Goal: Task Accomplishment & Management: Manage account settings

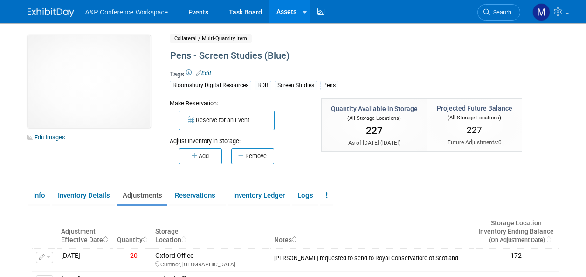
drag, startPoint x: 0, startPoint y: 0, endPoint x: 276, endPoint y: 11, distance: 276.3
click at [276, 11] on link "Assets" at bounding box center [287, 11] width 34 height 23
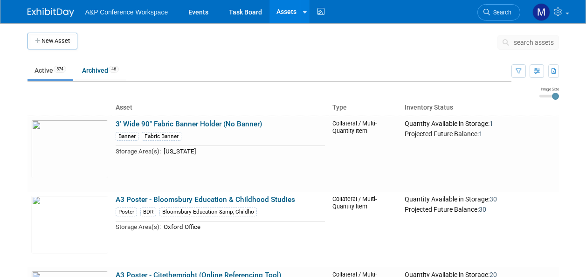
click at [532, 45] on span "search assets" at bounding box center [534, 42] width 40 height 7
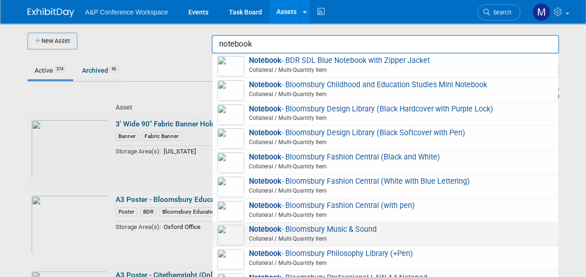
click at [312, 230] on span "Notebook - Bloomsbury Music & Sound Collateral / Multi-Quantity Item" at bounding box center [385, 234] width 336 height 19
type input "Notebook - Bloomsbury Music & Sound"
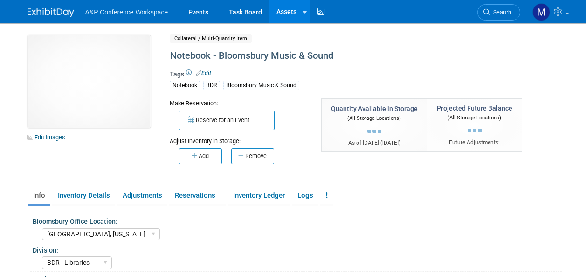
select select "[GEOGRAPHIC_DATA], [US_STATE]"
select select "BDR - Libraries"
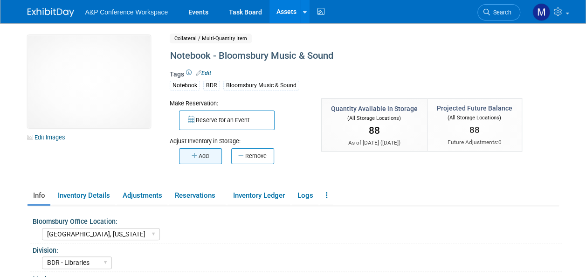
click at [212, 154] on button "Add" at bounding box center [200, 156] width 43 height 16
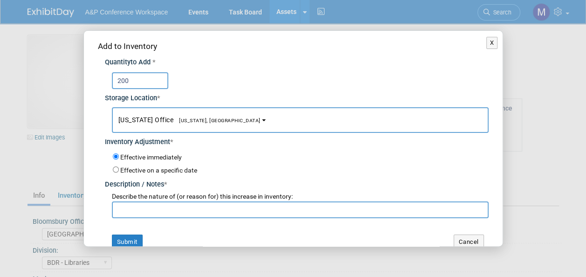
type input "200"
click at [222, 119] on button "New York Office New York, NY" at bounding box center [300, 120] width 377 height 26
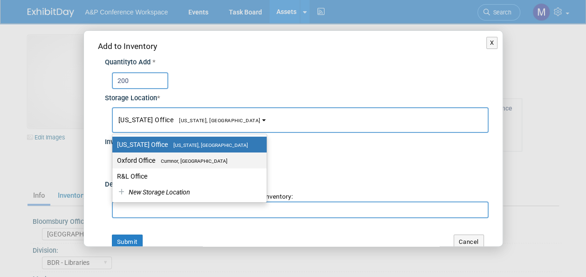
click at [199, 158] on span "Cumnor, [GEOGRAPHIC_DATA]" at bounding box center [191, 161] width 72 height 6
click at [114, 158] on input "Oxford Office Cumnor, United Kingdom" at bounding box center [111, 161] width 6 height 6
select select "11222978"
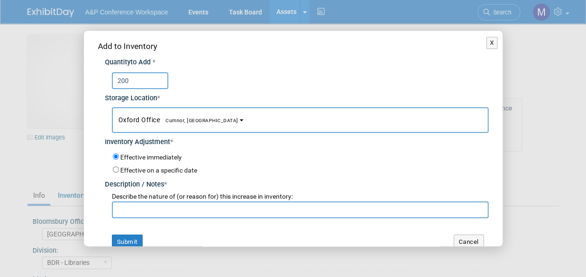
click at [192, 215] on input "text" at bounding box center [300, 209] width 377 height 17
click at [146, 208] on input "Brand nerw stock" at bounding box center [300, 209] width 377 height 17
drag, startPoint x: 137, startPoint y: 207, endPoint x: 59, endPoint y: 208, distance: 78.4
click at [59, 208] on div "X Add to Inventory Quantity to Add * 200 *" at bounding box center [293, 138] width 586 height 277
type input "new stock"
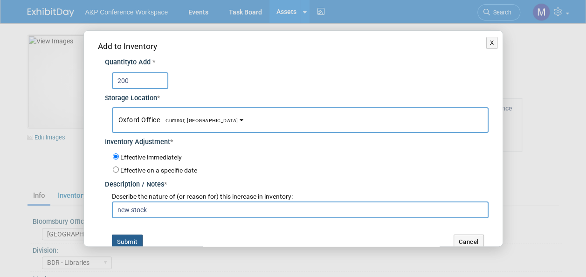
click at [119, 240] on button "Submit" at bounding box center [127, 242] width 31 height 15
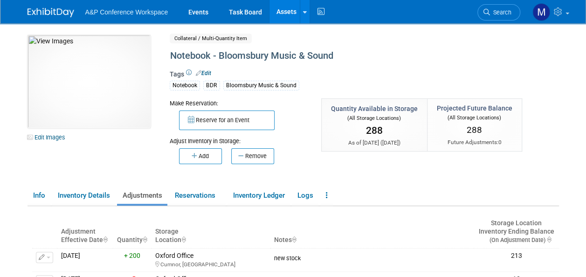
click at [293, 12] on link "Assets" at bounding box center [287, 11] width 34 height 23
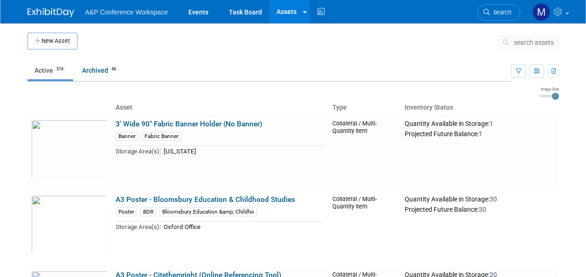
click at [534, 45] on span "search assets" at bounding box center [534, 42] width 40 height 7
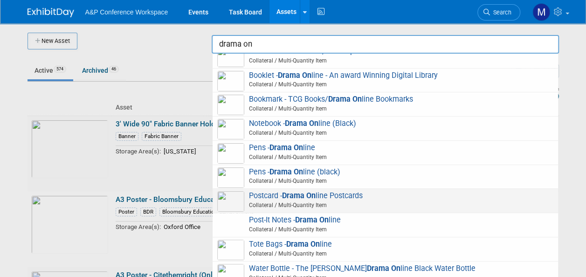
scroll to position [168, 0]
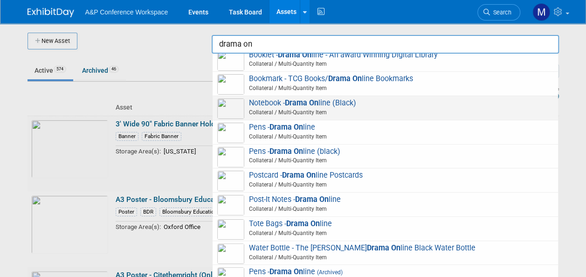
click at [298, 101] on strong "Drama On" at bounding box center [302, 102] width 34 height 9
type input "Notebook - Drama Online (Black)"
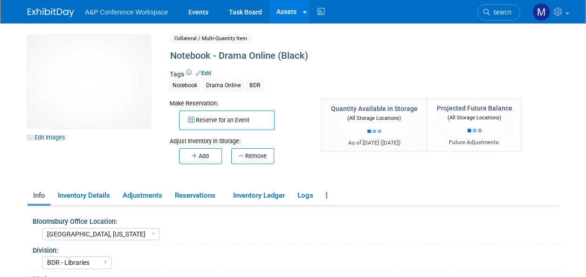
select select "[GEOGRAPHIC_DATA], [US_STATE]"
select select "BDR - Libraries"
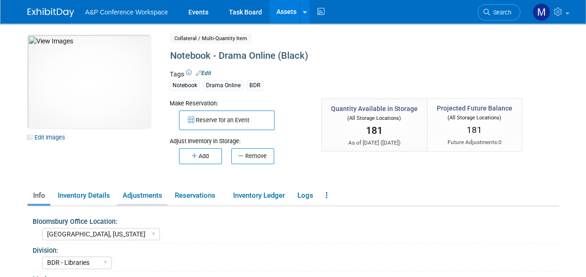
click at [132, 197] on link "Adjustments" at bounding box center [142, 195] width 50 height 16
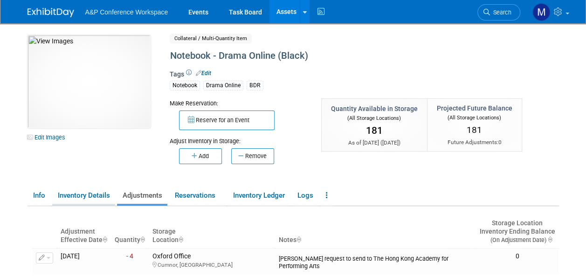
click at [107, 196] on link "Inventory Details" at bounding box center [83, 195] width 63 height 16
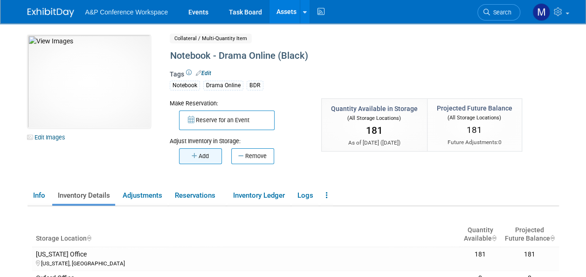
click at [209, 161] on button "Add" at bounding box center [200, 156] width 43 height 16
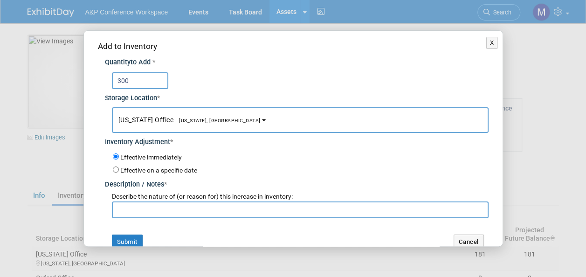
type input "300"
click at [175, 120] on span "[US_STATE], [GEOGRAPHIC_DATA]" at bounding box center [216, 121] width 87 height 6
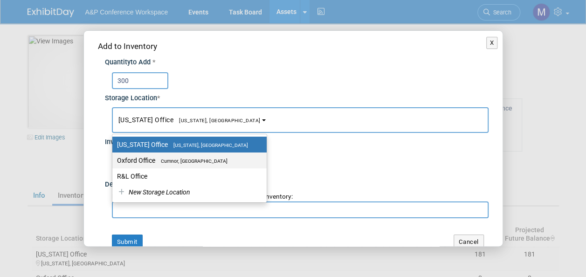
click at [180, 160] on span "Cumnor, [GEOGRAPHIC_DATA]" at bounding box center [191, 161] width 72 height 6
click at [114, 160] on input "Oxford Office Cumnor, United Kingdom" at bounding box center [111, 161] width 6 height 6
select select "11222978"
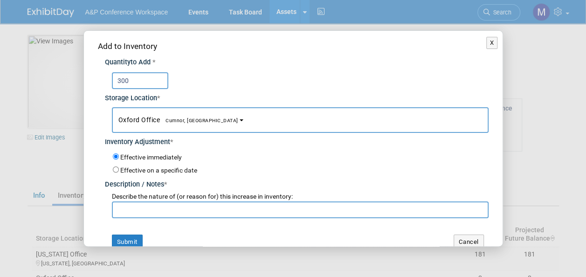
click at [182, 213] on input "text" at bounding box center [300, 209] width 377 height 17
type input "New stock"
click at [119, 241] on button "Submit" at bounding box center [127, 242] width 31 height 15
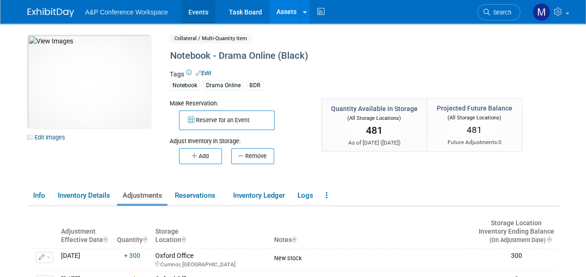
click at [201, 16] on link "Events" at bounding box center [198, 11] width 34 height 23
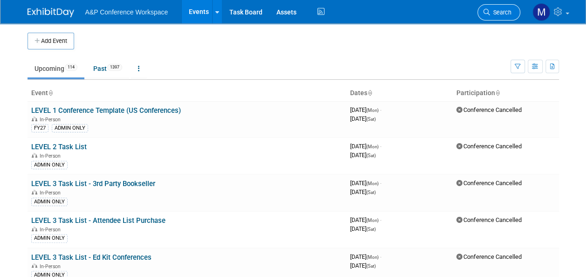
click at [507, 13] on span "Search" at bounding box center [500, 12] width 21 height 7
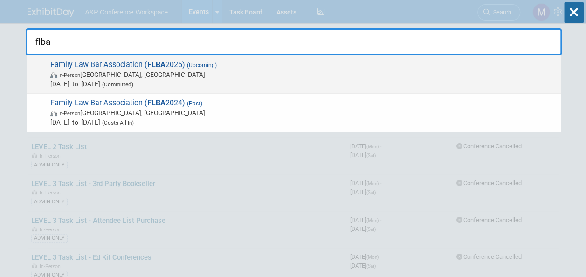
type input "flba"
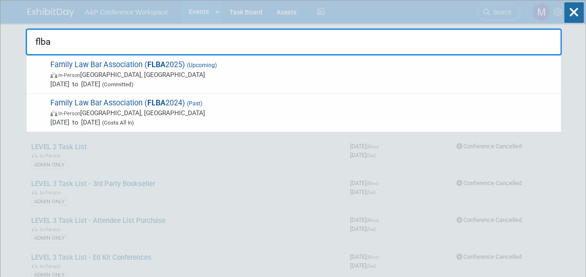
click at [169, 62] on span "Family Law Bar Association ( FLBA 2025) (Upcoming) In-Person Birmingham, United…" at bounding box center [302, 74] width 509 height 28
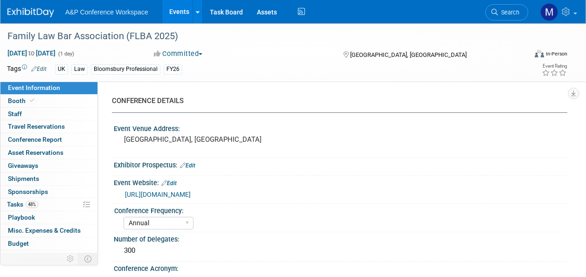
select select "Annual"
select select "Level 2"
select select "In-Person Booth"
select select "Law"
select select "Bloomsbury Professional"
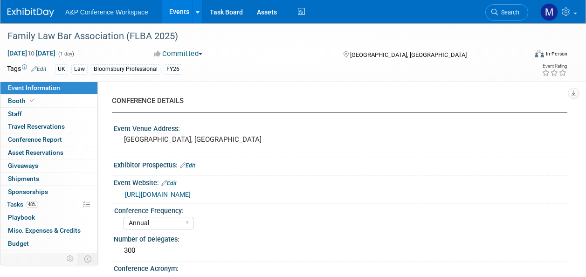
select select "[PERSON_NAME]"
select select "Networking/Commissioning"
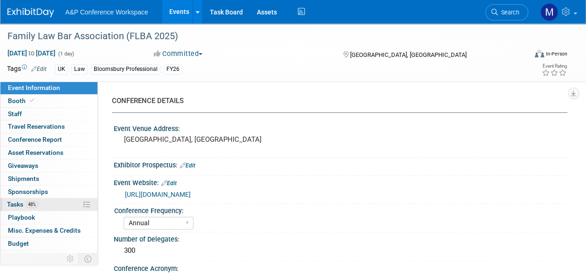
click at [76, 199] on link "48% Tasks 48%" at bounding box center [48, 204] width 97 height 13
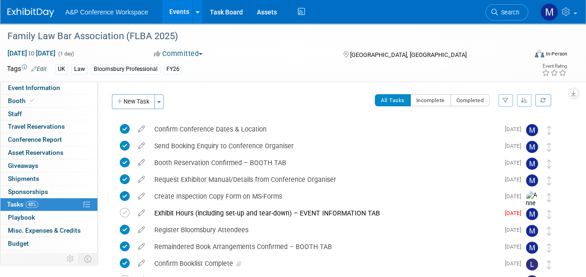
click at [145, 213] on icon at bounding box center [141, 211] width 16 height 12
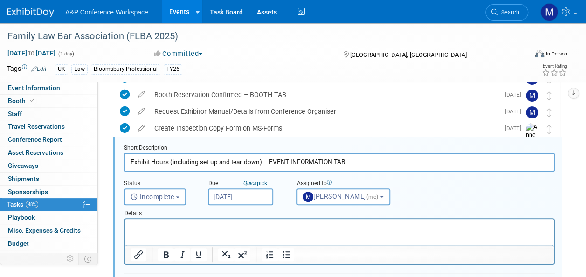
click at [238, 200] on input "Sep 18, 2025" at bounding box center [240, 196] width 65 height 17
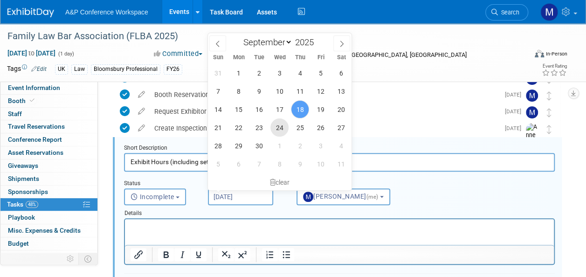
drag, startPoint x: 282, startPoint y: 124, endPoint x: 277, endPoint y: 166, distance: 42.3
click at [281, 125] on span "24" at bounding box center [279, 127] width 18 height 18
type input "Sep 24, 2025"
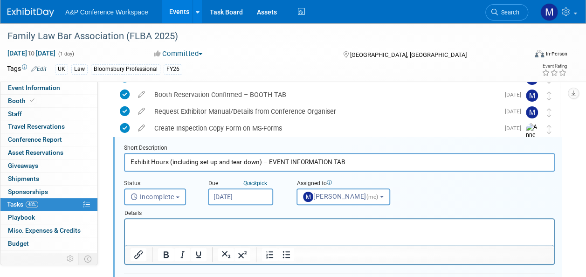
click at [253, 232] on html at bounding box center [339, 225] width 429 height 13
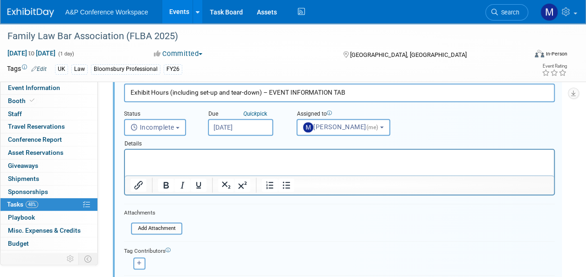
scroll to position [208, 0]
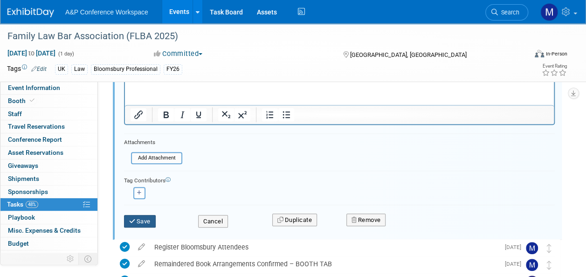
click at [142, 220] on button "Save" at bounding box center [140, 221] width 32 height 13
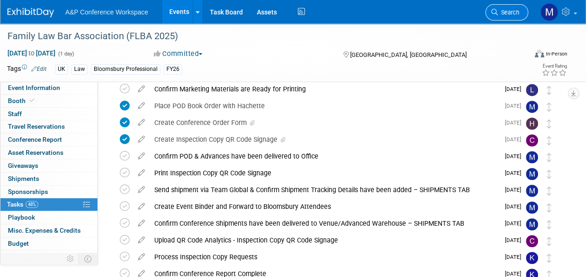
click at [512, 10] on span "Search" at bounding box center [508, 12] width 21 height 7
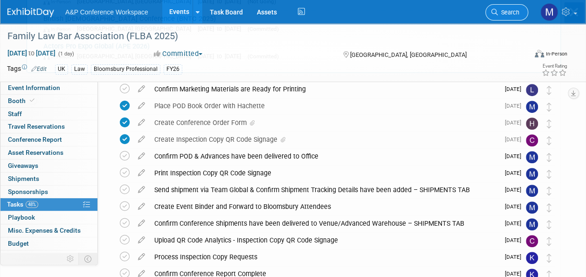
scroll to position [0, 0]
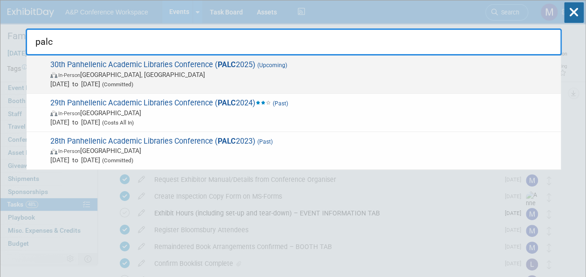
type input "palc"
click at [231, 68] on strong "PALC" at bounding box center [227, 64] width 18 height 9
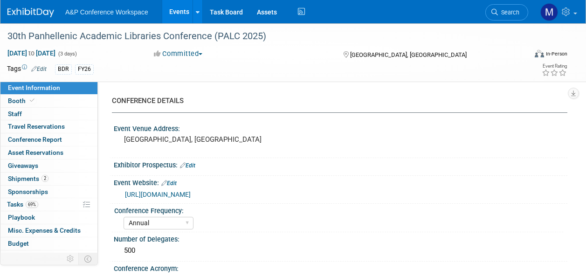
select select "Annual"
select select "Level 2"
select select "In-Person Booth"
select select "Libraries"
select select "Bloomsbury Digital Resources"
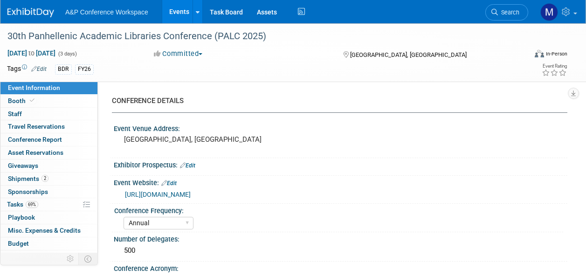
select select "[PERSON_NAME]"
select select "BDR Product Awareness and Trial Generation​"
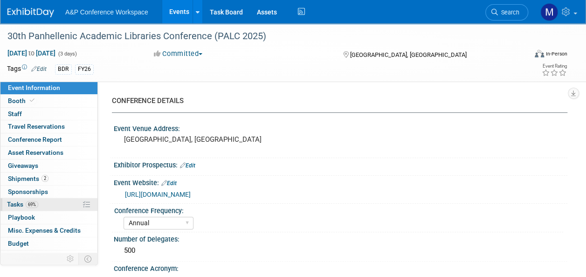
click at [44, 200] on link "69% Tasks 69%" at bounding box center [48, 204] width 97 height 13
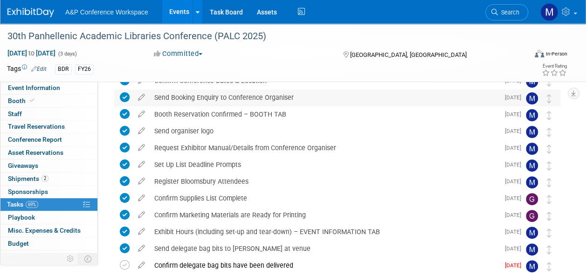
scroll to position [93, 0]
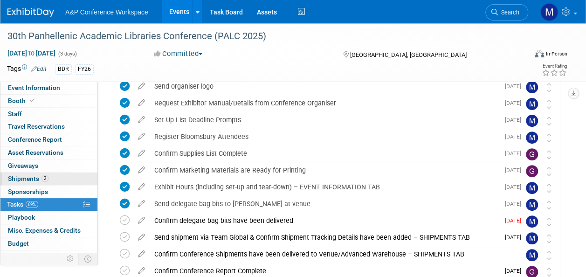
click at [52, 175] on link "2 Shipments 2" at bounding box center [48, 179] width 97 height 13
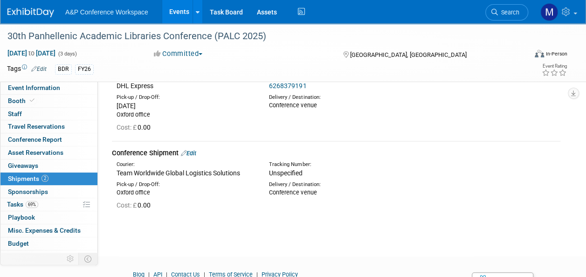
scroll to position [47, 0]
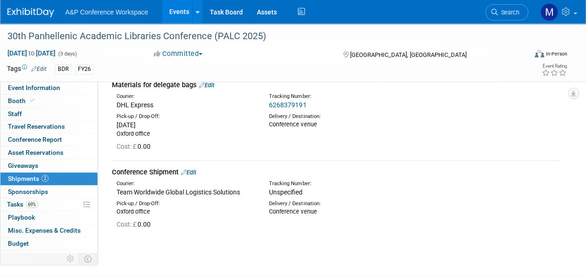
click at [294, 106] on link "6268379191" at bounding box center [287, 104] width 37 height 7
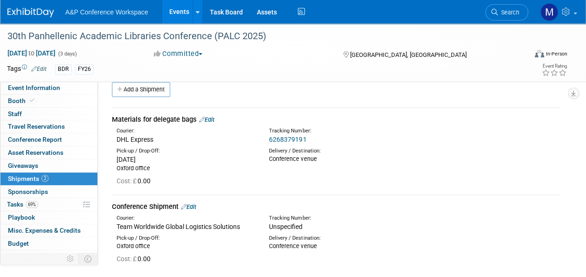
scroll to position [0, 0]
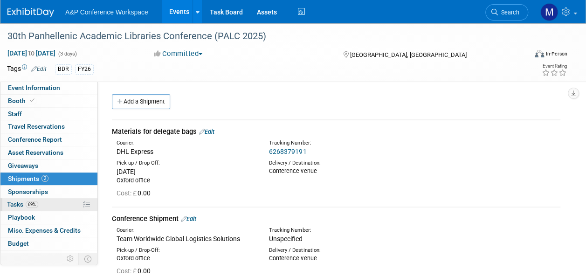
click at [60, 198] on link "69% Tasks 69%" at bounding box center [48, 204] width 97 height 13
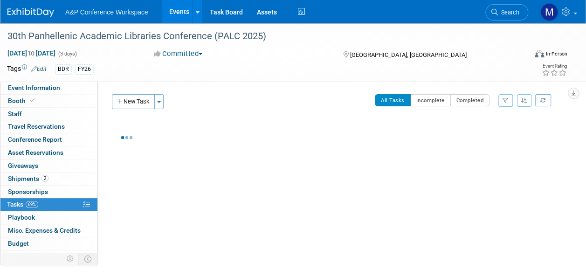
click at [57, 203] on link "69% Tasks 69%" at bounding box center [48, 204] width 97 height 13
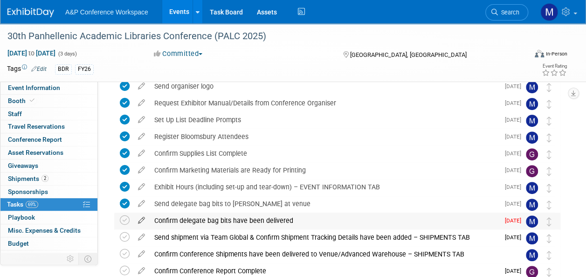
click at [139, 218] on icon at bounding box center [141, 219] width 16 height 12
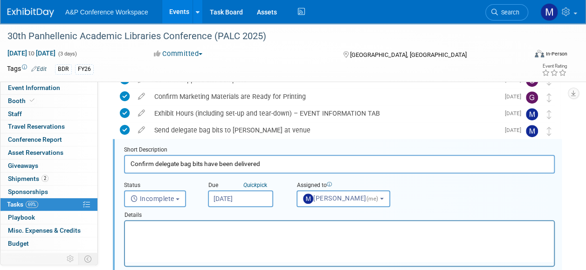
scroll to position [169, 0]
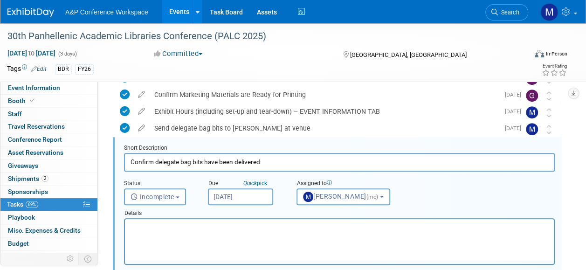
click at [243, 198] on input "[DATE]" at bounding box center [240, 196] width 65 height 17
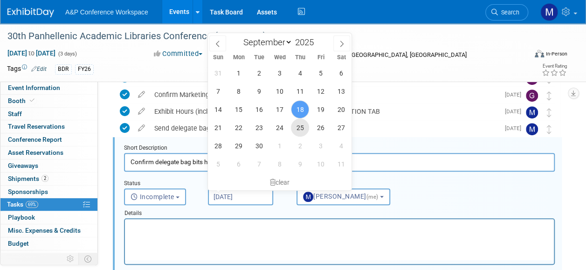
click at [298, 128] on span "25" at bounding box center [300, 127] width 18 height 18
type input "Sep 25, 2025"
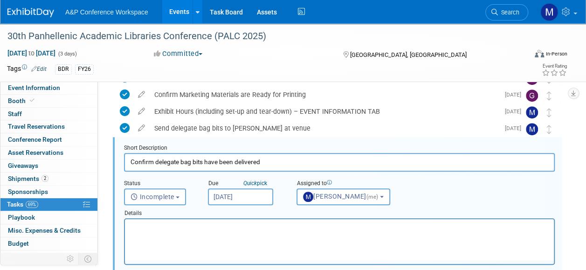
click at [265, 232] on html at bounding box center [339, 225] width 429 height 13
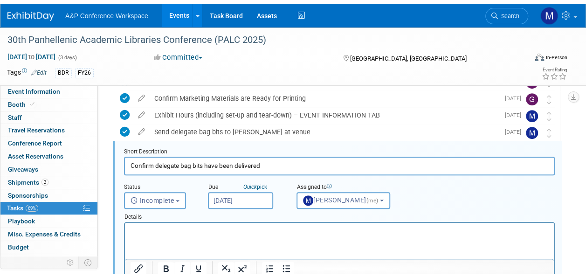
scroll to position [355, 0]
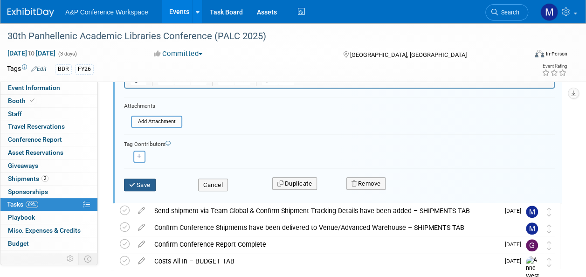
click at [129, 188] on button "Save" at bounding box center [140, 185] width 32 height 13
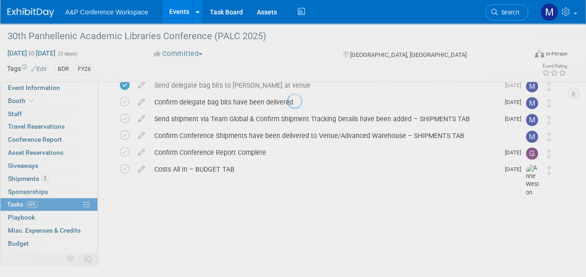
scroll to position [169, 0]
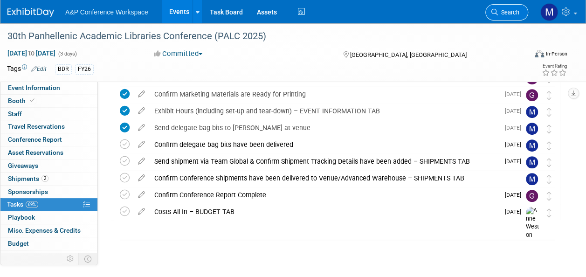
click at [499, 8] on link "Search" at bounding box center [507, 12] width 43 height 16
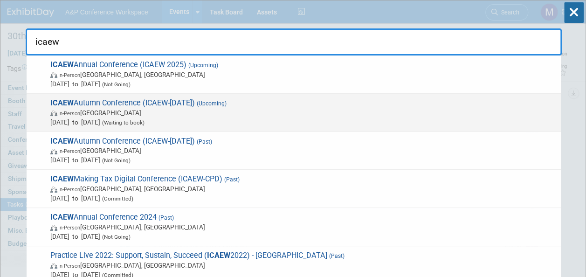
type input "icaew"
click at [175, 104] on span "ICAEW Autumn Conference (ICAEW-Nov 2025) (Upcoming) In-Person United Kingdom No…" at bounding box center [302, 112] width 509 height 28
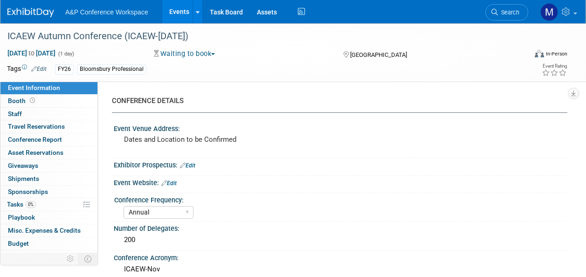
select select "Annual"
select select "Level 2"
select select "In-Person Booth"
select select "Law"
select select "Bloomsbury Professional"
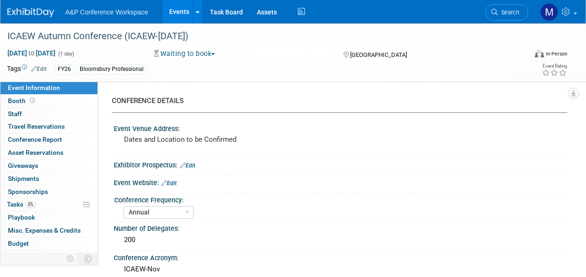
select select "[PERSON_NAME]"
select select "Brand/Subject Presence​"
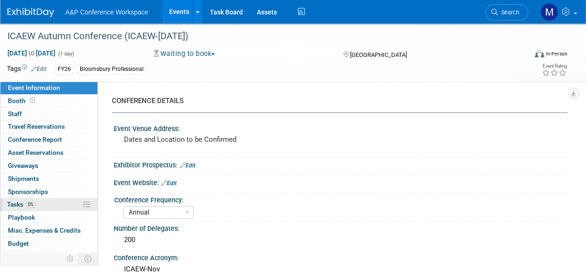
click at [47, 203] on link "0% Tasks 0%" at bounding box center [48, 204] width 97 height 13
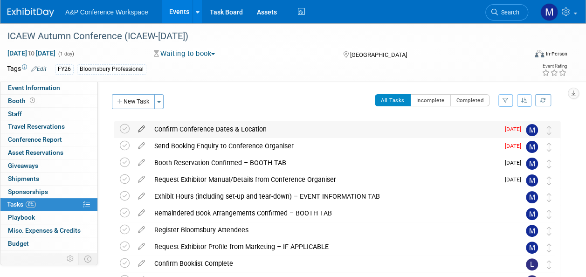
click at [143, 126] on icon at bounding box center [141, 127] width 16 height 12
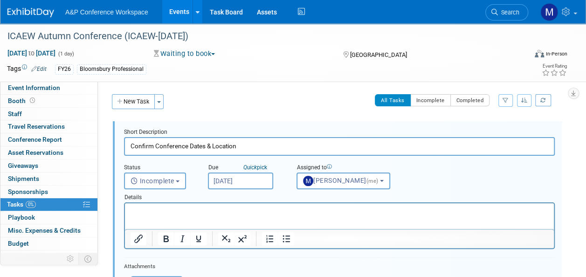
click at [229, 174] on input "[DATE]" at bounding box center [240, 181] width 65 height 17
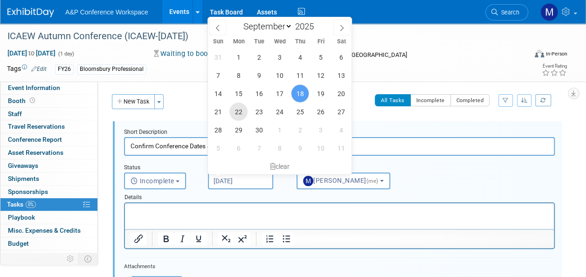
click at [239, 109] on span "22" at bounding box center [238, 112] width 18 height 18
type input "[DATE]"
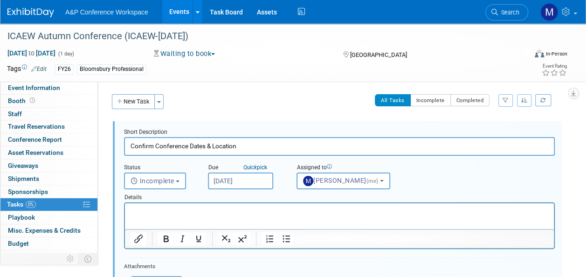
click at [184, 216] on html at bounding box center [339, 209] width 429 height 13
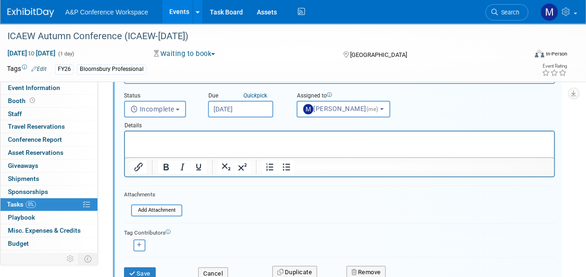
scroll to position [140, 0]
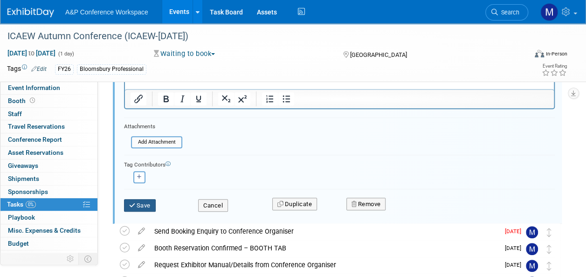
click at [152, 209] on button "Save" at bounding box center [140, 205] width 32 height 13
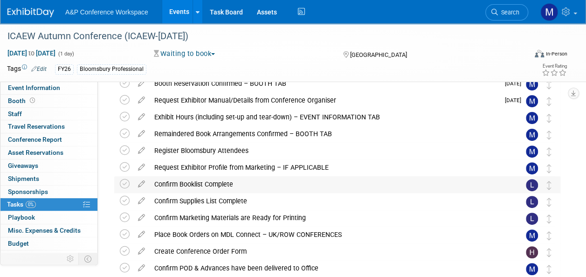
scroll to position [47, 0]
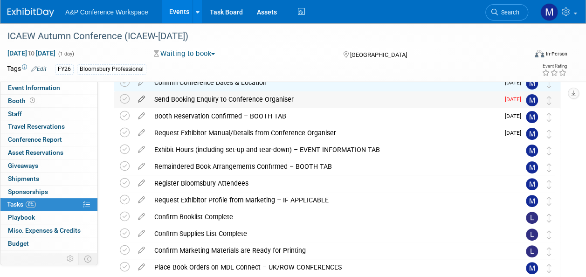
click at [142, 98] on icon at bounding box center [141, 97] width 16 height 12
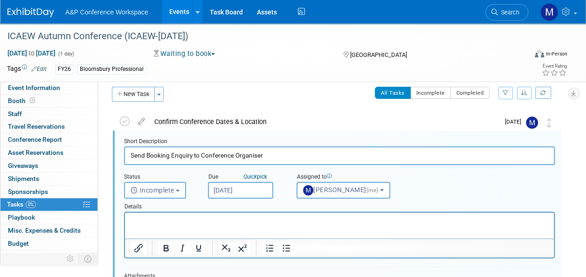
scroll to position [0, 0]
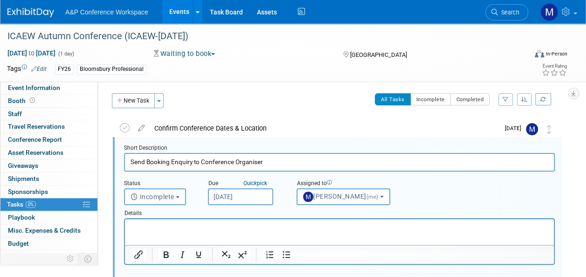
click at [232, 198] on input "Sep 18, 2025" at bounding box center [240, 196] width 65 height 17
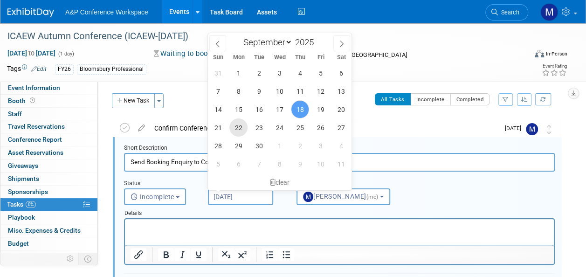
click at [244, 128] on span "22" at bounding box center [238, 127] width 18 height 18
type input "Sep 22, 2025"
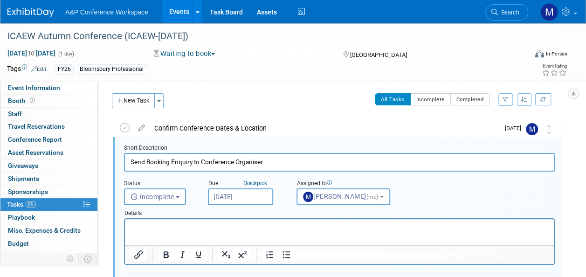
click at [237, 223] on p "Rich Text Area. Press ALT-0 for help." at bounding box center [340, 227] width 418 height 9
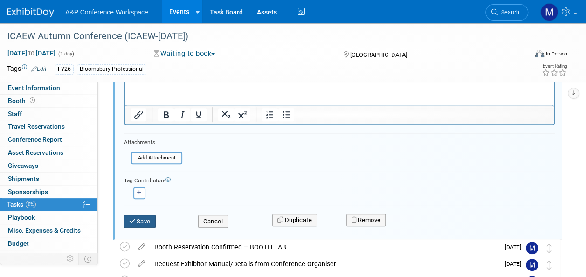
click at [149, 220] on button "Save" at bounding box center [140, 221] width 32 height 13
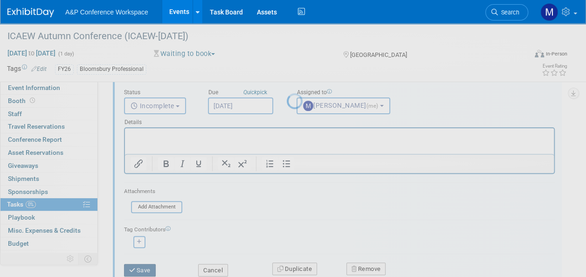
scroll to position [48, 0]
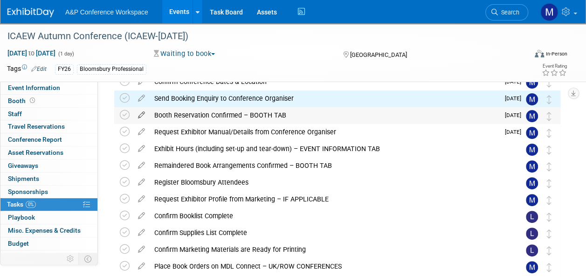
click at [138, 112] on icon at bounding box center [141, 113] width 16 height 12
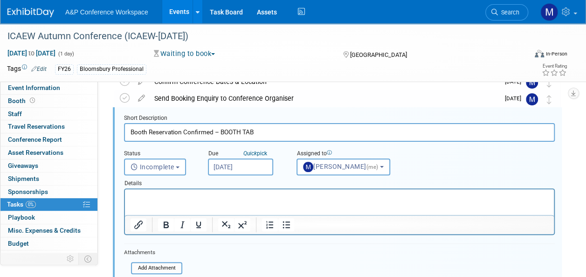
scroll to position [18, 0]
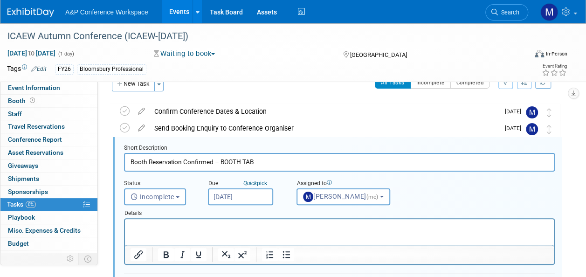
click at [250, 198] on input "Sep 22, 2025" at bounding box center [240, 196] width 65 height 17
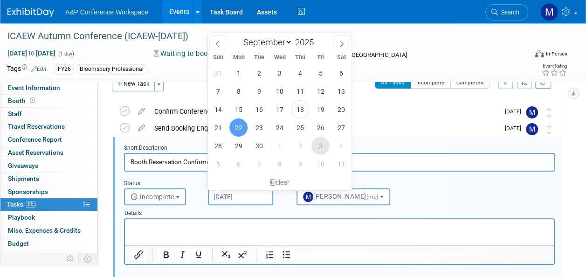
click at [319, 144] on span "3" at bounding box center [321, 146] width 18 height 18
type input "Oct 3, 2025"
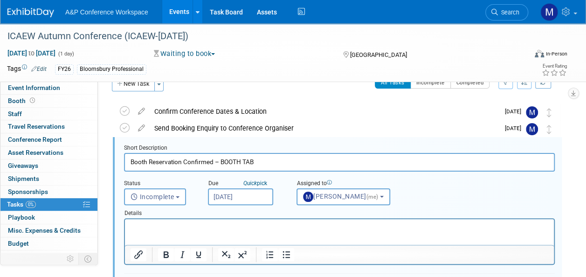
click at [257, 229] on p "Rich Text Area. Press ALT-0 for help." at bounding box center [340, 227] width 418 height 9
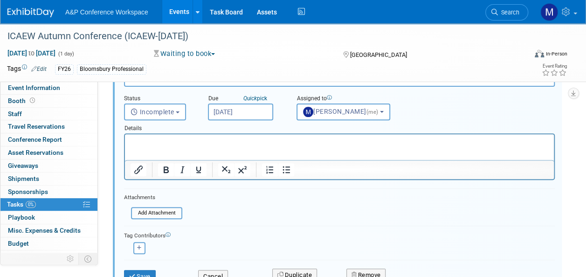
scroll to position [111, 0]
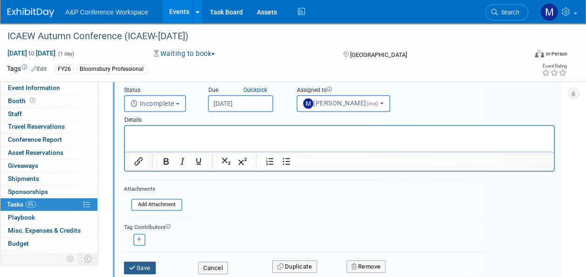
click at [154, 264] on button "Save" at bounding box center [140, 268] width 32 height 13
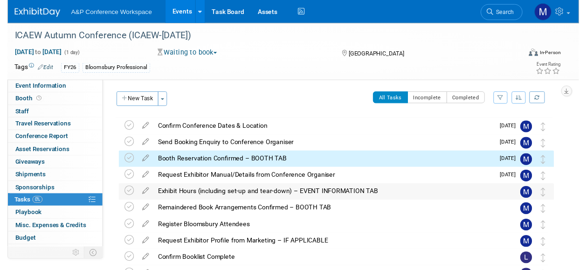
scroll to position [0, 0]
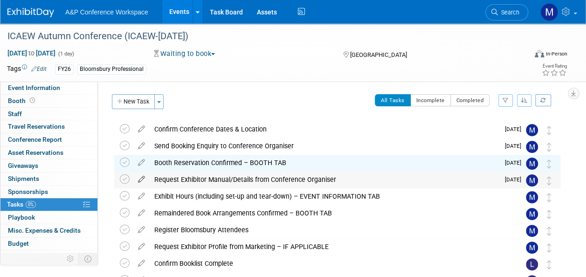
click at [144, 180] on icon at bounding box center [141, 178] width 16 height 12
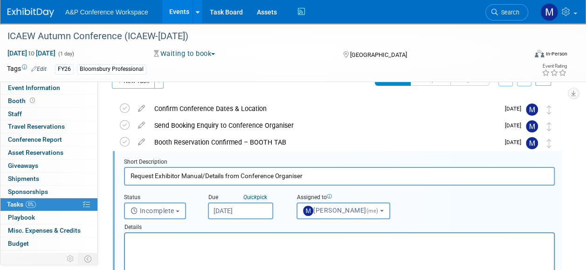
scroll to position [35, 0]
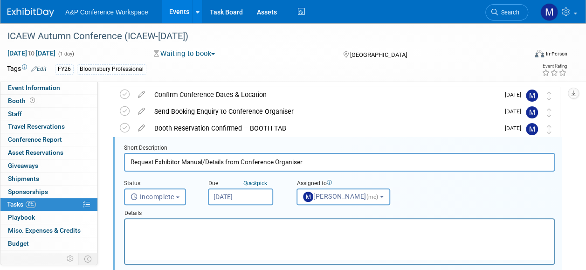
click at [238, 190] on input "Sep 22, 2025" at bounding box center [240, 196] width 65 height 17
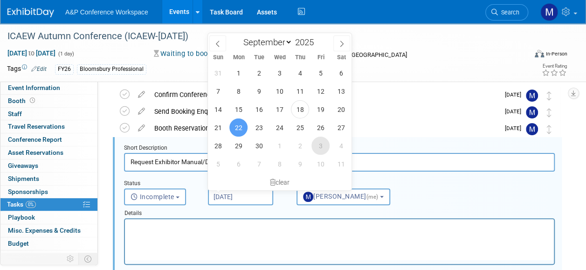
click at [318, 147] on span "3" at bounding box center [321, 146] width 18 height 18
type input "Oct 3, 2025"
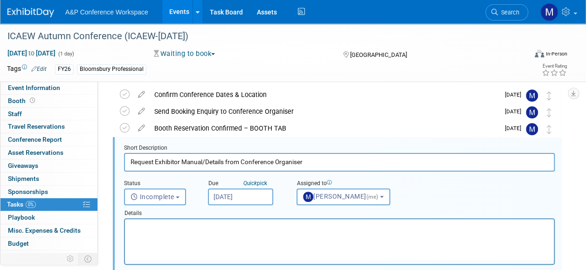
click at [239, 225] on p "Rich Text Area. Press ALT-0 for help." at bounding box center [340, 227] width 418 height 9
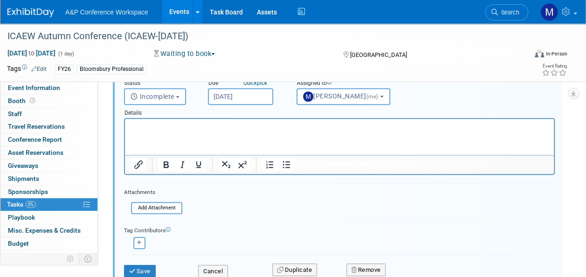
scroll to position [174, 0]
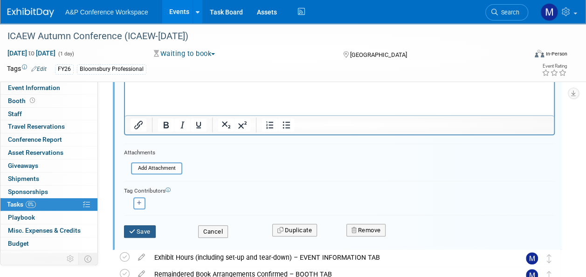
click at [137, 231] on button "Save" at bounding box center [140, 231] width 32 height 13
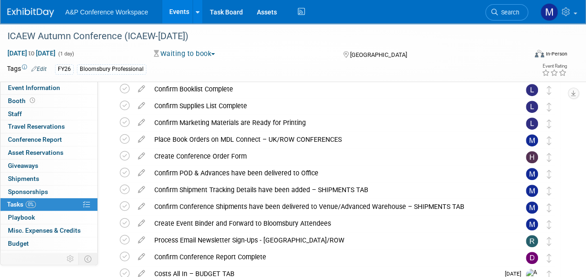
click at [67, 89] on link "Event Information" at bounding box center [48, 88] width 97 height 13
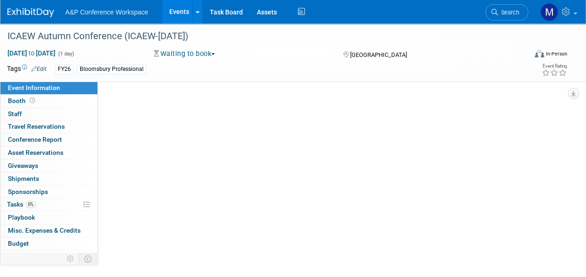
select select "Annual"
select select "Level 2"
select select "In-Person Booth"
select select "Law"
select select "Bloomsbury Professional"
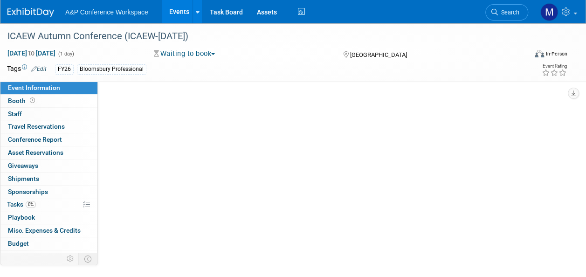
select select "[PERSON_NAME]"
select select "Brand/Subject Presence​"
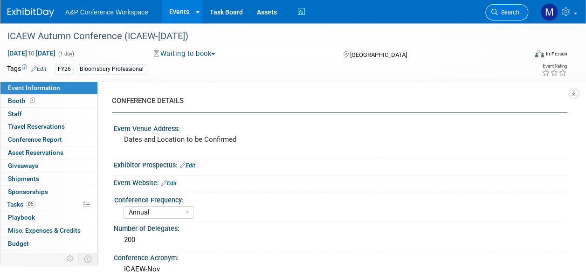
click at [517, 9] on span "Search" at bounding box center [508, 12] width 21 height 7
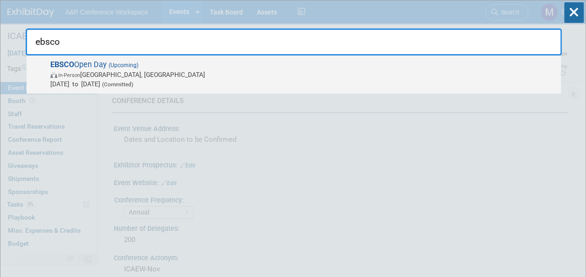
type input "ebsco"
click at [126, 62] on span "(Upcoming)" at bounding box center [123, 65] width 32 height 7
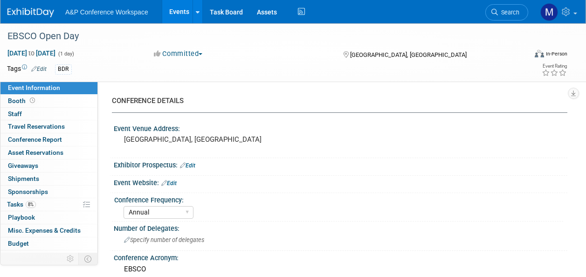
select select "Annual"
select select "Level 2"
select select "In-Person Booth"
select select "Libraries"
select select "Bloomsbury Academic"
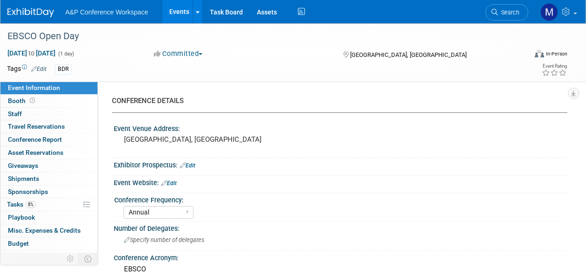
select select "[PERSON_NAME]"
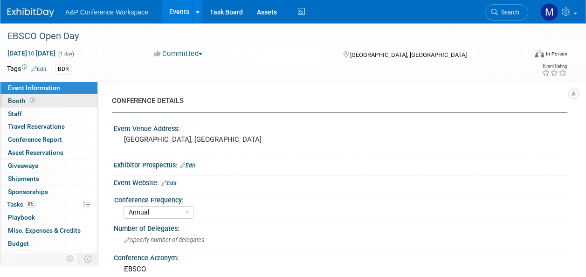
click at [73, 101] on link "Booth" at bounding box center [48, 101] width 97 height 13
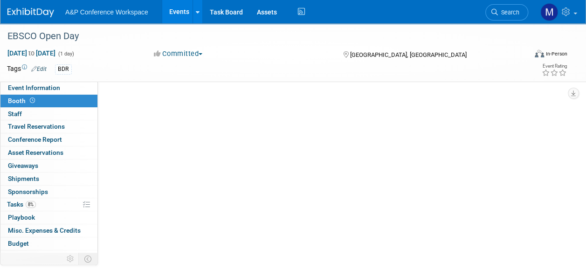
select select "COBA"
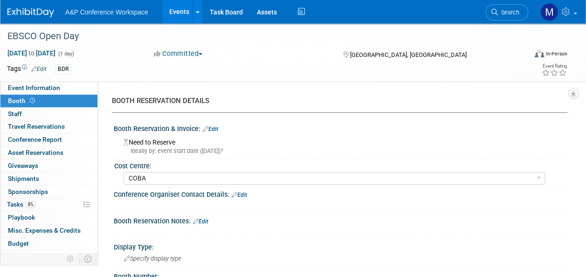
click at [215, 131] on link "Edit" at bounding box center [210, 129] width 15 height 7
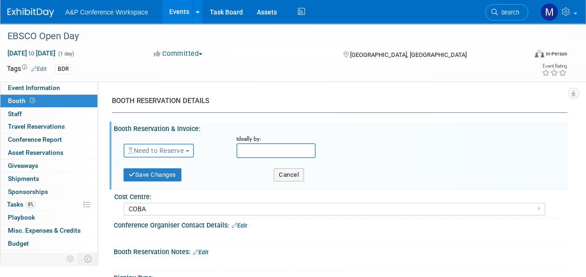
click at [193, 151] on button "Need to Reserve" at bounding box center [159, 151] width 70 height 14
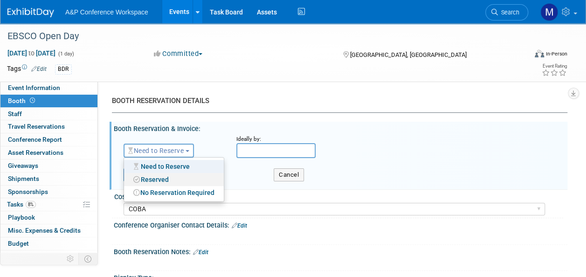
click at [182, 181] on link "Reserved" at bounding box center [174, 179] width 100 height 13
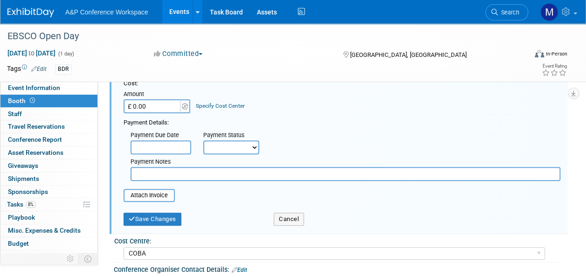
scroll to position [140, 0]
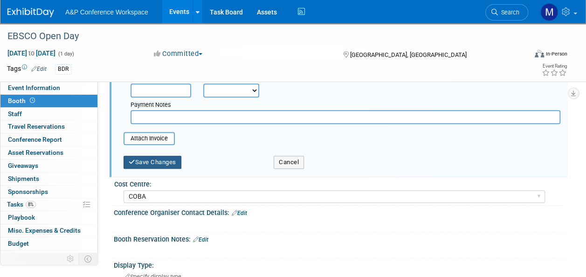
click at [166, 162] on button "Save Changes" at bounding box center [153, 162] width 58 height 13
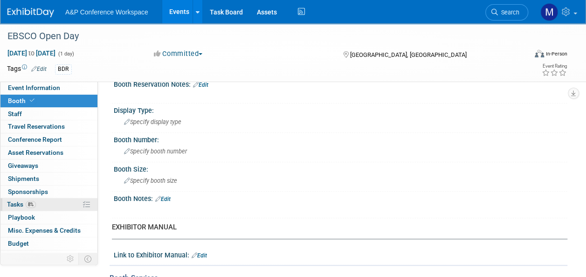
click at [55, 199] on link "8% Tasks 8%" at bounding box center [48, 204] width 97 height 13
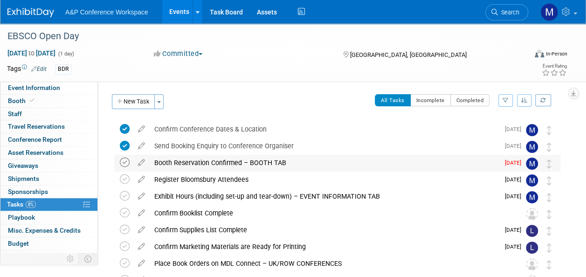
click at [129, 160] on icon at bounding box center [125, 163] width 10 height 10
click at [126, 180] on icon at bounding box center [125, 179] width 10 height 10
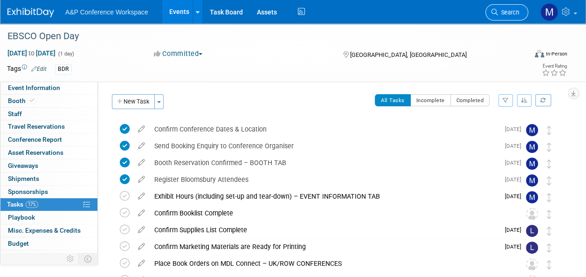
click at [513, 8] on link "Search" at bounding box center [507, 12] width 43 height 16
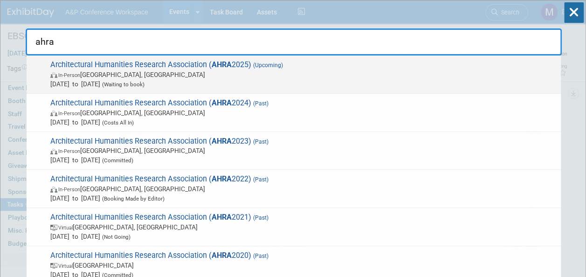
type input "ahra"
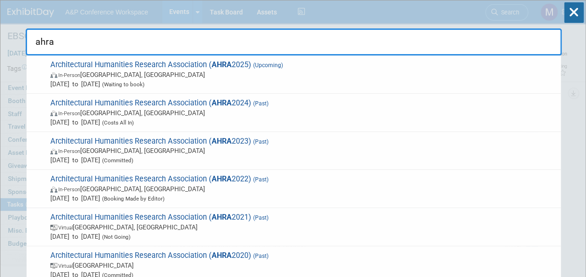
click at [228, 65] on strong "AHRA" at bounding box center [222, 64] width 20 height 9
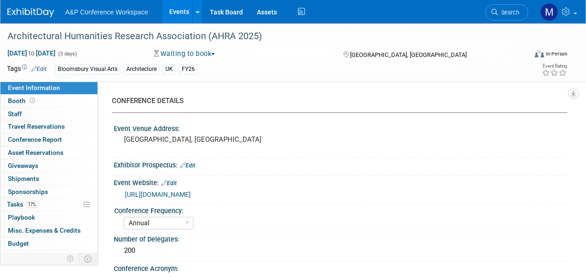
select select "Annual"
select select "Level 2"
select select "In-Person Booth"
select select "Architecture"
select select "Bloomsbury Visual Arts"
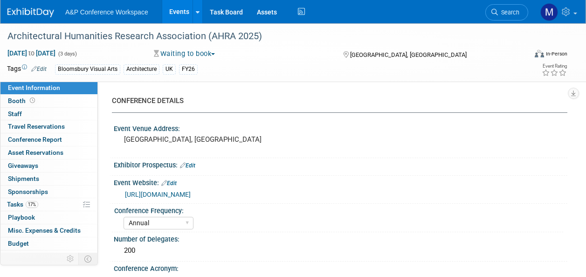
select select "[PERSON_NAME]"
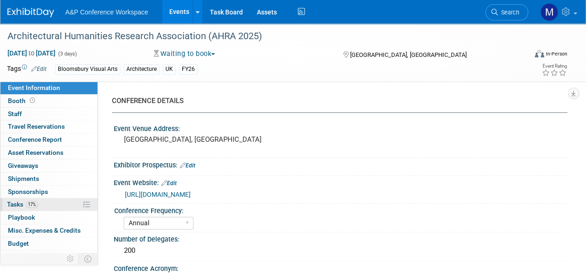
click at [49, 200] on link "17% Tasks 17%" at bounding box center [48, 204] width 97 height 13
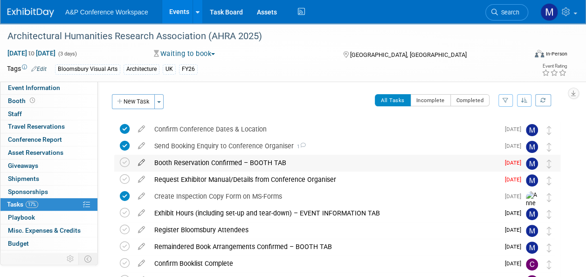
click at [142, 160] on icon at bounding box center [141, 161] width 16 height 12
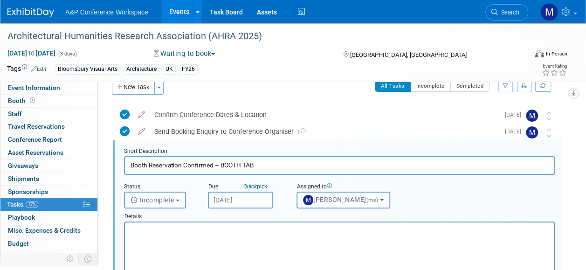
scroll to position [18, 0]
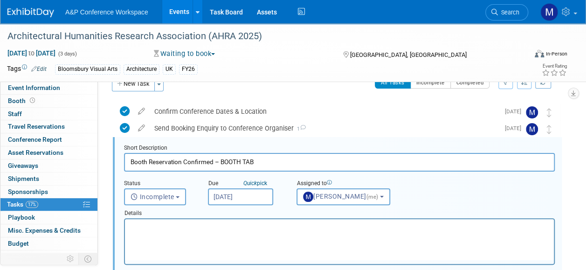
click at [229, 198] on input "Sep 18, 2025" at bounding box center [240, 196] width 65 height 17
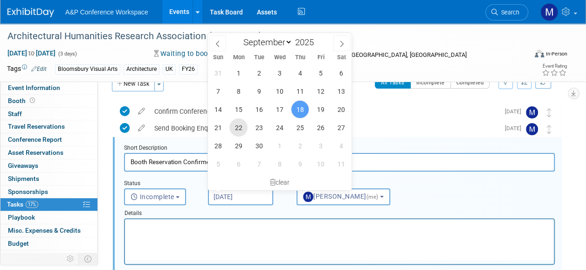
click at [242, 128] on span "22" at bounding box center [238, 127] width 18 height 18
type input "Sep 22, 2025"
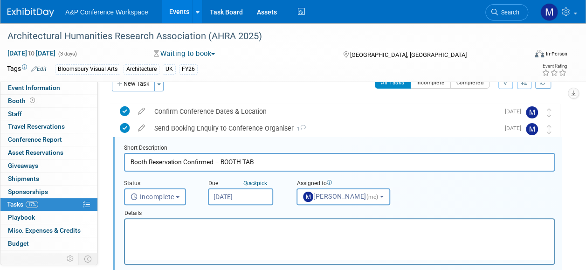
click at [257, 232] on html at bounding box center [339, 225] width 429 height 13
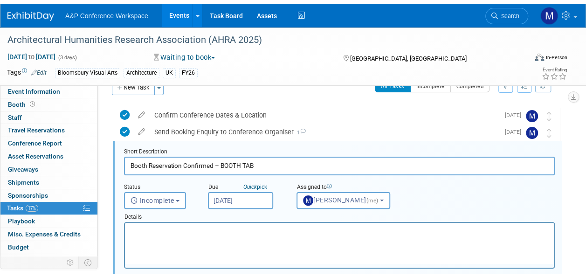
scroll to position [158, 0]
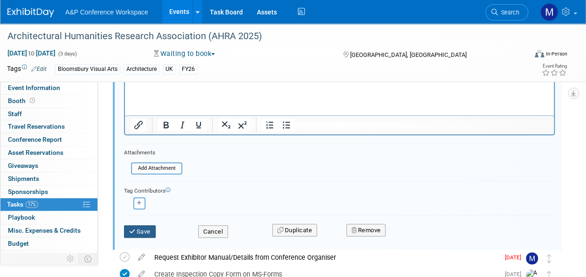
click at [142, 229] on button "Save" at bounding box center [140, 231] width 32 height 13
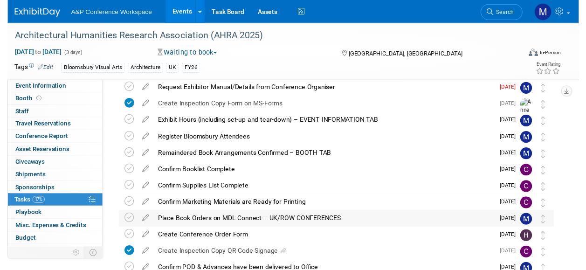
scroll to position [18, 0]
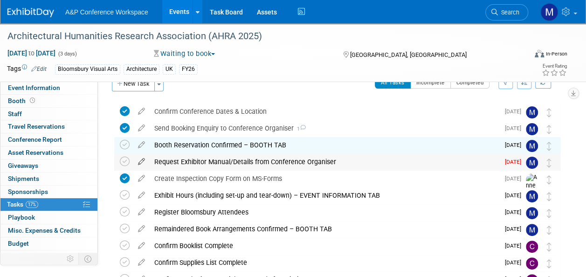
click at [145, 161] on icon at bounding box center [141, 160] width 16 height 12
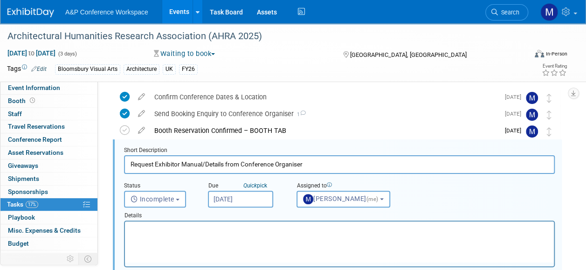
scroll to position [35, 0]
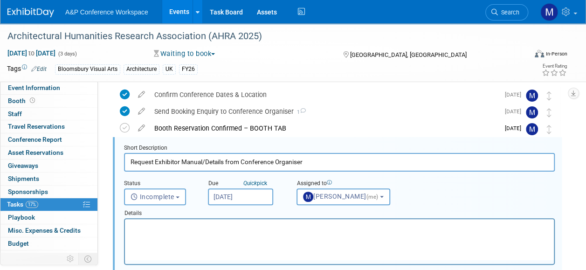
click at [227, 201] on input "Sep 18, 2025" at bounding box center [240, 196] width 65 height 17
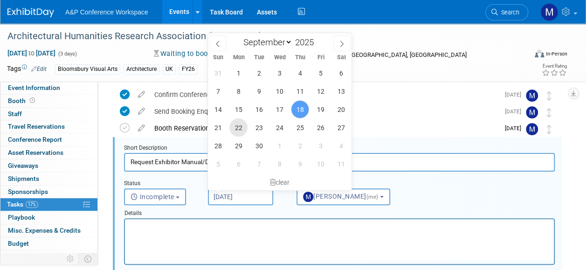
click at [243, 131] on span "22" at bounding box center [238, 127] width 18 height 18
type input "Sep 22, 2025"
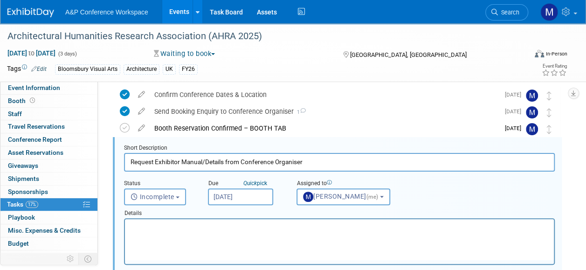
click at [214, 230] on p "Rich Text Area. Press ALT-0 for help." at bounding box center [340, 227] width 418 height 9
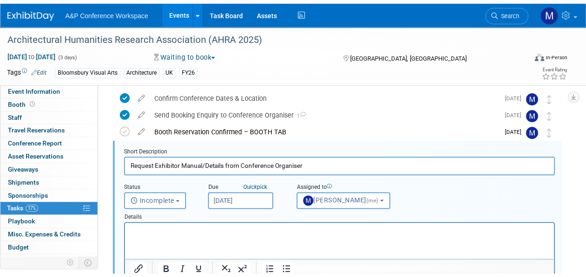
scroll to position [174, 0]
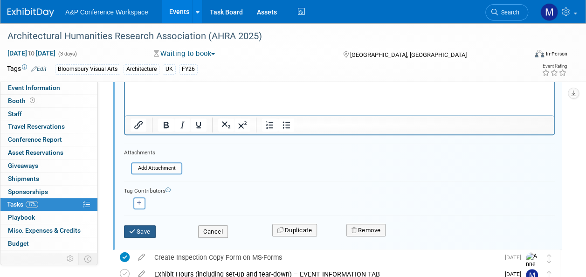
click at [146, 234] on button "Save" at bounding box center [140, 231] width 32 height 13
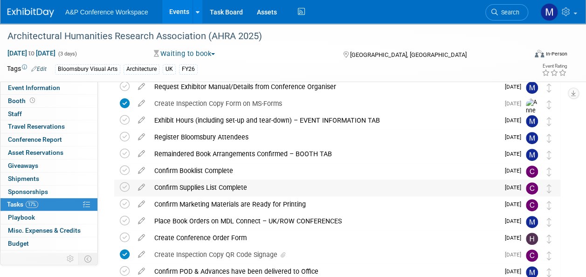
scroll to position [93, 0]
click at [30, 86] on span "Event Information" at bounding box center [34, 87] width 52 height 7
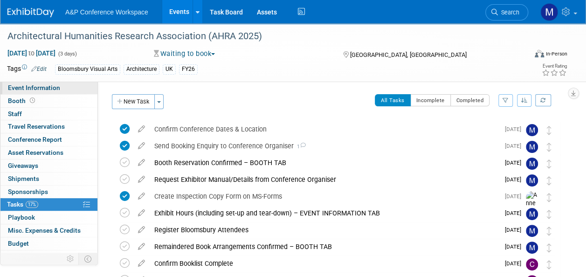
select select "Annual"
select select "Level 2"
select select "In-Person Booth"
select select "Architecture"
select select "Bloomsbury Visual Arts"
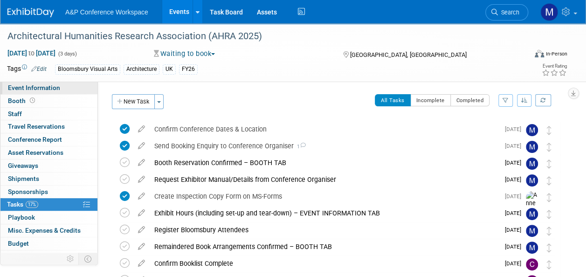
select select "Matt Hambridge"
select select "Carly Bull"
select select "Jack Solloway"
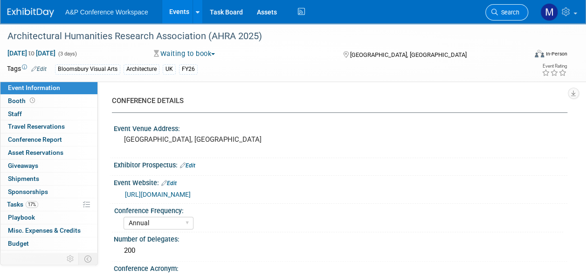
click at [499, 13] on span "Search" at bounding box center [508, 12] width 21 height 7
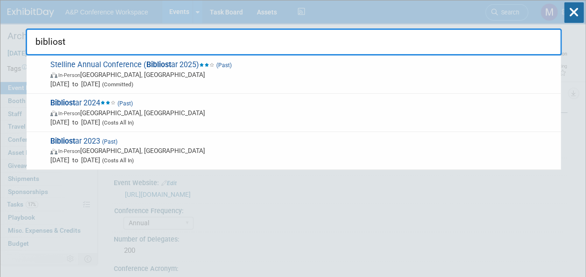
type input "bibliost"
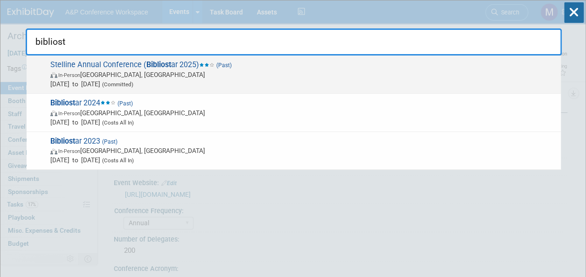
click at [163, 65] on strong "Bibliost" at bounding box center [158, 64] width 25 height 9
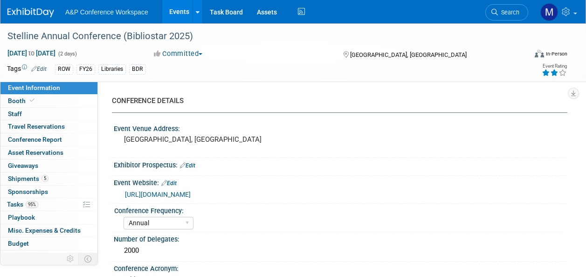
select select "Annual"
select select "Level 2"
select select "In-Person Booth"
select select "Libraries"
select select "Bloomsbury Digital Resources"
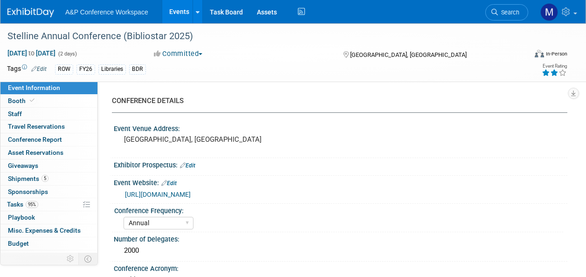
select select "[PERSON_NAME]"
select select "BDR Product Awareness and Trial Generation​"
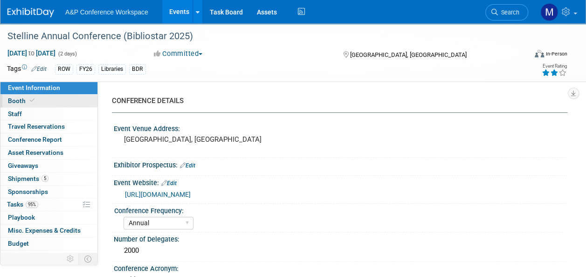
click at [59, 101] on link "Booth" at bounding box center [48, 101] width 97 height 13
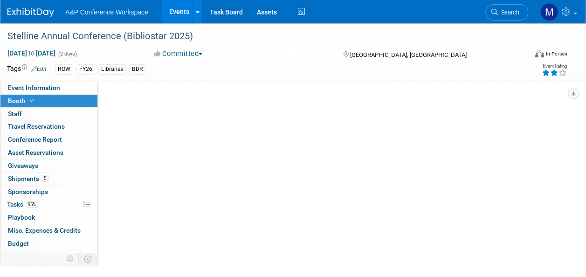
select select "DIGI"
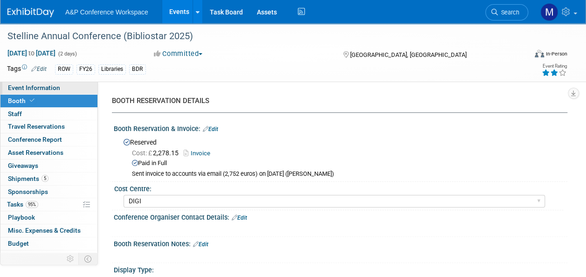
click at [61, 86] on link "Event Information" at bounding box center [48, 88] width 97 height 13
select select "Annual"
select select "Level 2"
select select "In-Person Booth"
select select "Libraries"
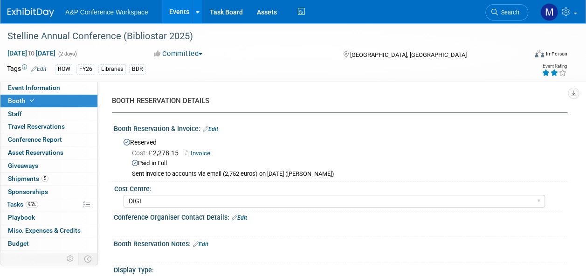
select select "Bloomsbury Digital Resources"
select select "[PERSON_NAME]"
select select "BDR Product Awareness and Trial Generation​"
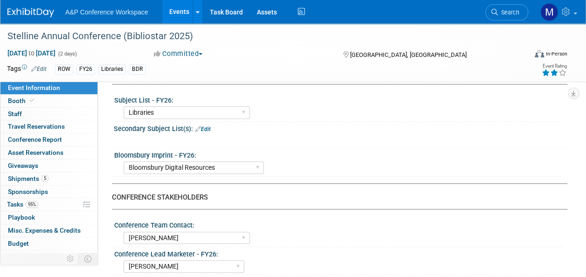
scroll to position [513, 0]
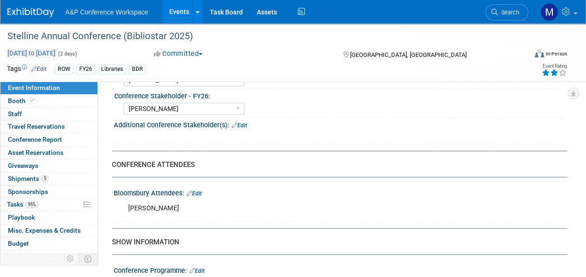
click at [29, 53] on span "[DATE] to [DATE]" at bounding box center [31, 53] width 49 height 8
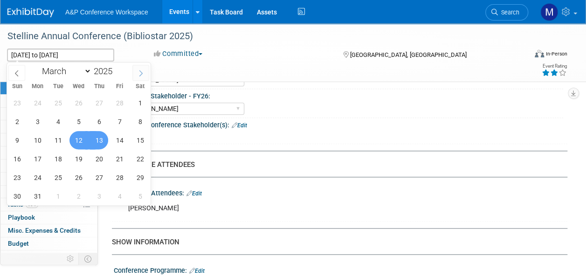
click at [144, 76] on span at bounding box center [140, 73] width 17 height 16
select select "4"
click at [39, 179] on span "26" at bounding box center [37, 177] width 18 height 18
type input "[DATE]"
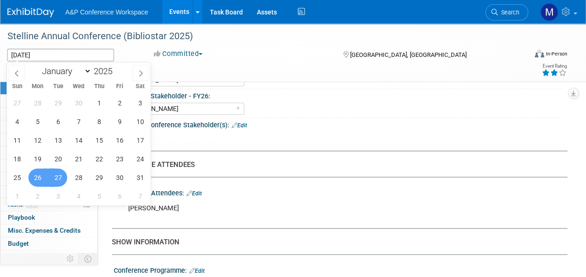
click at [53, 178] on span "27" at bounding box center [58, 177] width 18 height 18
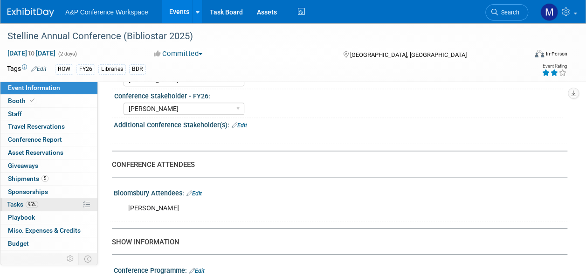
click at [47, 207] on link "95% Tasks 95%" at bounding box center [48, 204] width 97 height 13
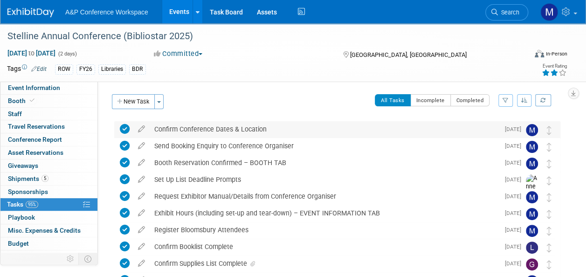
click at [216, 129] on div "Confirm Conference Dates & Location" at bounding box center [325, 129] width 350 height 16
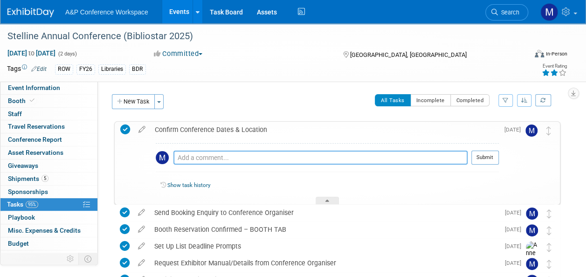
click at [229, 158] on textarea at bounding box center [320, 158] width 294 height 14
click at [208, 158] on textarea "Dates chasnged from March" at bounding box center [320, 158] width 294 height 14
click at [265, 160] on textarea "Dates changed from March" at bounding box center [320, 158] width 294 height 14
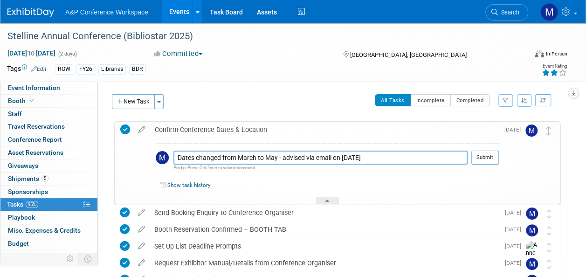
type textarea "Dates changed from March to May - advised via email on 18th Sept 2025"
click at [488, 150] on div "Dates changed from March to May - advised via email on 18th Sept 2025 Pro tip: …" at bounding box center [327, 160] width 343 height 34
click at [489, 152] on button "Submit" at bounding box center [486, 158] width 28 height 14
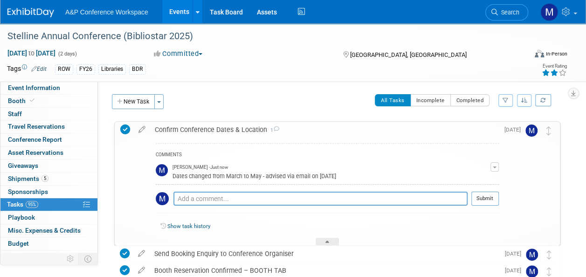
click at [327, 236] on div "Show task history" at bounding box center [327, 228] width 343 height 20
click at [342, 238] on div "COMMENTS Matt Hambridge - Just now Dates changed from March to May - advised vi…" at bounding box center [324, 192] width 349 height 108
click at [326, 243] on icon at bounding box center [328, 244] width 4 height 6
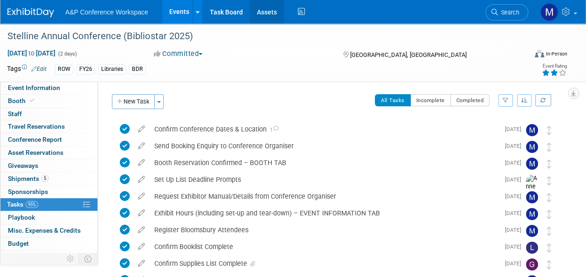
click at [268, 16] on link "Assets" at bounding box center [267, 11] width 34 height 23
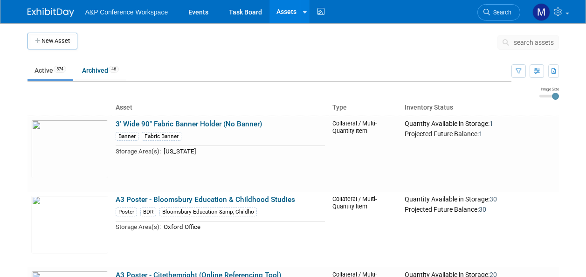
click at [520, 42] on span "search assets" at bounding box center [534, 42] width 40 height 7
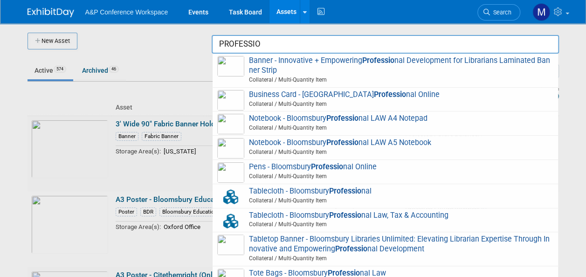
click at [323, 193] on span "Tablecloth - Bloomsbury Professio nal Collateral / Multi-Quantity Item" at bounding box center [385, 196] width 336 height 19
type input "Tablecloth - Bloomsbury Professional"
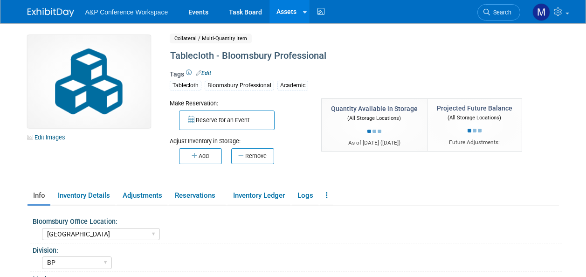
select select "[GEOGRAPHIC_DATA]"
select select "BP"
select select "[PERSON_NAME]"
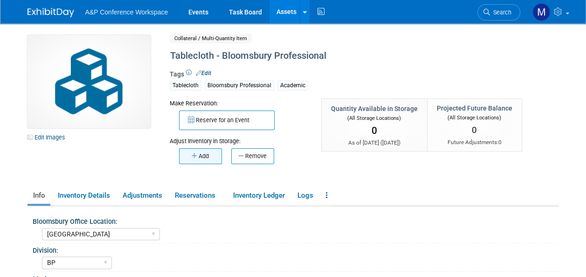
click at [201, 149] on button "Add" at bounding box center [200, 156] width 43 height 16
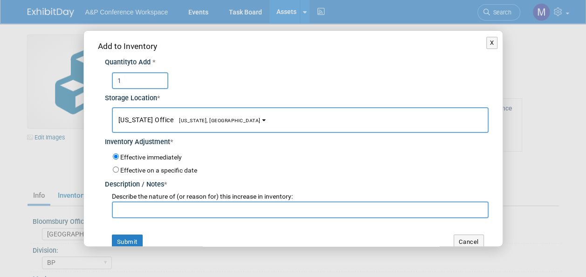
type input "1"
click at [195, 124] on button "[US_STATE] Office [US_STATE], [GEOGRAPHIC_DATA]" at bounding box center [300, 120] width 377 height 26
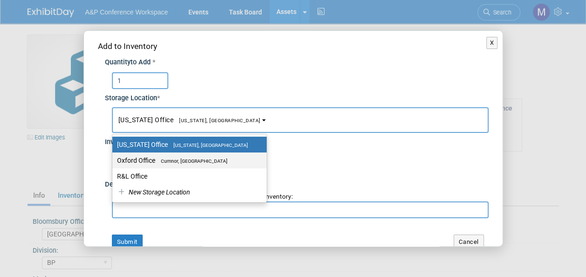
click at [193, 162] on span "Cumnor, [GEOGRAPHIC_DATA]" at bounding box center [191, 161] width 72 height 6
click at [114, 162] on input "Oxford Office Cumnor, United Kingdom" at bounding box center [111, 161] width 6 height 6
select select "11222978"
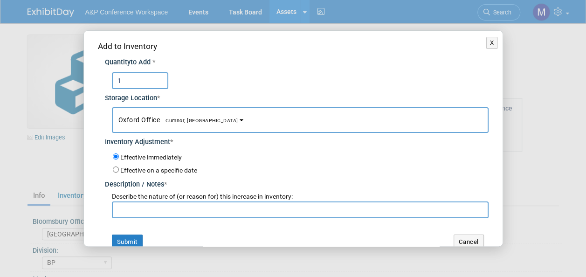
click at [196, 216] on input "text" at bounding box center [300, 209] width 377 height 17
drag, startPoint x: 167, startPoint y: 209, endPoint x: 41, endPoint y: 208, distance: 126.4
click at [42, 208] on div "X Add to Inventory Quantity to Add * 1 *" at bounding box center [293, 138] width 586 height 277
type input "New stock"
click at [126, 237] on button "Submit" at bounding box center [127, 242] width 31 height 15
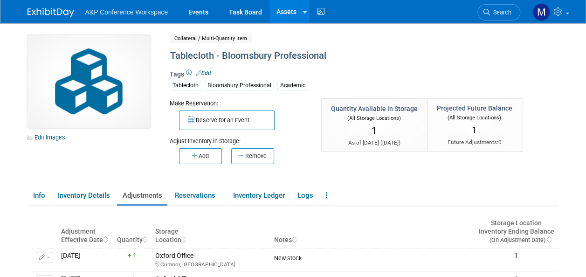
click at [290, 12] on link "Assets" at bounding box center [287, 11] width 34 height 23
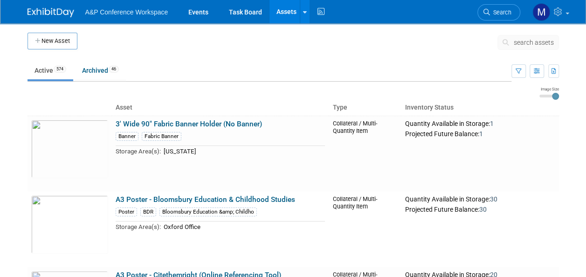
click at [529, 42] on span "search assets" at bounding box center [534, 42] width 40 height 7
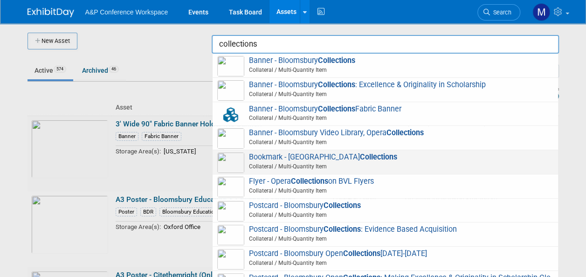
click at [360, 156] on strong "Collections" at bounding box center [378, 157] width 37 height 9
type input "Bookmark - Bloomsbury Collections"
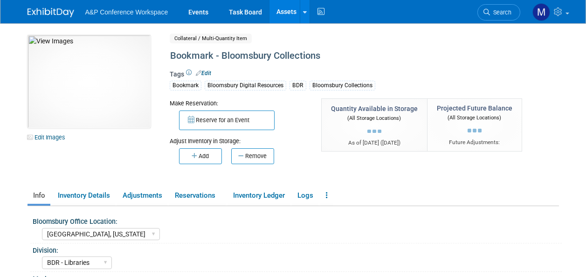
select select "[GEOGRAPHIC_DATA], [US_STATE]"
select select "BDR - Libraries"
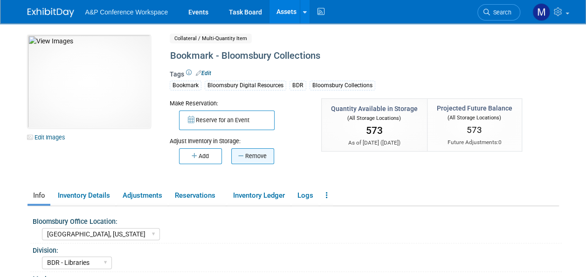
click at [265, 160] on button "Remove" at bounding box center [252, 156] width 43 height 16
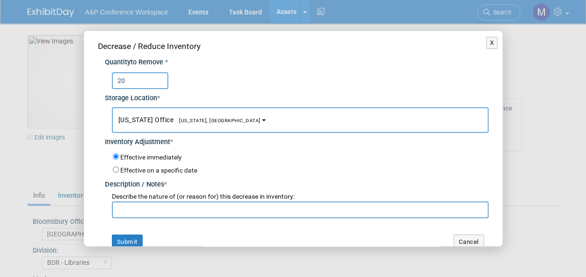
type input "20"
click at [192, 125] on button "[US_STATE] Office [US_STATE], [GEOGRAPHIC_DATA]" at bounding box center [300, 120] width 377 height 26
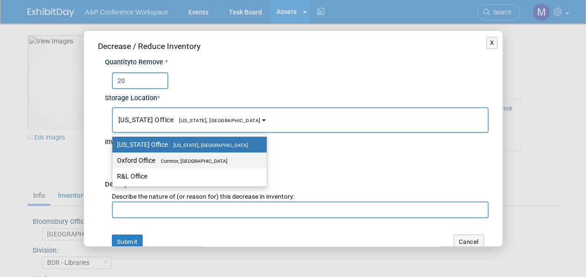
click at [198, 161] on span "Cumnor, [GEOGRAPHIC_DATA]" at bounding box center [191, 161] width 72 height 6
click at [114, 161] on input "Oxford Office [GEOGRAPHIC_DATA], [GEOGRAPHIC_DATA]" at bounding box center [111, 161] width 6 height 6
select select "11222978"
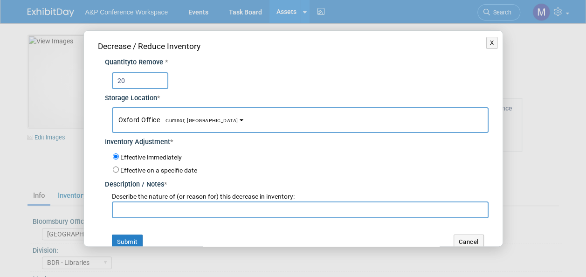
click at [185, 209] on input "text" at bounding box center [300, 209] width 377 height 17
type input "F"
type input "T"
paste input "KGL Accucoms"
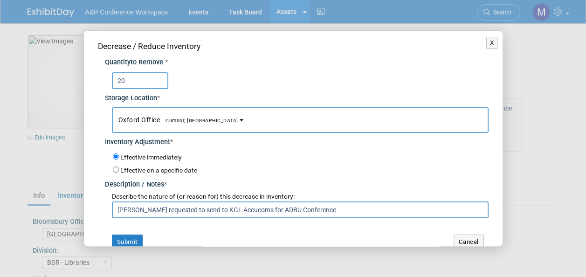
drag, startPoint x: 339, startPoint y: 207, endPoint x: 76, endPoint y: 215, distance: 263.6
click at [76, 215] on div "X Decrease / Reduce Inventory Quantity to Remove * 20 * Oxford Office *" at bounding box center [293, 138] width 586 height 277
click at [341, 211] on input "[PERSON_NAME] requested to send to KGL Accucoms for ADBU Conference" at bounding box center [300, 209] width 377 height 17
type input "[PERSON_NAME] requested to send to KGL Accucoms for ADBU Conference"
click at [139, 238] on button "Submit" at bounding box center [127, 242] width 31 height 15
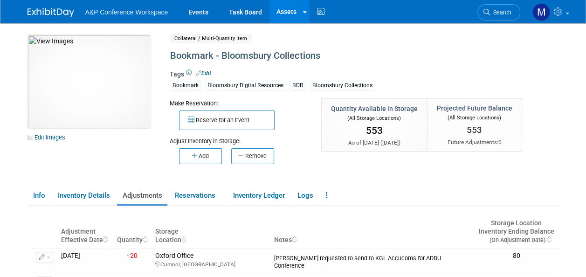
click at [287, 13] on link "Assets" at bounding box center [287, 11] width 34 height 23
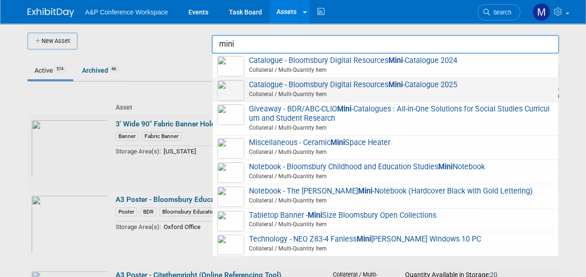
click at [423, 81] on span "Catalogue - Bloomsbury Digital Resources Mini -Catalogue 2025 Collateral / Mult…" at bounding box center [385, 89] width 336 height 19
type input "Catalogue - Bloomsbury Digital Resources Mini-Catalogue 2025"
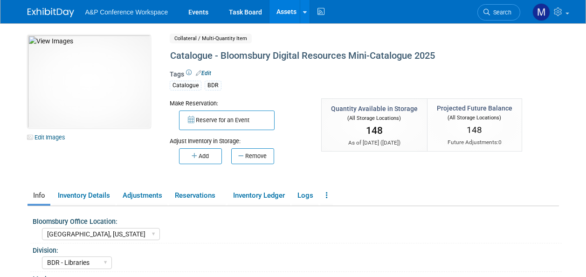
select select "[GEOGRAPHIC_DATA], [US_STATE]"
select select "BDR - Libraries"
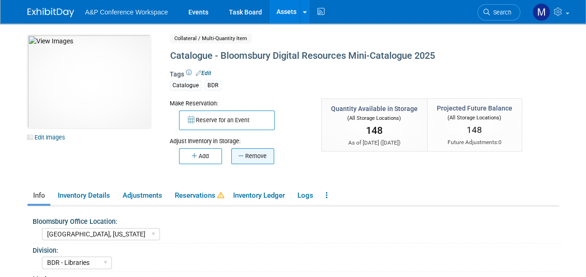
click at [249, 156] on button "Remove" at bounding box center [252, 156] width 43 height 16
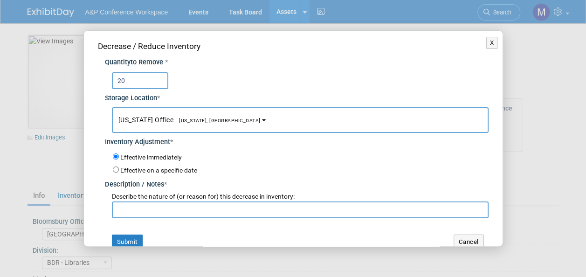
type input "20"
click at [208, 120] on button "[US_STATE] Office [US_STATE], [GEOGRAPHIC_DATA]" at bounding box center [300, 120] width 377 height 26
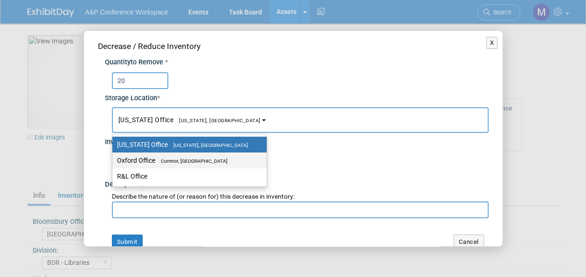
click at [211, 158] on span "Cumnor, [GEOGRAPHIC_DATA]" at bounding box center [191, 161] width 72 height 6
click at [114, 158] on input "Oxford Office Cumnor, United Kingdom" at bounding box center [111, 161] width 6 height 6
select select "11222978"
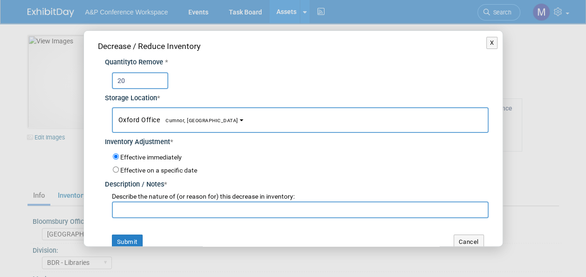
click at [194, 213] on input "text" at bounding box center [300, 209] width 377 height 17
paste input "Emily Higgins requested to send to KGL Accucoms for ADBU Conference"
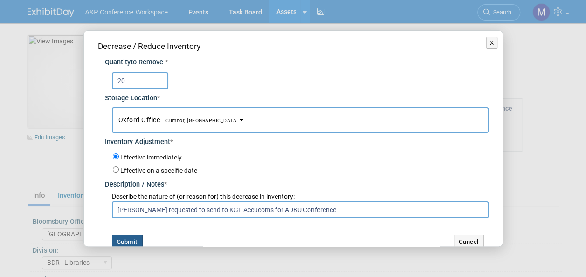
type input "[PERSON_NAME] requested to send to KGL Accucoms for ADBU Conference"
click at [132, 235] on button "Submit" at bounding box center [127, 242] width 31 height 15
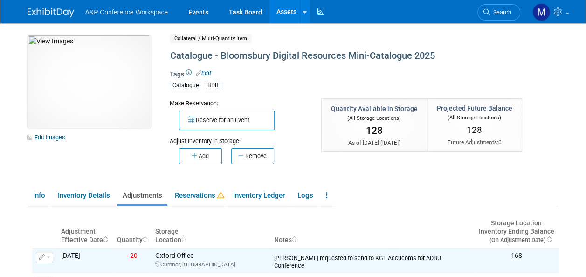
click at [283, 9] on link "Assets" at bounding box center [287, 11] width 34 height 23
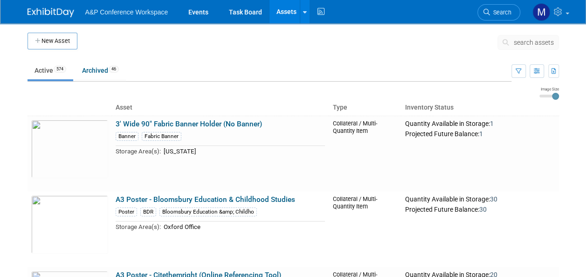
click at [547, 42] on span "search assets" at bounding box center [534, 42] width 40 height 7
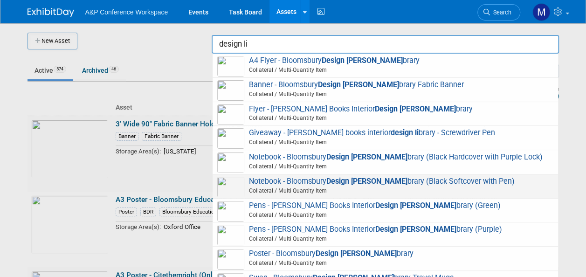
click at [359, 179] on strong "Design Li" at bounding box center [366, 181] width 81 height 9
type input "Notebook - Bloomsbury Design Library (Black Softcover with Pen)"
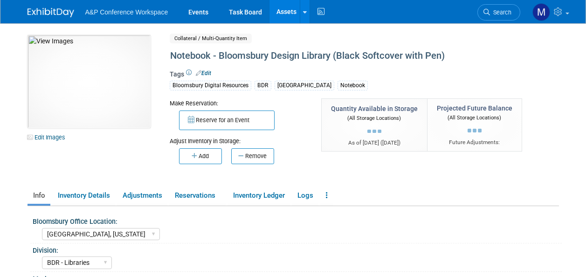
select select "[GEOGRAPHIC_DATA], [US_STATE]"
select select "BDR - Libraries"
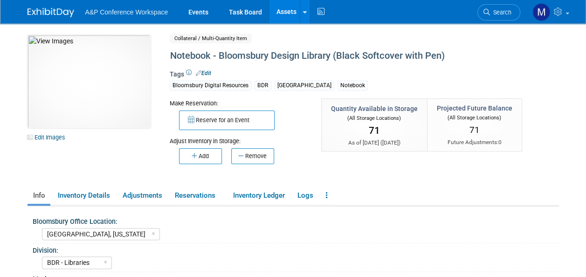
click at [257, 157] on button "Remove" at bounding box center [252, 156] width 43 height 16
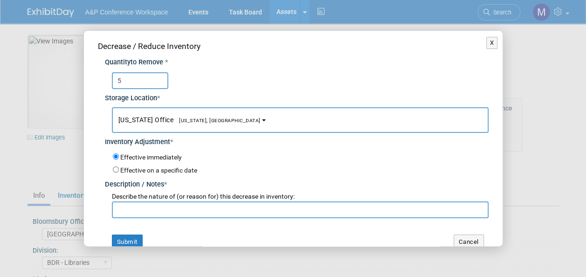
type input "5"
click at [197, 119] on span "[US_STATE], [GEOGRAPHIC_DATA]" at bounding box center [216, 121] width 87 height 6
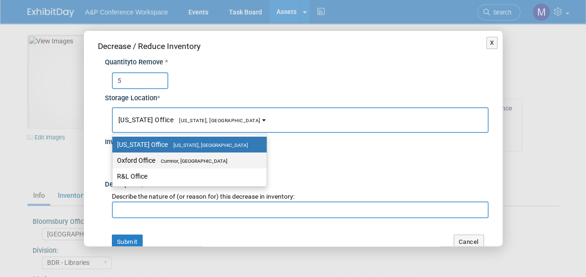
click at [198, 158] on span "Cumnor, [GEOGRAPHIC_DATA]" at bounding box center [191, 161] width 72 height 6
click at [114, 158] on input "Oxford Office [GEOGRAPHIC_DATA], [GEOGRAPHIC_DATA]" at bounding box center [111, 161] width 6 height 6
select select "11222978"
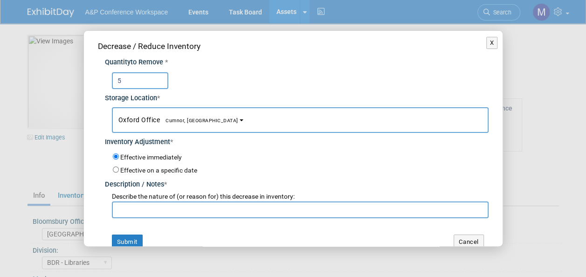
click at [188, 204] on input "text" at bounding box center [300, 209] width 377 height 17
paste input "[PERSON_NAME] requested to send to KGL Accucoms for ADBU Conference"
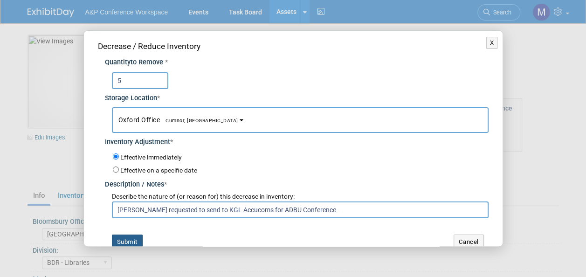
type input "[PERSON_NAME] requested to send to KGL Accucoms for ADBU Conference"
click at [139, 236] on button "Submit" at bounding box center [127, 242] width 31 height 15
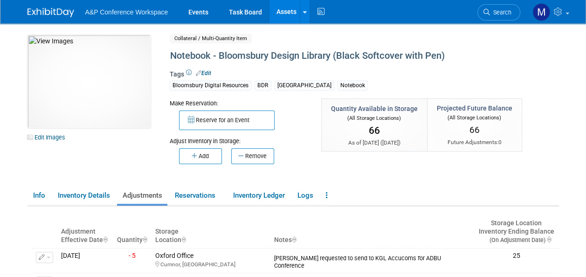
click at [291, 12] on link "Assets" at bounding box center [287, 11] width 34 height 23
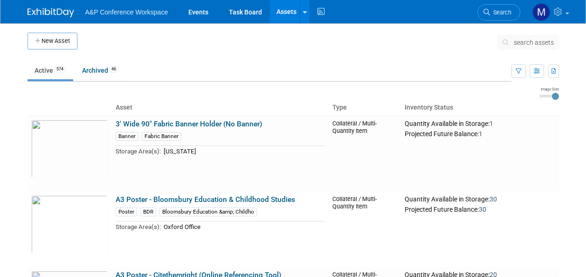
click at [544, 44] on span "search assets" at bounding box center [534, 42] width 40 height 7
click at [0, 0] on input "text" at bounding box center [0, 0] width 0 height 0
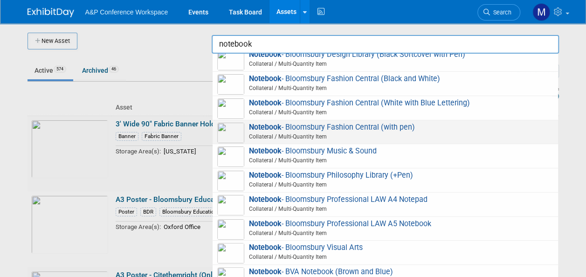
scroll to position [187, 0]
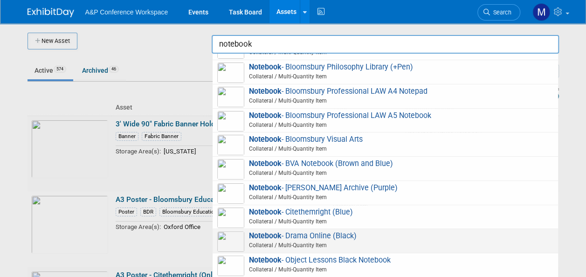
click at [340, 235] on span "Notebook - Drama Online (Black) Collateral / Multi-Quantity Item" at bounding box center [385, 240] width 336 height 19
type input "Notebook - Drama Online (Black)"
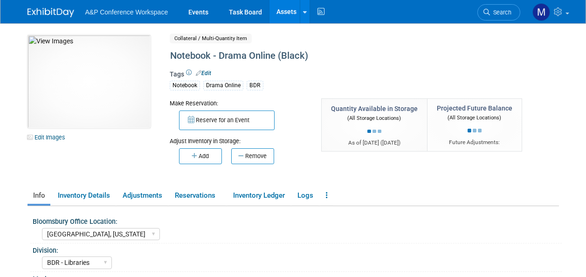
select select "[GEOGRAPHIC_DATA], [US_STATE]"
select select "BDR - Libraries"
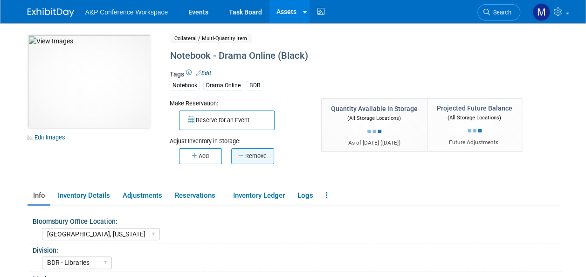
click at [264, 160] on button "Remove" at bounding box center [252, 156] width 43 height 16
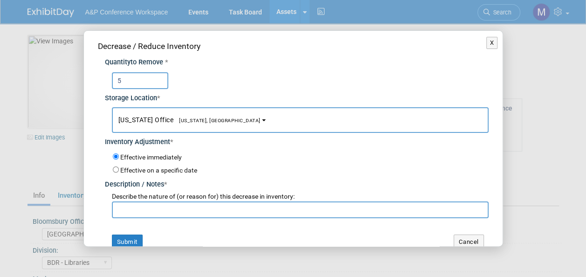
type input "5"
click at [191, 122] on span "[US_STATE], [GEOGRAPHIC_DATA]" at bounding box center [216, 121] width 87 height 6
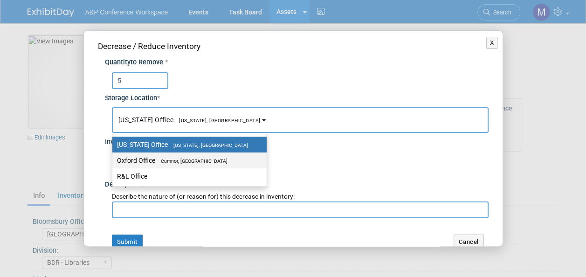
click at [197, 160] on span "Cumnor, [GEOGRAPHIC_DATA]" at bounding box center [191, 161] width 72 height 6
click at [114, 160] on input "Oxford Office [GEOGRAPHIC_DATA], [GEOGRAPHIC_DATA]" at bounding box center [111, 161] width 6 height 6
select select "11222978"
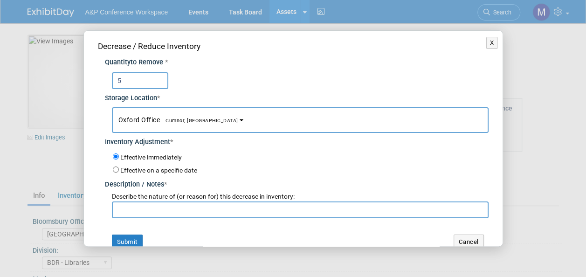
click at [191, 214] on input "text" at bounding box center [300, 209] width 377 height 17
paste input "[PERSON_NAME] requested to send to KGL Accucoms for ADBU Conference"
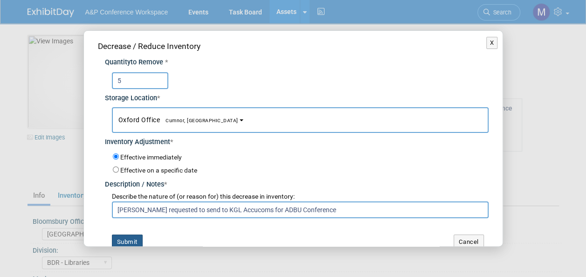
type input "[PERSON_NAME] requested to send to KGL Accucoms for ADBU Conference"
click at [133, 240] on button "Submit" at bounding box center [127, 242] width 31 height 15
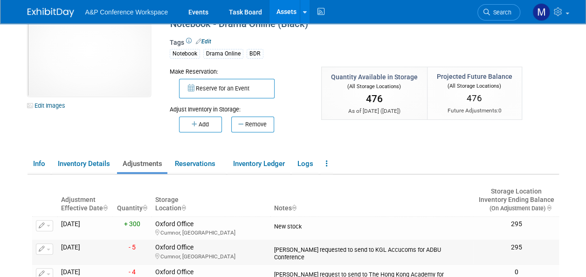
scroll to position [47, 0]
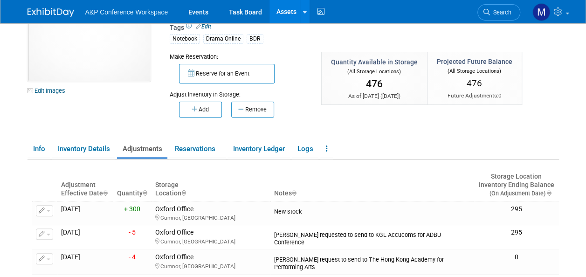
click at [286, 14] on link "Assets" at bounding box center [287, 11] width 34 height 23
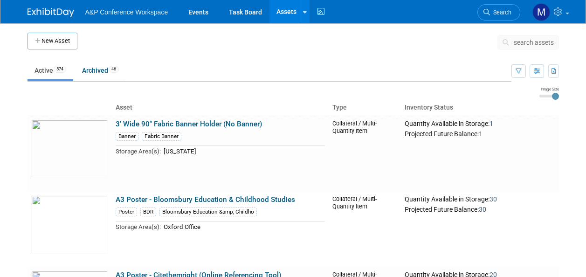
click at [540, 44] on span "search assets" at bounding box center [534, 42] width 40 height 7
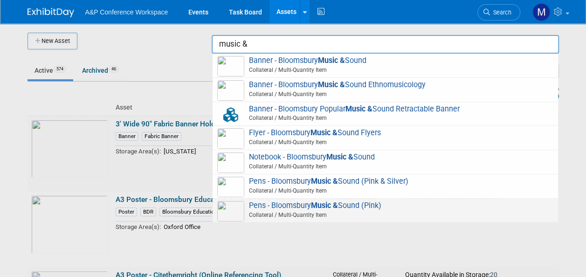
click at [307, 202] on span "Pens - Bloomsbury Music & Sound (Pink) Collateral / Multi-Quantity Item" at bounding box center [385, 210] width 336 height 19
type input "Pens - Bloomsbury Music & Sound (Pink)"
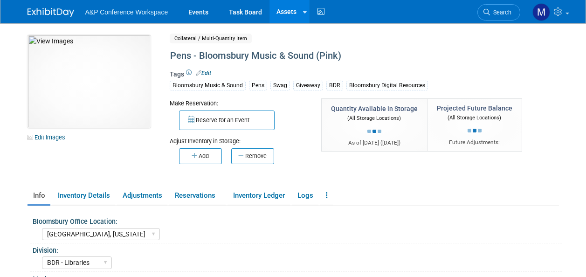
select select "[GEOGRAPHIC_DATA], [US_STATE]"
select select "BDR - Libraries"
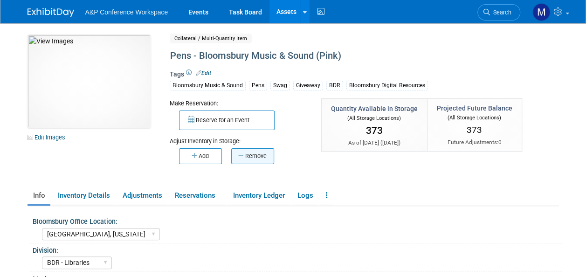
click at [257, 155] on button "Remove" at bounding box center [252, 156] width 43 height 16
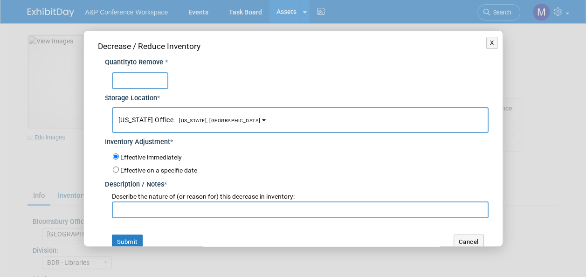
type input "0"
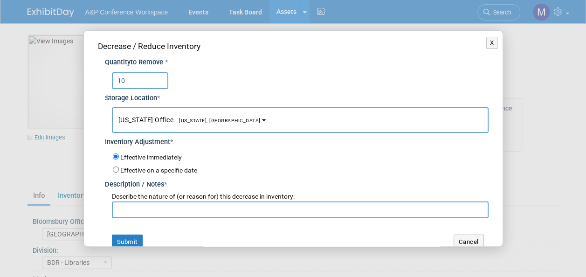
type input "10"
click at [207, 117] on button "New York Office New York, NY" at bounding box center [300, 120] width 377 height 26
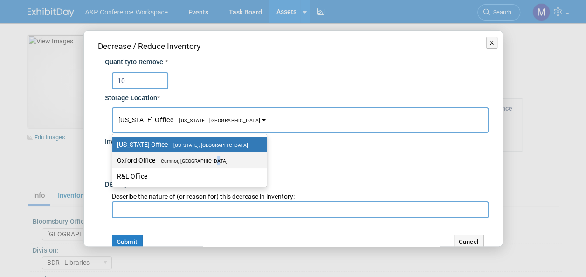
click at [212, 163] on label "Oxford Office Cumnor, United Kingdom" at bounding box center [187, 160] width 140 height 12
drag, startPoint x: 212, startPoint y: 163, endPoint x: 199, endPoint y: 160, distance: 13.1
click at [200, 160] on span "Cumnor, [GEOGRAPHIC_DATA]" at bounding box center [191, 161] width 72 height 6
click at [114, 160] on input "Oxford Office Cumnor, United Kingdom" at bounding box center [111, 161] width 6 height 6
select select "11222978"
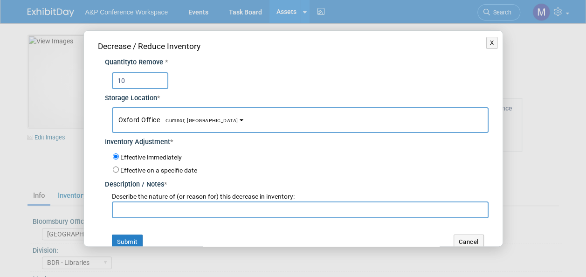
click at [182, 202] on input "text" at bounding box center [300, 209] width 377 height 17
paste input "Emily Higgins requested to send to KGL Accucoms for ADBU Conference"
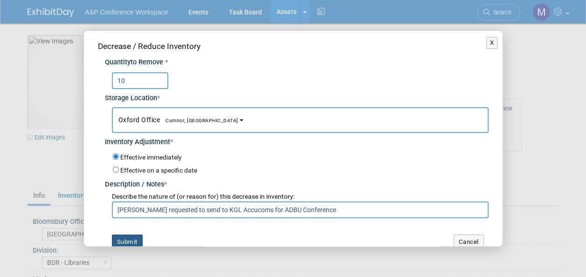
type input "Emily Higgins requested to send to KGL Accucoms for ADBU Conference"
click at [130, 238] on button "Submit" at bounding box center [127, 242] width 31 height 15
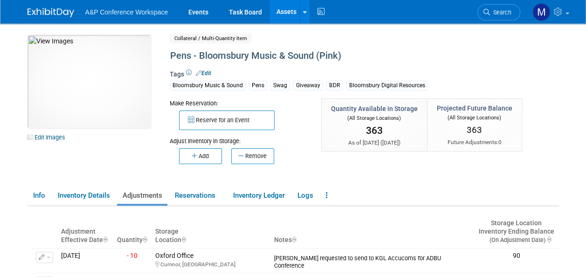
click at [285, 13] on link "Assets" at bounding box center [287, 11] width 34 height 23
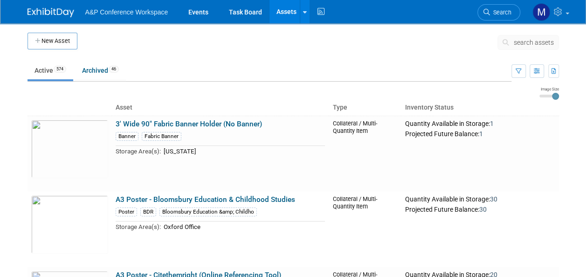
click at [539, 44] on span "search assets" at bounding box center [534, 42] width 40 height 7
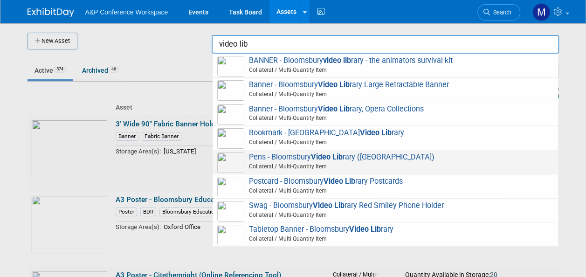
click at [304, 157] on span "Pens - Bloomsbury Video Lib rary (Burgundy) Collateral / Multi-Quantity Item" at bounding box center [385, 162] width 336 height 19
type input "Pens - Bloomsbury Video Library (Burgundy)"
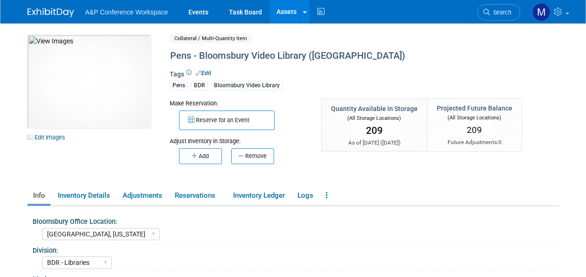
select select "[GEOGRAPHIC_DATA], [US_STATE]"
select select "BDR - Libraries"
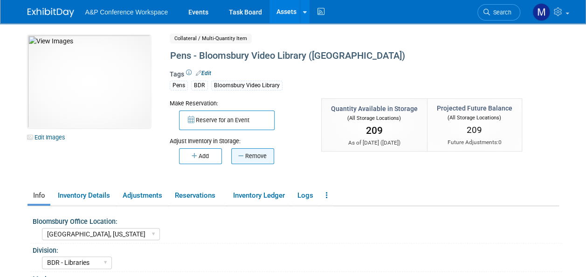
click at [254, 158] on button "Remove" at bounding box center [252, 156] width 43 height 16
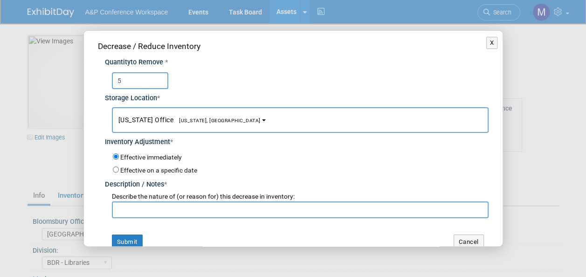
type input "5"
click at [195, 124] on button "New York Office New York, NY" at bounding box center [300, 120] width 377 height 26
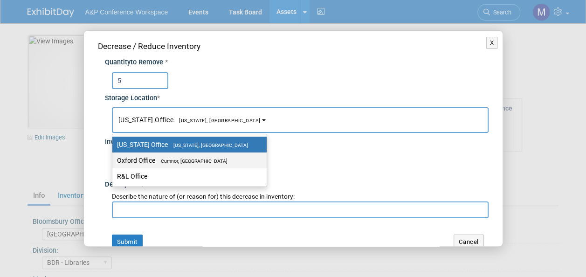
click at [209, 160] on span "Cumnor, [GEOGRAPHIC_DATA]" at bounding box center [191, 161] width 72 height 6
click at [114, 160] on input "Oxford Office Cumnor, United Kingdom" at bounding box center [111, 161] width 6 height 6
select select "11222978"
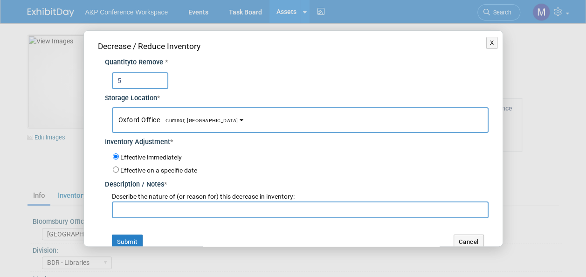
click at [204, 214] on input "text" at bounding box center [300, 209] width 377 height 17
paste input "Emily Higgins requested to send to KGL Accucoms for ADBU Conference"
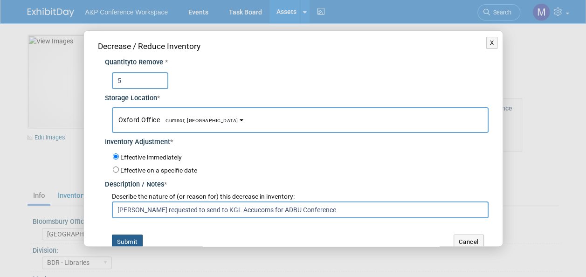
type input "Emily Higgins requested to send to KGL Accucoms for ADBU Conference"
click at [137, 236] on button "Submit" at bounding box center [127, 242] width 31 height 15
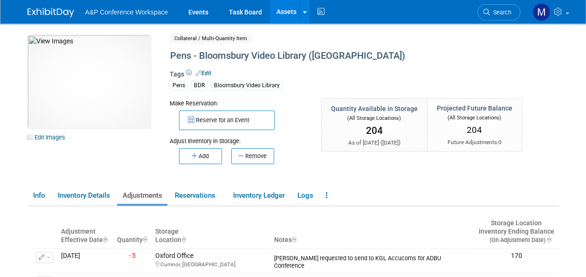
click at [288, 12] on link "Assets" at bounding box center [287, 11] width 34 height 23
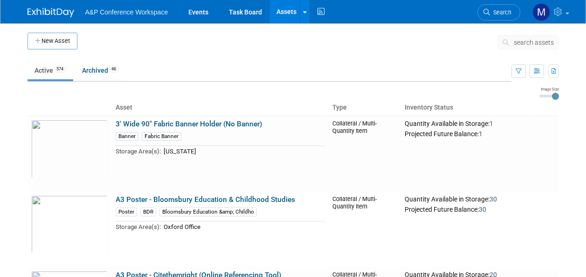
click at [524, 44] on span "search assets" at bounding box center [534, 42] width 40 height 7
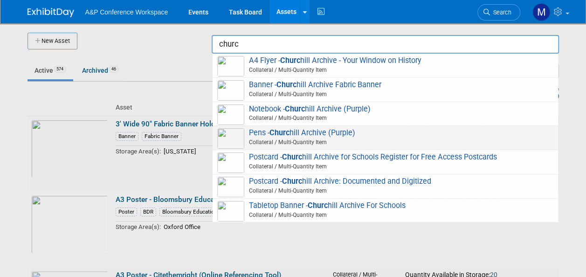
click at [314, 137] on span "Pens - Churc hill Archive (Purple) Collateral / Multi-Quantity Item" at bounding box center [385, 137] width 336 height 19
type input "Pens - [PERSON_NAME] Archive (Purple)"
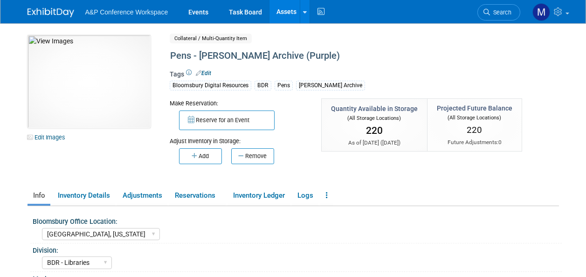
select select "[GEOGRAPHIC_DATA], [US_STATE]"
select select "BDR - Libraries"
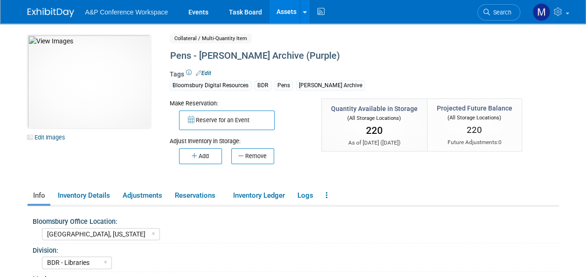
click at [244, 155] on button "Remove" at bounding box center [252, 156] width 43 height 16
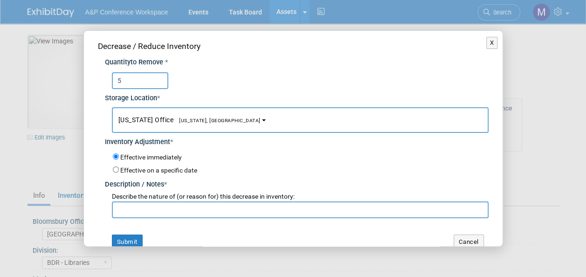
type input "5"
click at [201, 120] on span "[US_STATE], [GEOGRAPHIC_DATA]" at bounding box center [216, 121] width 87 height 6
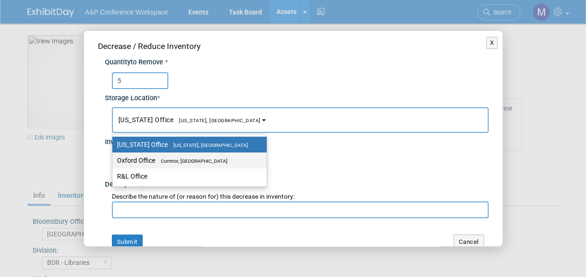
click at [208, 161] on span "Cumnor, [GEOGRAPHIC_DATA]" at bounding box center [191, 161] width 72 height 6
click at [114, 161] on input "Oxford Office Cumnor, United Kingdom" at bounding box center [111, 161] width 6 height 6
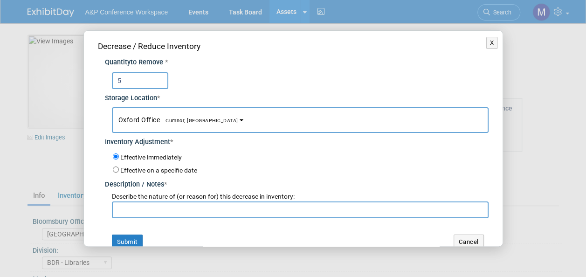
select select "11222978"
click at [189, 203] on input "text" at bounding box center [300, 209] width 377 height 17
paste input "Emily Higgins requested to send to KGL Accucoms for ADBU Conference"
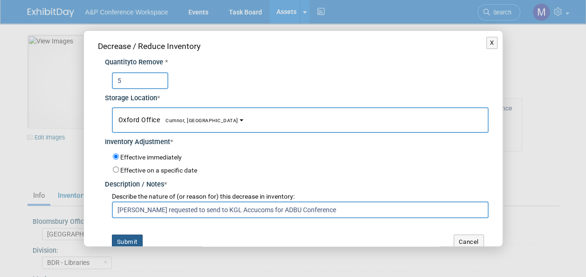
type input "Emily Higgins requested to send to KGL Accucoms for ADBU Conference"
click at [131, 242] on button "Submit" at bounding box center [127, 242] width 31 height 15
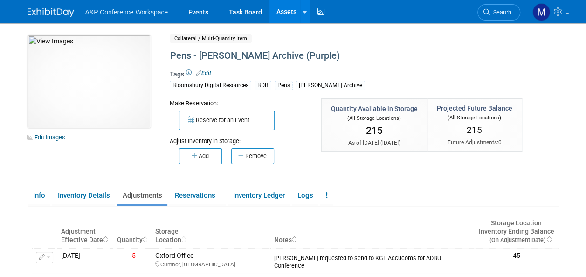
click at [289, 12] on link "Assets" at bounding box center [287, 11] width 34 height 23
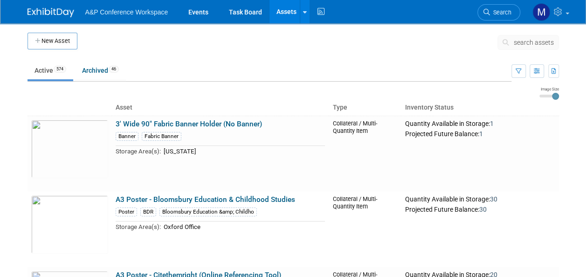
click at [536, 42] on span "search assets" at bounding box center [534, 42] width 40 height 7
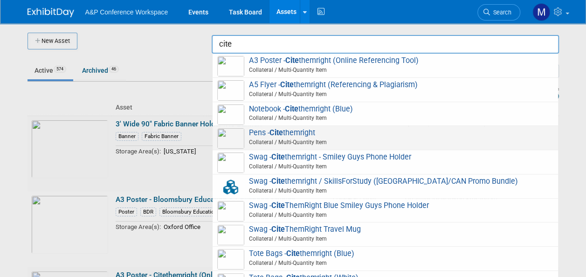
click at [304, 135] on span "Pens - Cite themright Collateral / Multi-Quantity Item" at bounding box center [385, 137] width 336 height 19
type input "Pens - Citethemright"
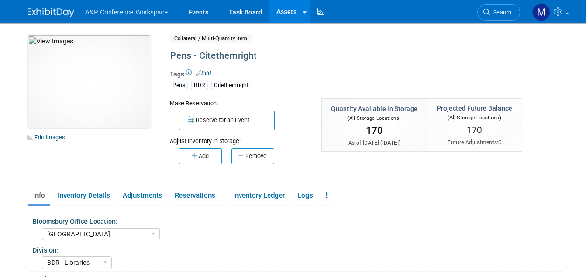
select select "[GEOGRAPHIC_DATA]"
select select "BDR - Libraries"
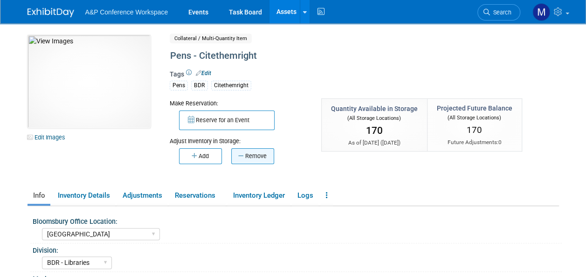
click at [266, 153] on button "Remove" at bounding box center [252, 156] width 43 height 16
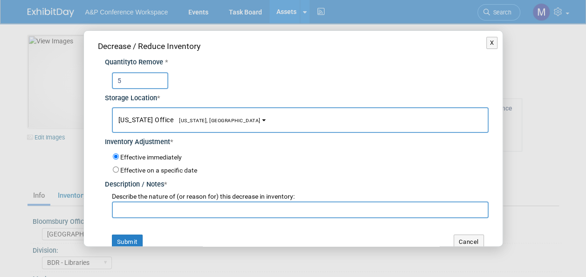
type input "5"
click at [262, 120] on b "button" at bounding box center [264, 120] width 4 height 2
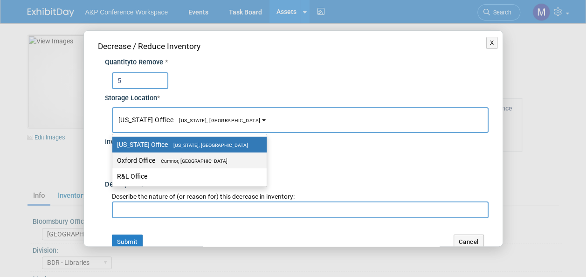
click at [205, 158] on span "Cumnor, [GEOGRAPHIC_DATA]" at bounding box center [191, 161] width 72 height 6
click at [114, 158] on input "Oxford Office [GEOGRAPHIC_DATA], [GEOGRAPHIC_DATA]" at bounding box center [111, 161] width 6 height 6
select select "11222978"
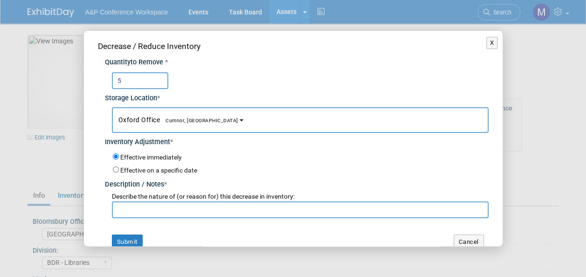
click at [187, 205] on input "text" at bounding box center [300, 209] width 377 height 17
paste input "Emily Higgins requested to send to KGL Accucoms for ADBU Conference"
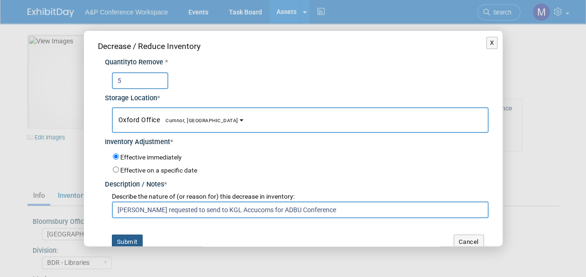
type input "Emily Higgins requested to send to KGL Accucoms for ADBU Conference"
click at [136, 237] on button "Submit" at bounding box center [127, 242] width 31 height 15
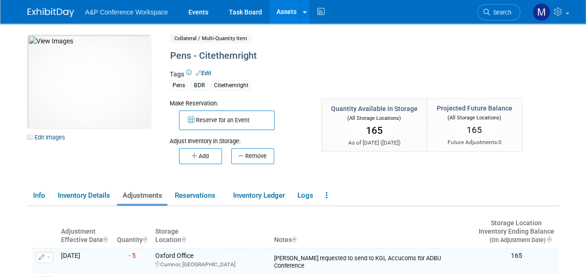
click at [284, 14] on link "Assets" at bounding box center [287, 11] width 34 height 23
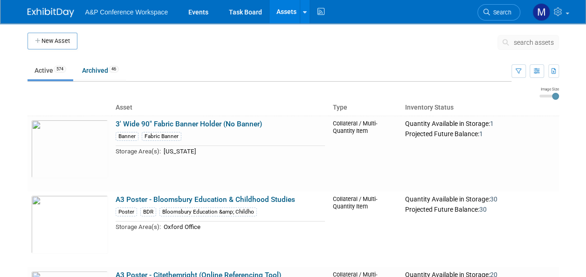
click at [285, 12] on link "Assets" at bounding box center [287, 11] width 34 height 23
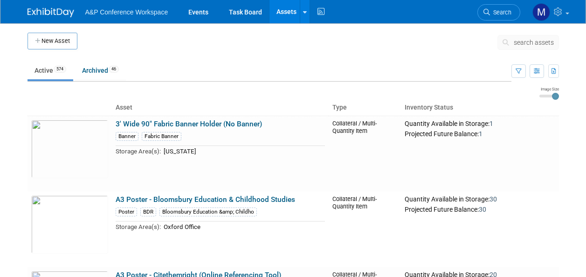
click at [526, 42] on span "search assets" at bounding box center [534, 42] width 40 height 7
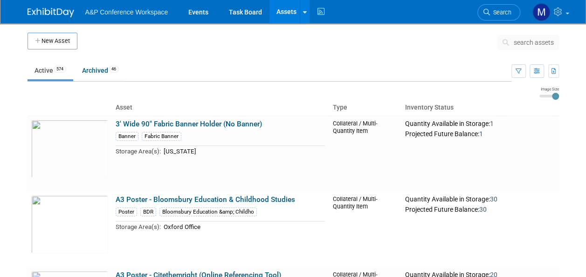
click at [527, 42] on span "search assets" at bounding box center [534, 42] width 40 height 7
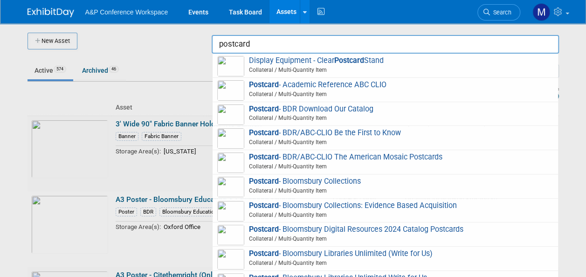
click at [327, 206] on span "Postcard - Bloomsbury Collections: Evidence Based Acquisition Collateral / Mult…" at bounding box center [385, 210] width 336 height 19
type input "Postcard - Bloomsbury Collections: Evidence Based Acquisition"
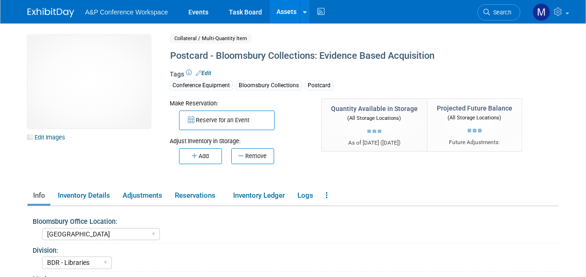
select select "[GEOGRAPHIC_DATA]"
select select "BDR - Libraries"
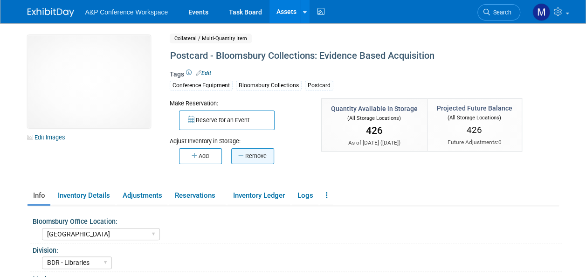
click at [242, 156] on icon "button" at bounding box center [241, 156] width 7 height 6
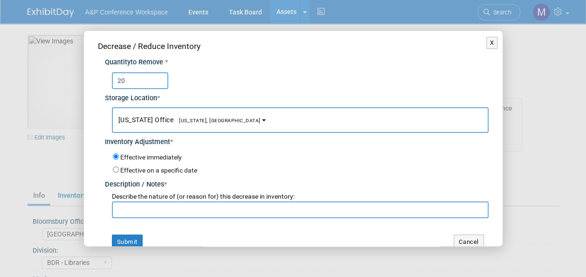
type input "20"
click at [202, 115] on button "[US_STATE] Office [US_STATE], [GEOGRAPHIC_DATA]" at bounding box center [300, 120] width 377 height 26
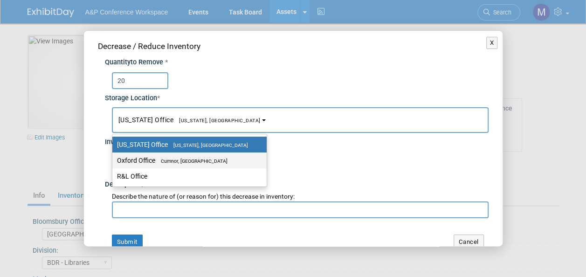
click at [199, 158] on span "Cumnor, [GEOGRAPHIC_DATA]" at bounding box center [191, 161] width 72 height 6
click at [114, 158] on input "Oxford Office Cumnor, United Kingdom" at bounding box center [111, 161] width 6 height 6
select select "11222978"
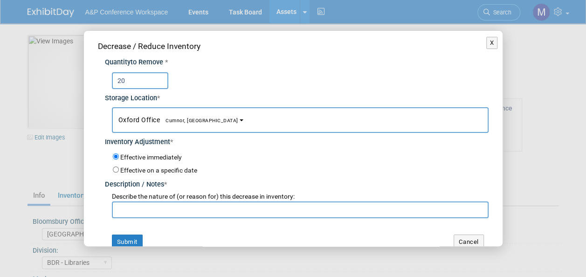
click at [197, 207] on input "text" at bounding box center [300, 209] width 377 height 17
paste input "Emily Higgins requested to send to KGL Accucoms for ADBU Conference"
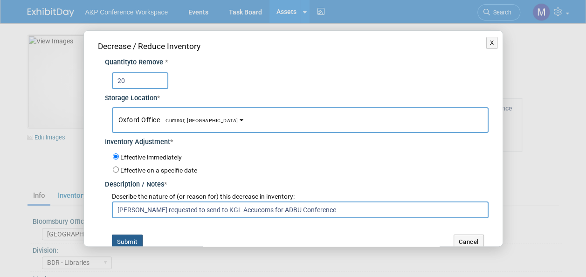
type input "Emily Higgins requested to send to KGL Accucoms for ADBU Conference"
click at [124, 235] on button "Submit" at bounding box center [127, 242] width 31 height 15
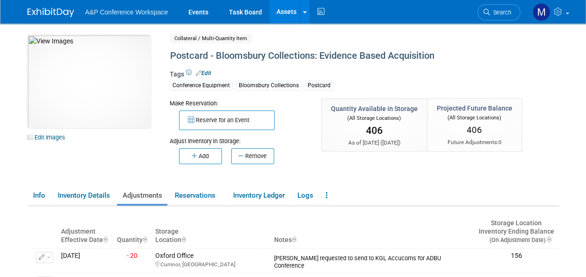
click at [288, 14] on link "Assets" at bounding box center [287, 11] width 34 height 23
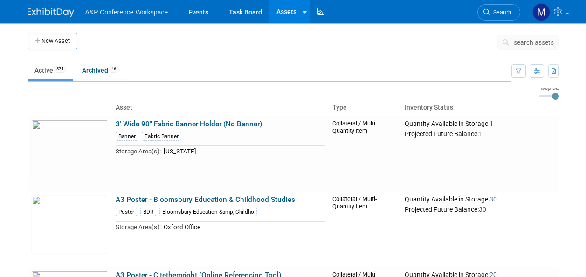
click at [524, 42] on span "search assets" at bounding box center [534, 42] width 40 height 7
click at [526, 42] on span "search assets" at bounding box center [534, 42] width 40 height 7
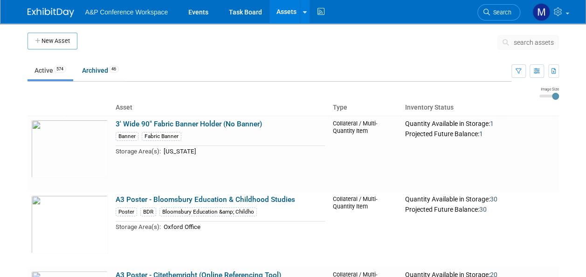
click at [530, 43] on span "search assets" at bounding box center [534, 42] width 40 height 7
click at [530, 44] on span "search assets" at bounding box center [534, 42] width 40 height 7
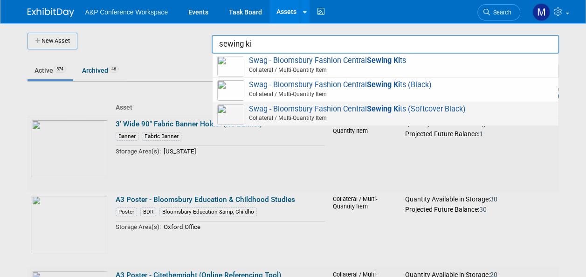
click at [354, 111] on span "Swag - Bloomsbury Fashion Central Sewing Ki ts (Softcover Black) Collateral / M…" at bounding box center [385, 113] width 336 height 19
type input "Swag - Bloomsbury Fashion Central Sewing Kits (Softcover Black)"
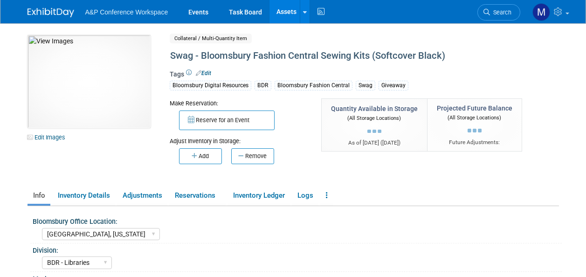
select select "[GEOGRAPHIC_DATA], [US_STATE]"
select select "BDR - Libraries"
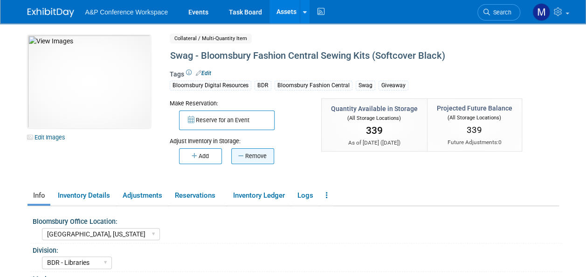
click at [258, 160] on button "Remove" at bounding box center [252, 156] width 43 height 16
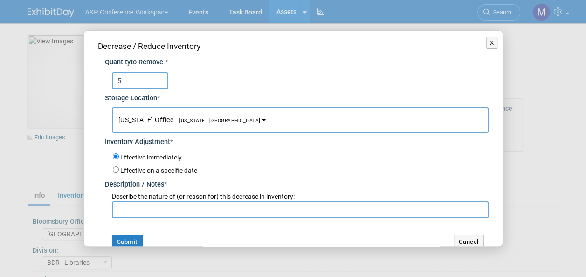
type input "5"
click at [188, 118] on span "[US_STATE], [GEOGRAPHIC_DATA]" at bounding box center [216, 121] width 87 height 6
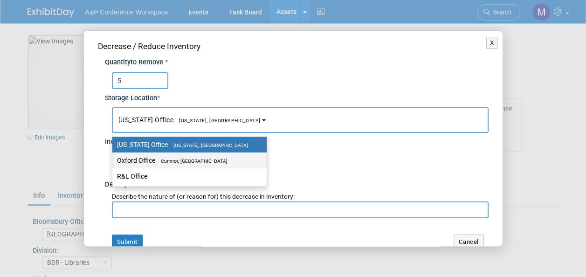
click at [190, 160] on span "Cumnor, [GEOGRAPHIC_DATA]" at bounding box center [191, 161] width 72 height 6
click at [114, 160] on input "Oxford Office Cumnor, United Kingdom" at bounding box center [111, 161] width 6 height 6
select select "11222978"
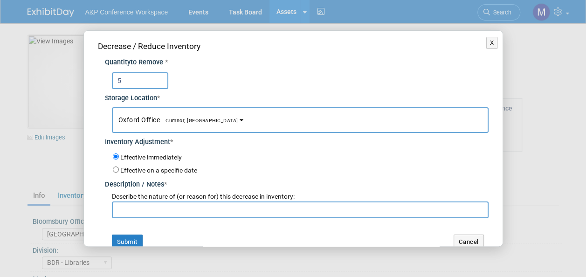
click at [193, 215] on input "text" at bounding box center [300, 209] width 377 height 17
paste input "Emily Higgins requested to send to KGL Accucoms for ADBU Conference"
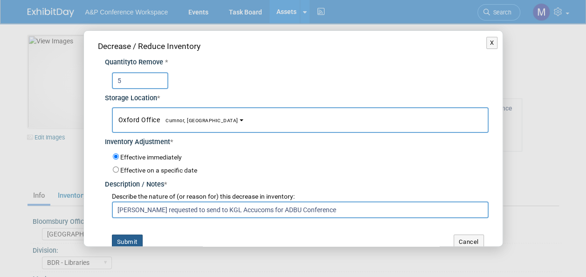
type input "Emily Higgins requested to send to KGL Accucoms for ADBU Conference"
click at [138, 238] on button "Submit" at bounding box center [127, 242] width 31 height 15
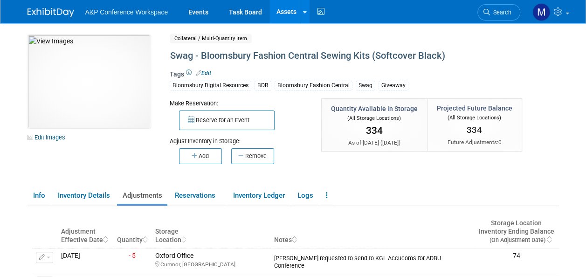
click at [284, 11] on link "Assets" at bounding box center [287, 11] width 34 height 23
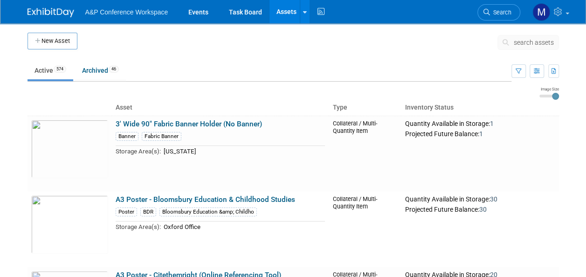
click at [527, 43] on span "search assets" at bounding box center [534, 42] width 40 height 7
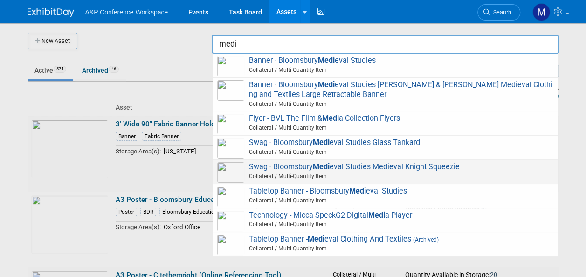
click at [321, 166] on strong "Medi" at bounding box center [321, 166] width 17 height 9
type input "Swag - Bloomsbury Medieval Studies Medieval Knight Squeezie"
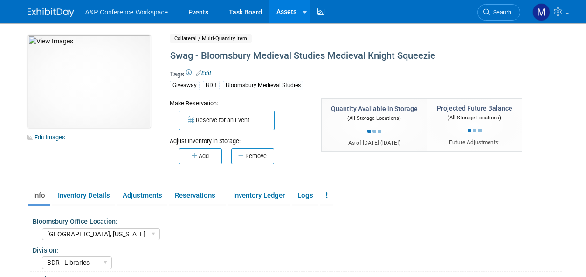
select select "[GEOGRAPHIC_DATA], [US_STATE]"
select select "BDR - Libraries"
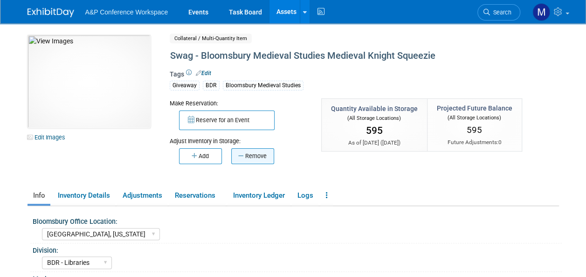
click at [252, 160] on button "Remove" at bounding box center [252, 156] width 43 height 16
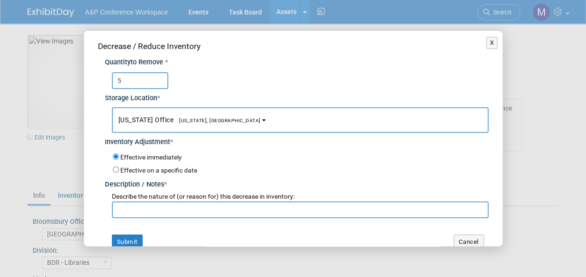
type input "5"
click at [185, 116] on span "[US_STATE] Office [US_STATE], [GEOGRAPHIC_DATA]" at bounding box center [189, 119] width 142 height 7
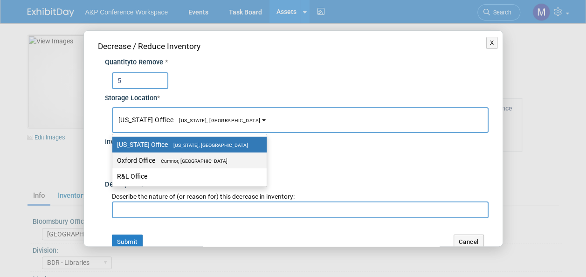
click at [182, 159] on span "Cumnor, [GEOGRAPHIC_DATA]" at bounding box center [191, 161] width 72 height 6
click at [114, 159] on input "Oxford Office [GEOGRAPHIC_DATA], [GEOGRAPHIC_DATA]" at bounding box center [111, 161] width 6 height 6
select select "11222978"
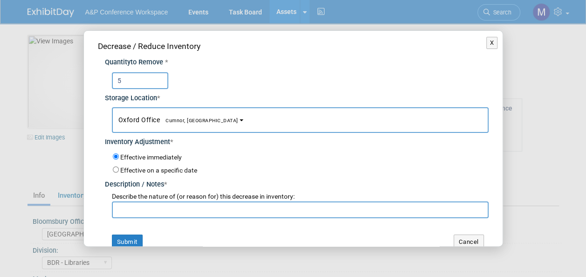
click at [186, 204] on input "text" at bounding box center [300, 209] width 377 height 17
paste input "[PERSON_NAME] requested to send to KGL Accucoms for ADBU Conference"
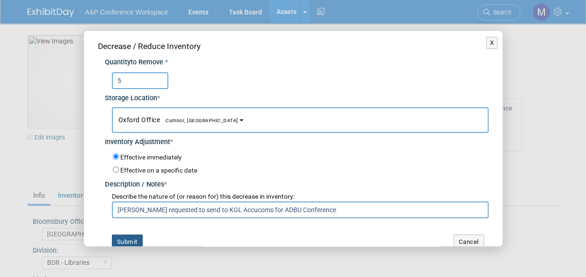
type input "[PERSON_NAME] requested to send to KGL Accucoms for ADBU Conference"
click at [129, 242] on button "Submit" at bounding box center [127, 242] width 31 height 15
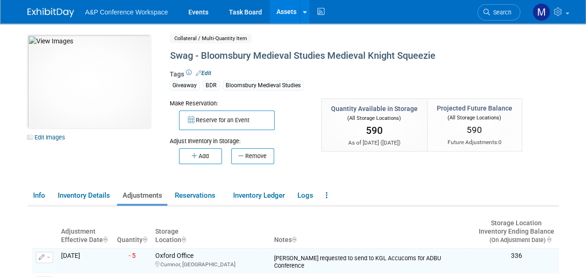
click at [289, 8] on link "Assets" at bounding box center [287, 11] width 34 height 23
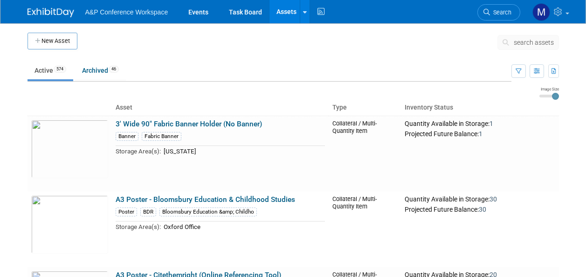
click at [529, 43] on span "search assets" at bounding box center [534, 42] width 40 height 7
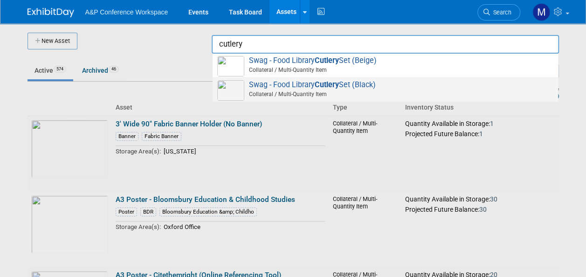
click at [353, 83] on span "Swag - Food Library Cutlery Set (Black) Collateral / Multi-Quantity Item" at bounding box center [385, 89] width 336 height 19
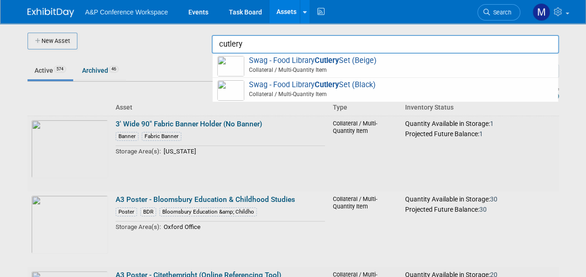
type input "Swag - Food Library Cutlery Set (Black)"
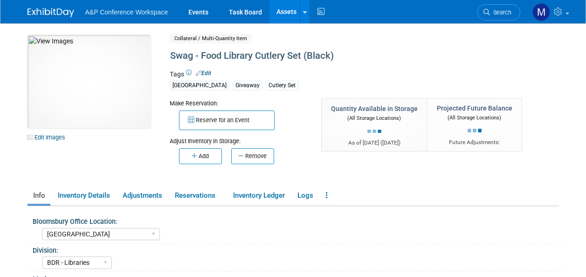
select select "[GEOGRAPHIC_DATA]"
select select "BDR - Libraries"
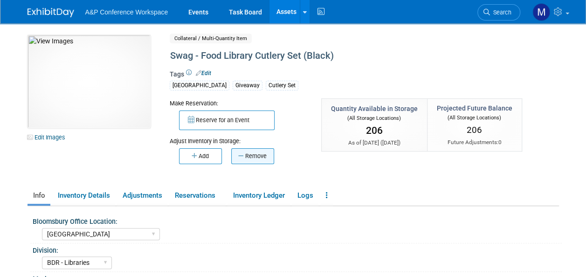
click at [252, 160] on button "Remove" at bounding box center [252, 156] width 43 height 16
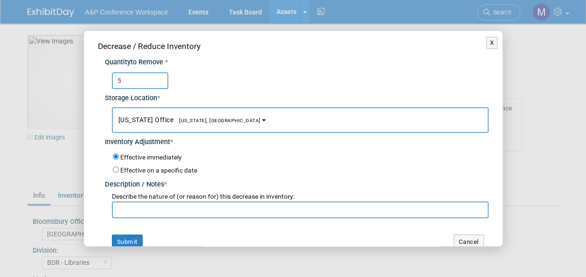
type input "5"
click at [174, 120] on span "[US_STATE], [GEOGRAPHIC_DATA]" at bounding box center [216, 121] width 87 height 6
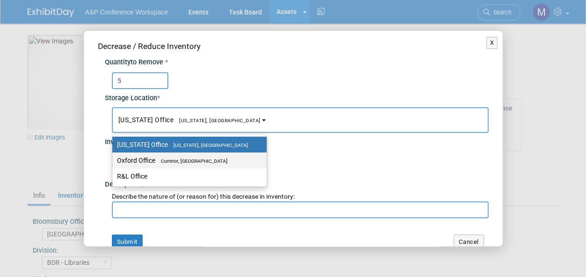
click at [175, 156] on label "Oxford Office Cumnor, United Kingdom" at bounding box center [187, 160] width 140 height 12
click at [114, 158] on input "Oxford Office Cumnor, United Kingdom" at bounding box center [111, 161] width 6 height 6
select select "11222978"
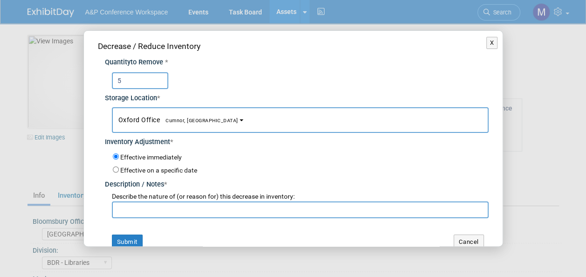
click at [169, 204] on input "text" at bounding box center [300, 209] width 377 height 17
paste input "Emily Higgins requested to send to KGL Accucoms for ADBU Conference"
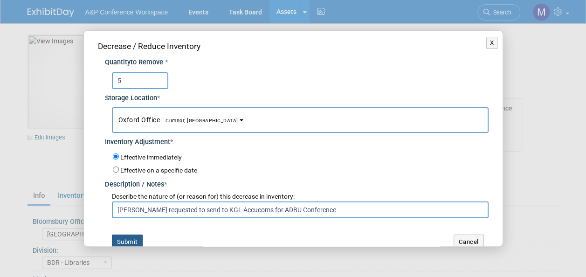
type input "Emily Higgins requested to send to KGL Accucoms for ADBU Conference"
click at [136, 238] on button "Submit" at bounding box center [127, 242] width 31 height 15
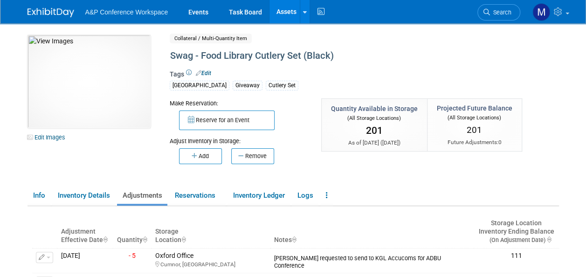
drag, startPoint x: 295, startPoint y: 14, endPoint x: 295, endPoint y: 20, distance: 5.6
click at [295, 14] on link "Assets" at bounding box center [287, 11] width 34 height 23
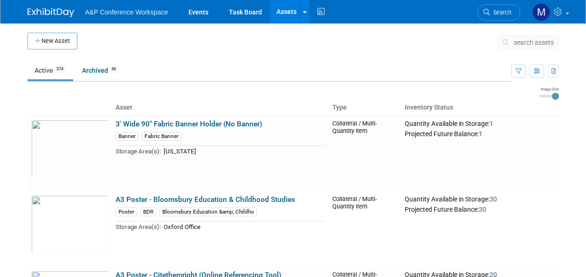
click at [537, 42] on span "search assets" at bounding box center [534, 42] width 40 height 7
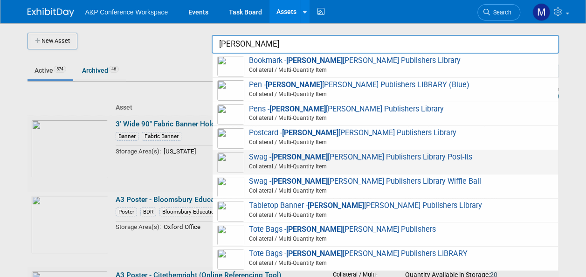
click at [307, 157] on span "Swag - Jessica Kingsley Publishers Library Post-Its Collateral / Multi-Quantity…" at bounding box center [385, 162] width 336 height 19
type input "Swag - Jessica Kingsley Publishers Library Post-Its"
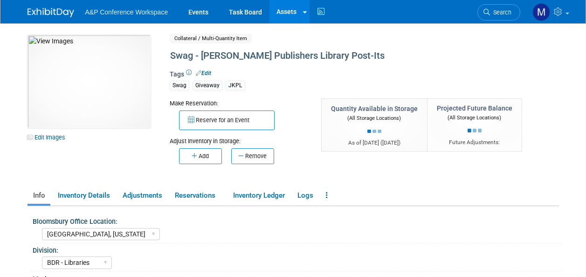
select select "[GEOGRAPHIC_DATA], [US_STATE]"
select select "BDR - Libraries"
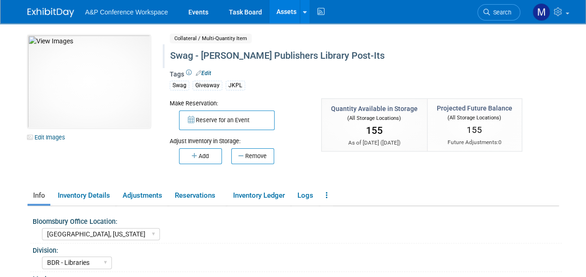
click at [197, 56] on div "Swag - [PERSON_NAME] Publishers Library Post-Its" at bounding box center [343, 56] width 353 height 17
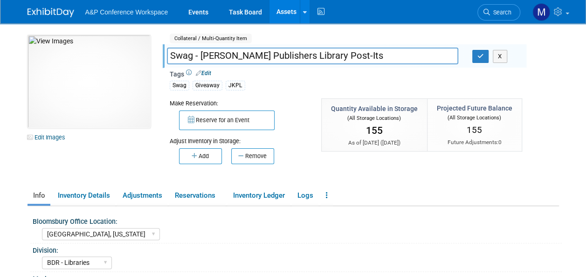
click at [193, 56] on input "Swag - [PERSON_NAME] Publishers Library Post-Its" at bounding box center [312, 56] width 291 height 16
drag, startPoint x: 193, startPoint y: 56, endPoint x: 149, endPoint y: 56, distance: 43.8
click at [149, 56] on div "10031442-10727041-d3e8a5ae-d541-49e8-bedd-0692f29b240a.jpg Edit Images Collater…" at bounding box center [294, 107] width 546 height 145
drag, startPoint x: 421, startPoint y: 55, endPoint x: 384, endPoint y: 55, distance: 36.8
click at [384, 55] on input "Post-it notes - [PERSON_NAME] Publishers Library Post-Its" at bounding box center [312, 56] width 291 height 16
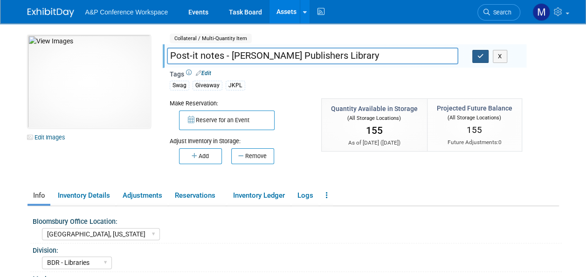
type input "Post-it notes - [PERSON_NAME] Publishers Library"
click at [476, 55] on button "button" at bounding box center [480, 56] width 17 height 13
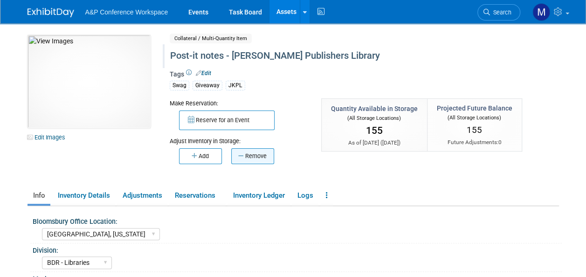
click at [245, 155] on button "Remove" at bounding box center [252, 156] width 43 height 16
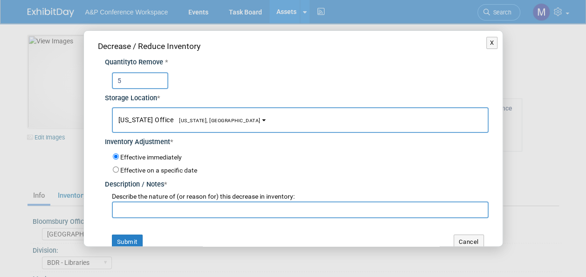
type input "5"
click at [215, 120] on button "[US_STATE] Office [US_STATE], [GEOGRAPHIC_DATA]" at bounding box center [300, 120] width 377 height 26
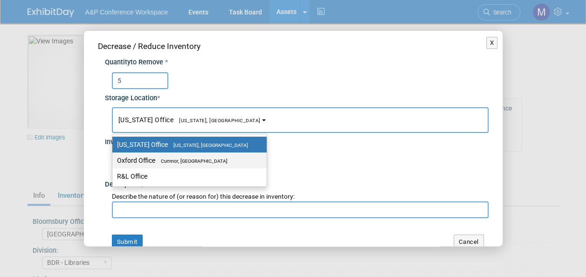
drag, startPoint x: 207, startPoint y: 156, endPoint x: 212, endPoint y: 180, distance: 24.7
click at [207, 156] on label "Oxford Office [GEOGRAPHIC_DATA], [GEOGRAPHIC_DATA]" at bounding box center [187, 160] width 140 height 12
click at [114, 158] on input "Oxford Office [GEOGRAPHIC_DATA], [GEOGRAPHIC_DATA]" at bounding box center [111, 161] width 6 height 6
select select "11222978"
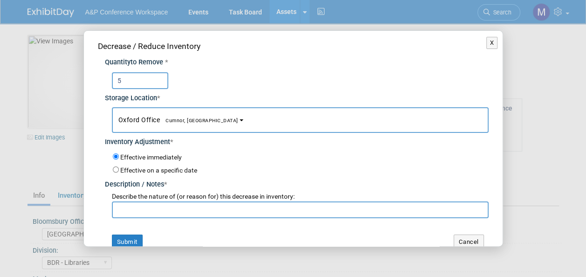
click at [211, 209] on input "text" at bounding box center [300, 209] width 377 height 17
paste input "[PERSON_NAME] requested to send to KGL Accucoms for ADBU Conference"
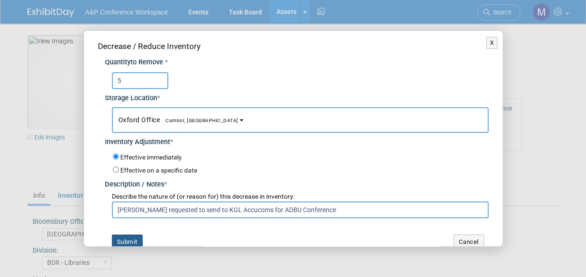
type input "[PERSON_NAME] requested to send to KGL Accucoms for ADBU Conference"
click at [129, 238] on button "Submit" at bounding box center [127, 242] width 31 height 15
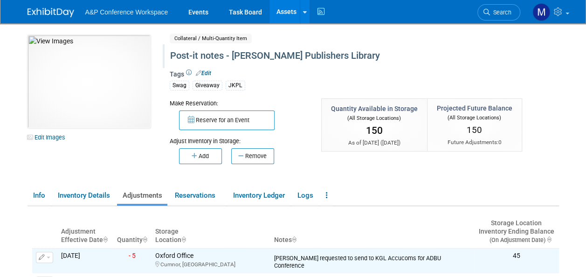
click at [289, 15] on link "Assets" at bounding box center [287, 11] width 34 height 23
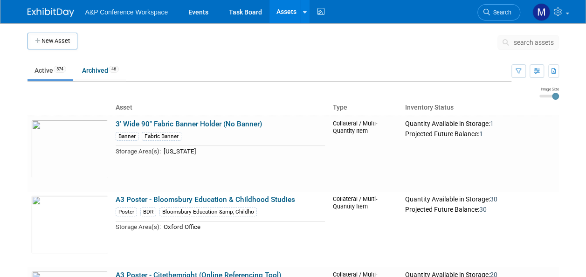
click at [532, 42] on span "search assets" at bounding box center [534, 42] width 40 height 7
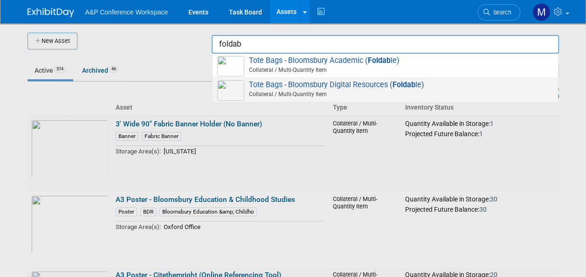
click at [345, 86] on span "Tote Bags - Bloomsbury Digital Resources ( Foldab le) Collateral / Multi-Quanti…" at bounding box center [385, 89] width 336 height 19
type input "Tote Bags - Bloomsbury Digital Resources (Foldable)"
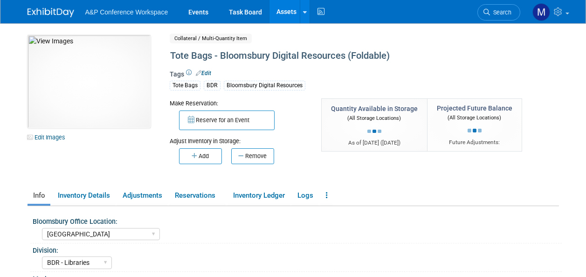
select select "[GEOGRAPHIC_DATA]"
select select "BDR - Libraries"
select select "[PERSON_NAME]"
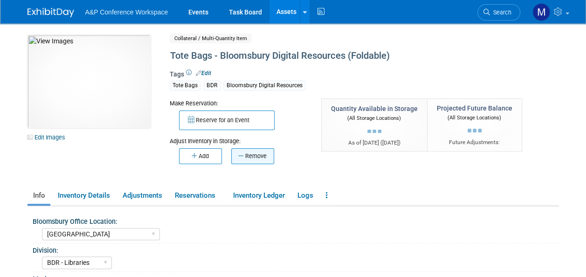
click at [245, 158] on button "Remove" at bounding box center [252, 156] width 43 height 16
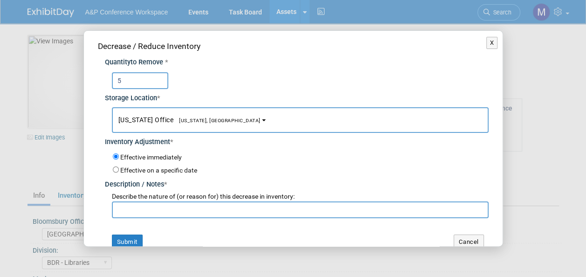
type input "5"
click at [262, 121] on b "button" at bounding box center [264, 120] width 4 height 2
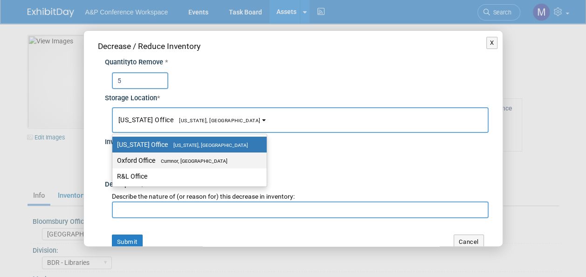
click at [205, 159] on span "Cumnor, [GEOGRAPHIC_DATA]" at bounding box center [191, 161] width 72 height 6
click at [114, 159] on input "Oxford Office [GEOGRAPHIC_DATA], [GEOGRAPHIC_DATA]" at bounding box center [111, 161] width 6 height 6
select select "11222978"
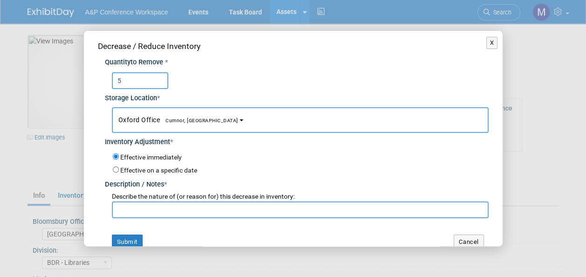
click at [208, 210] on input "text" at bounding box center [300, 209] width 377 height 17
paste input "[PERSON_NAME] requested to send to KGL Accucoms for ADBU Conference"
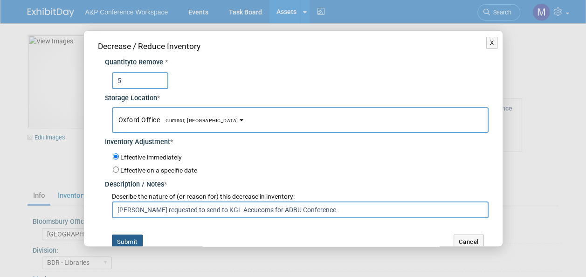
type input "Emily Higgins requested to send to KGL Accucoms for ADBU Conference"
click at [127, 238] on button "Submit" at bounding box center [127, 242] width 31 height 15
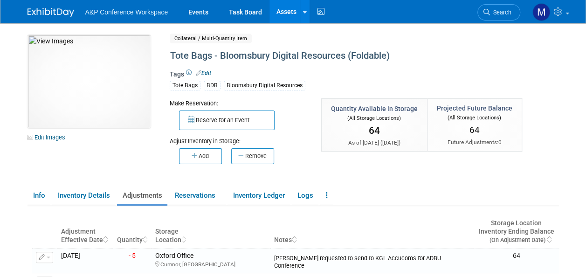
click at [283, 13] on link "Assets" at bounding box center [287, 11] width 34 height 23
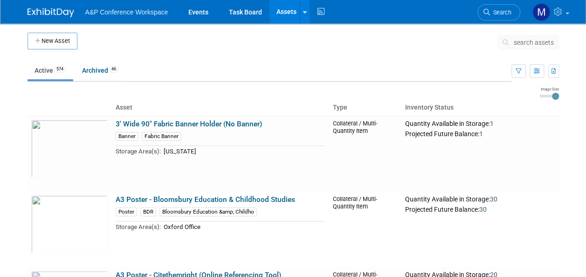
click at [525, 45] on span "search assets" at bounding box center [534, 42] width 40 height 7
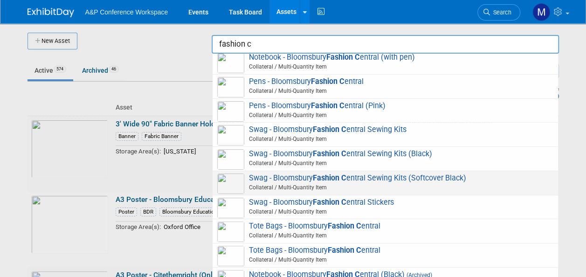
scroll to position [100, 0]
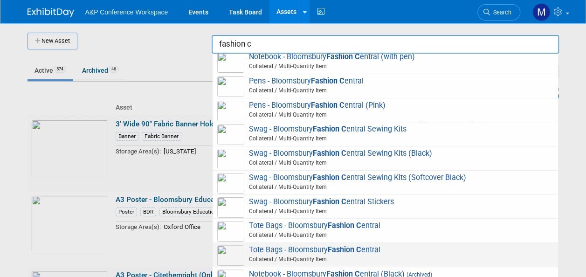
click at [324, 249] on span "Tote Bags - Bloomsbury Fashion C entral Collateral / Multi-Quantity Item" at bounding box center [385, 254] width 336 height 19
type input "Tote Bags - Bloomsbury Fashion Central"
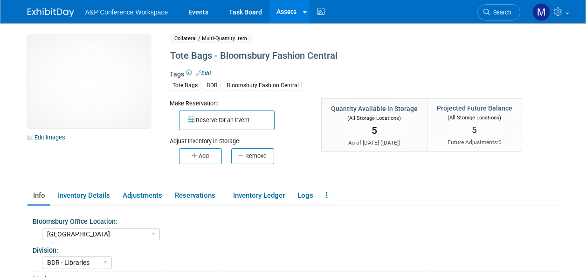
select select "[GEOGRAPHIC_DATA]"
select select "BDR - Libraries"
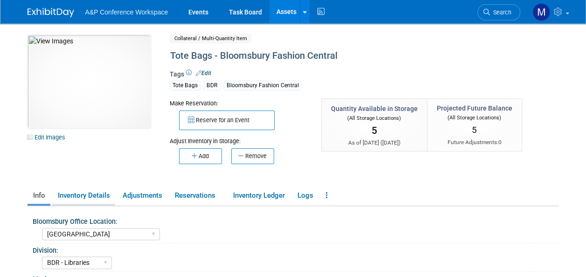
click at [93, 195] on link "Inventory Details" at bounding box center [83, 195] width 63 height 16
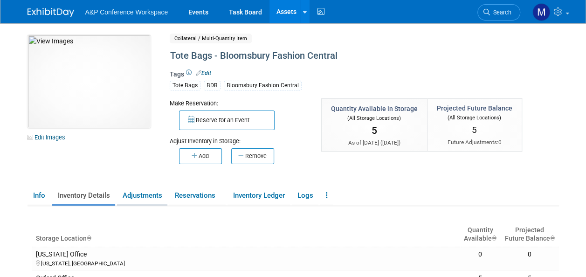
click at [139, 194] on link "Adjustments" at bounding box center [142, 195] width 50 height 16
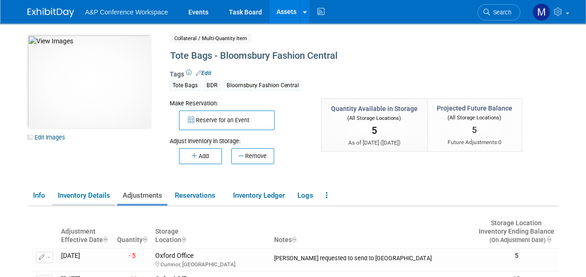
click at [101, 197] on link "Inventory Details" at bounding box center [83, 195] width 63 height 16
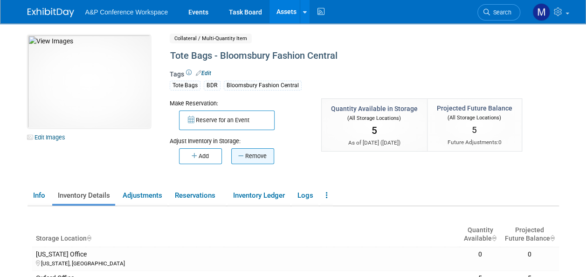
click at [254, 157] on button "Remove" at bounding box center [252, 156] width 43 height 16
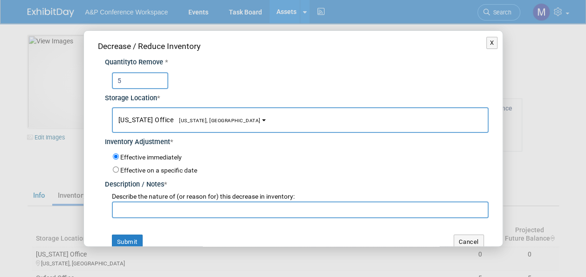
type input "5"
click at [198, 119] on span "[US_STATE], [GEOGRAPHIC_DATA]" at bounding box center [216, 121] width 87 height 6
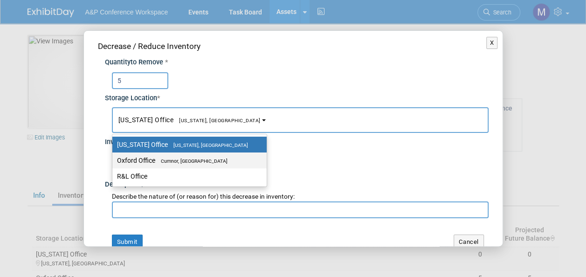
click at [206, 158] on span "Cumnor, [GEOGRAPHIC_DATA]" at bounding box center [191, 161] width 72 height 6
click at [114, 158] on input "Oxford Office Cumnor, United Kingdom" at bounding box center [111, 161] width 6 height 6
select select "11222978"
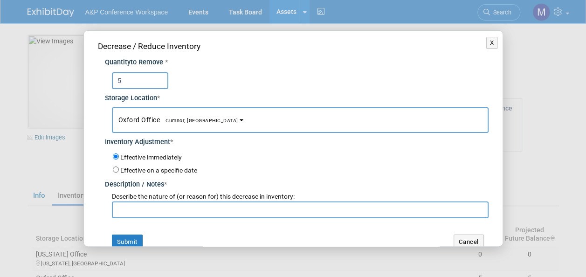
click at [202, 206] on input "text" at bounding box center [300, 209] width 377 height 17
paste input "Emily Higgins requested to send to KGL Accucoms for ADBU Conference"
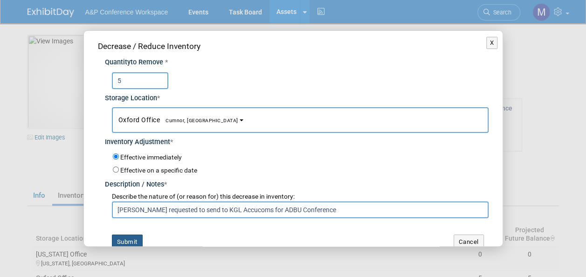
type input "Emily Higgins requested to send to KGL Accucoms for ADBU Conference"
click at [135, 240] on button "Submit" at bounding box center [127, 242] width 31 height 15
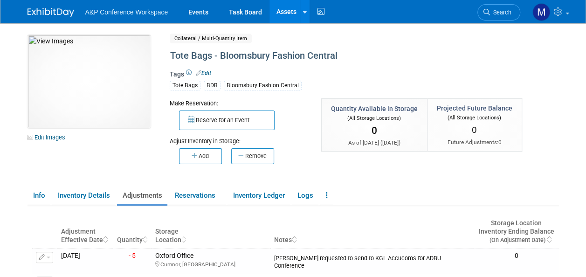
click at [287, 14] on link "Assets" at bounding box center [287, 11] width 34 height 23
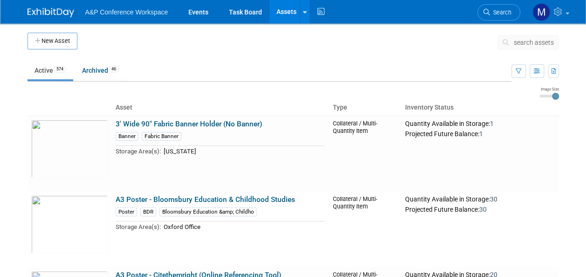
click at [525, 40] on span "search assets" at bounding box center [534, 42] width 40 height 7
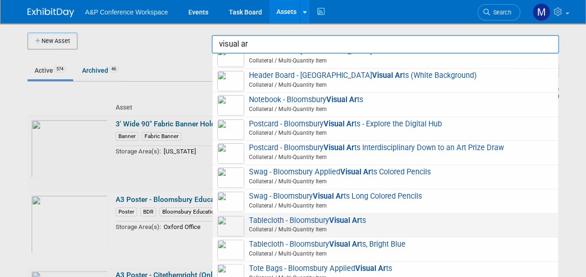
scroll to position [134, 0]
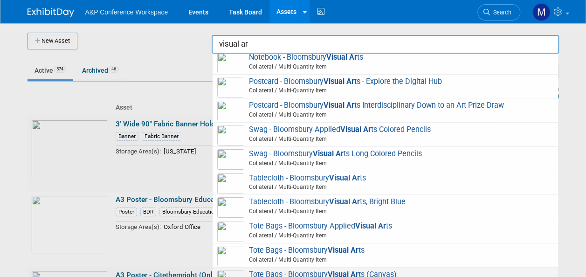
click at [326, 270] on span "Tote Bags - Bloomsbury Visual Ar ts (Canvas) Collateral / Multi-Quantity Item" at bounding box center [385, 279] width 336 height 19
type input "Tote Bags - Bloomsbury Visual Arts (Canvas)"
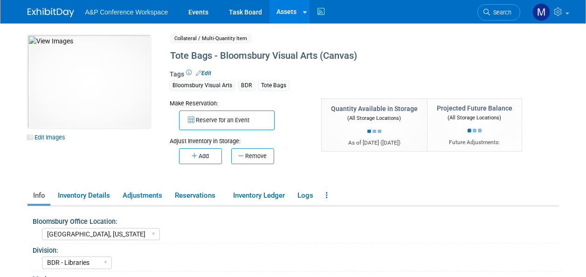
select select "[GEOGRAPHIC_DATA], [US_STATE]"
select select "BDR - Libraries"
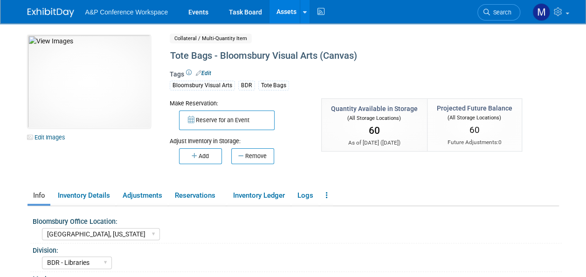
click at [260, 157] on button "Remove" at bounding box center [252, 156] width 43 height 16
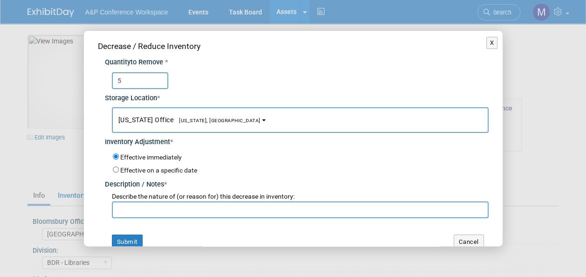
type input "5"
click at [202, 124] on button "[US_STATE] Office [US_STATE], [GEOGRAPHIC_DATA]" at bounding box center [300, 120] width 377 height 26
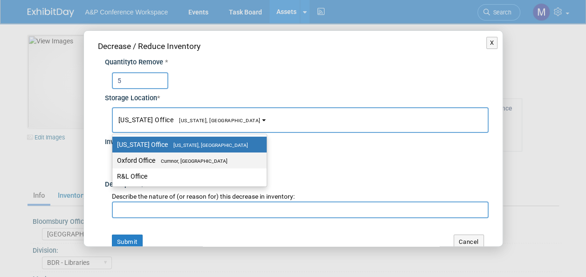
click at [205, 162] on span "Cumnor, [GEOGRAPHIC_DATA]" at bounding box center [191, 161] width 72 height 6
click at [114, 162] on input "Oxford Office [GEOGRAPHIC_DATA], [GEOGRAPHIC_DATA]" at bounding box center [111, 161] width 6 height 6
select select "11222978"
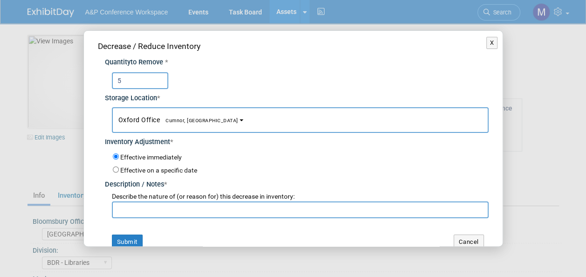
click at [201, 211] on input "text" at bounding box center [300, 209] width 377 height 17
paste input "[PERSON_NAME] requested to send to KGL Accucoms for ADBU Conference"
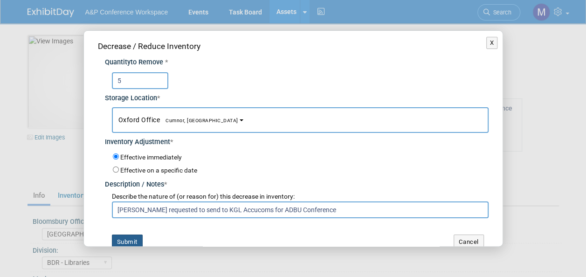
type input "[PERSON_NAME] requested to send to KGL Accucoms for ADBU Conference"
click at [130, 242] on button "Submit" at bounding box center [127, 242] width 31 height 15
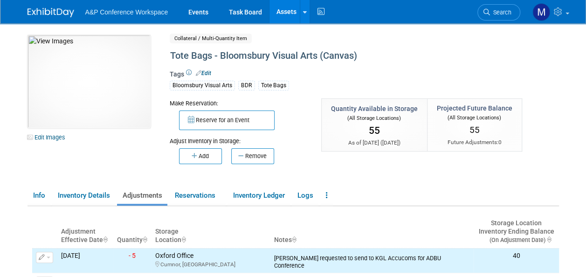
click at [287, 11] on link "Assets" at bounding box center [287, 11] width 34 height 23
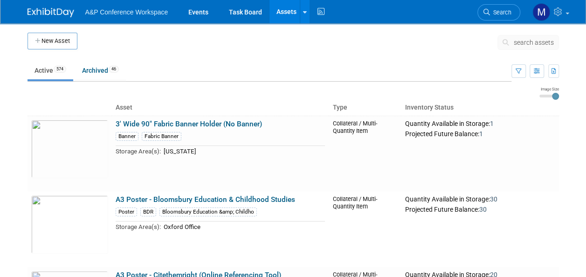
click at [532, 43] on span "search assets" at bounding box center [534, 42] width 40 height 7
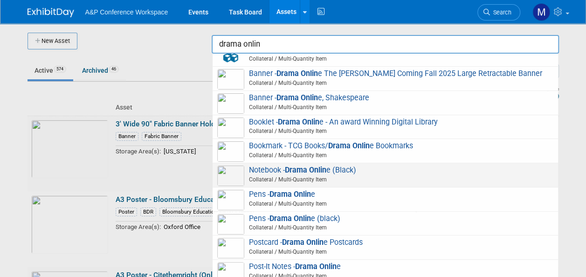
scroll to position [168, 0]
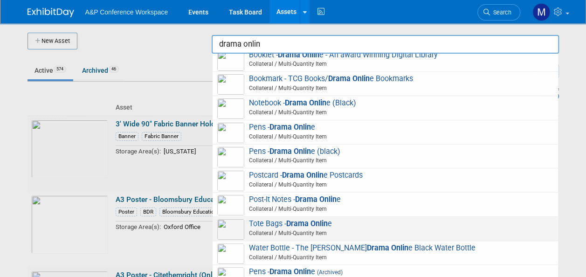
click at [320, 224] on strong "Drama Onlin" at bounding box center [307, 223] width 42 height 9
type input "Tote Bags - Drama Online"
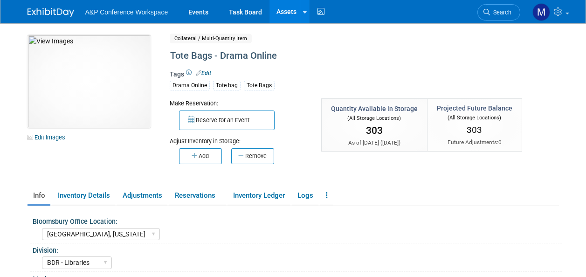
select select "[GEOGRAPHIC_DATA], [US_STATE]"
select select "BDR - Libraries"
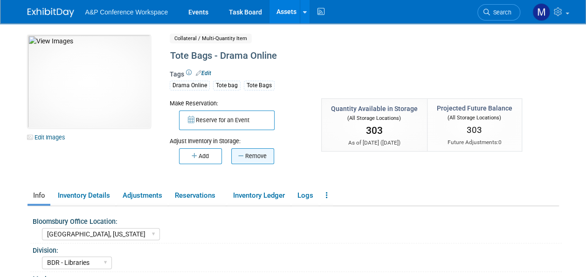
click at [260, 156] on button "Remove" at bounding box center [252, 156] width 43 height 16
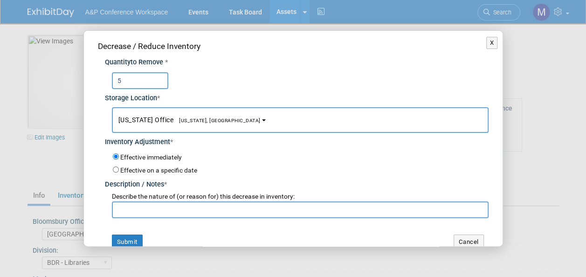
type input "5"
click at [194, 117] on span "[US_STATE] Office [US_STATE], [GEOGRAPHIC_DATA]" at bounding box center [189, 119] width 142 height 7
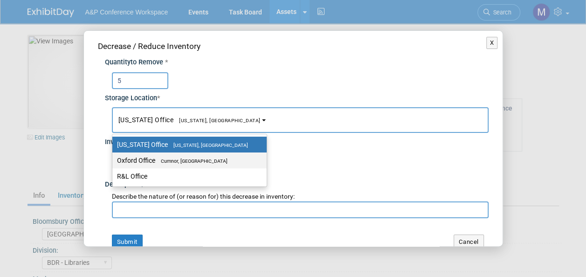
click at [196, 163] on label "Oxford Office Cumnor, United Kingdom" at bounding box center [187, 160] width 140 height 12
click at [114, 163] on input "Oxford Office Cumnor, United Kingdom" at bounding box center [111, 161] width 6 height 6
select select "11222978"
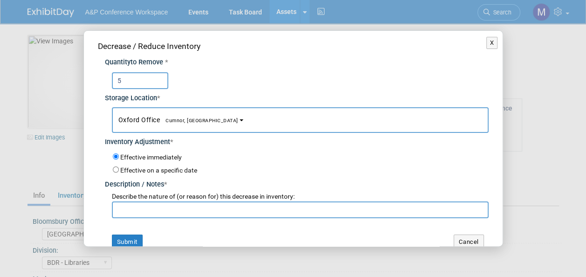
click at [201, 210] on input "text" at bounding box center [300, 209] width 377 height 17
paste input "Emily Higgins requested to send to KGL Accucoms for ADBU Conference"
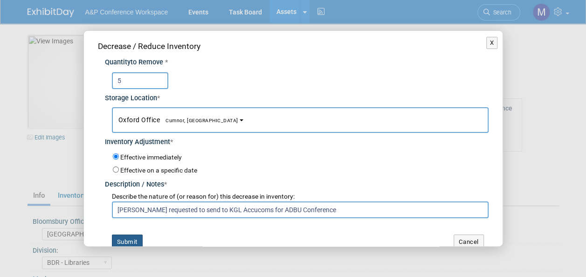
type input "Emily Higgins requested to send to KGL Accucoms for ADBU Conference"
click at [137, 236] on button "Submit" at bounding box center [127, 242] width 31 height 15
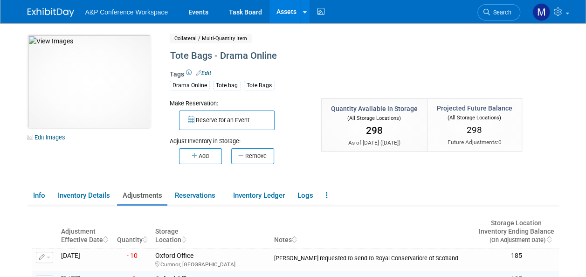
click at [287, 16] on link "Assets" at bounding box center [287, 11] width 34 height 23
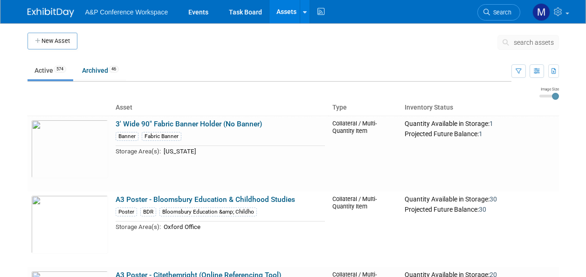
click at [528, 44] on span "search assets" at bounding box center [534, 42] width 40 height 7
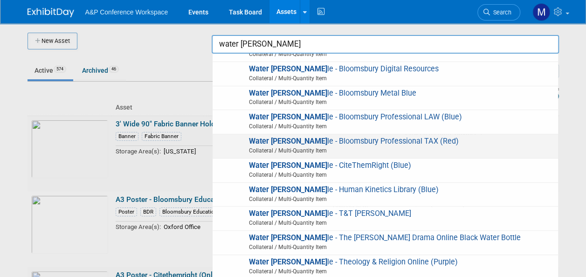
scroll to position [28, 0]
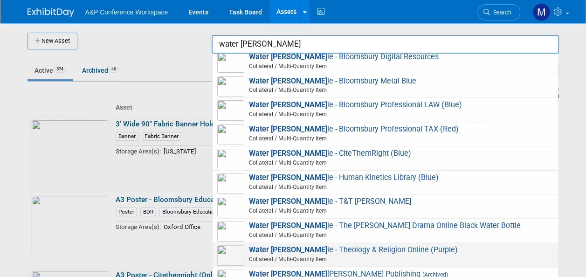
click at [375, 247] on span "Water bott le - Theology & Religion Online (Purple) Collateral / Multi-Quantity…" at bounding box center [385, 254] width 336 height 19
type input "Water bottle - Theology & Religion Online (Purple)"
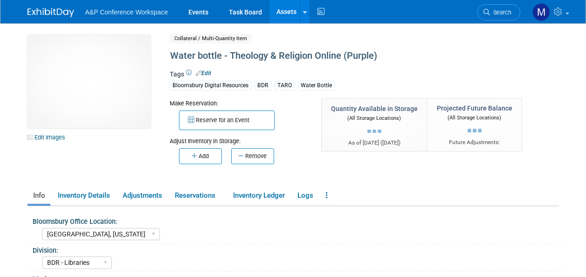
select select "[GEOGRAPHIC_DATA], [US_STATE]"
select select "BDR - Libraries"
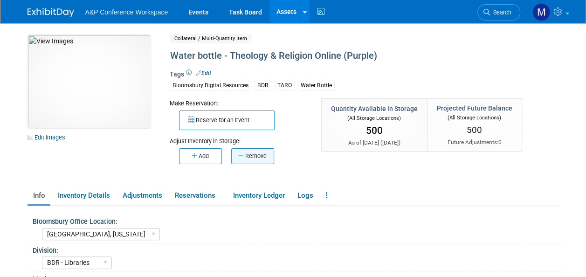
click at [256, 158] on button "Remove" at bounding box center [252, 156] width 43 height 16
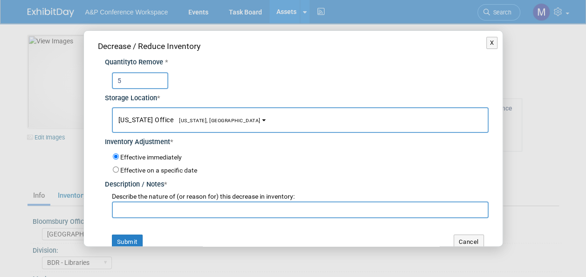
type input "5"
click at [213, 123] on button "[US_STATE] Office [US_STATE], [GEOGRAPHIC_DATA]" at bounding box center [300, 120] width 377 height 26
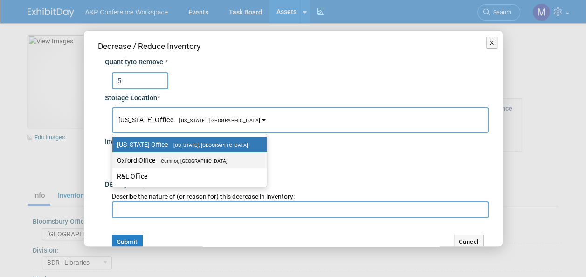
click at [210, 161] on span "Cumnor, [GEOGRAPHIC_DATA]" at bounding box center [191, 161] width 72 height 6
click at [114, 161] on input "Oxford Office [GEOGRAPHIC_DATA], [GEOGRAPHIC_DATA]" at bounding box center [111, 161] width 6 height 6
select select "11222978"
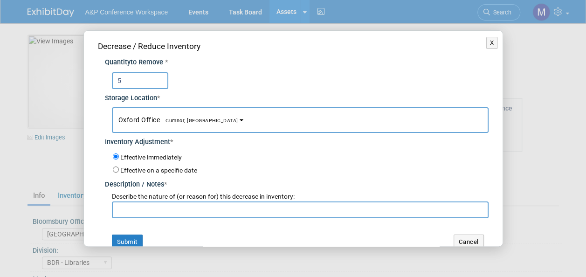
click at [200, 206] on input "text" at bounding box center [300, 209] width 377 height 17
paste input "[PERSON_NAME] requested to send to KGL Accucoms for ADBU Conference"
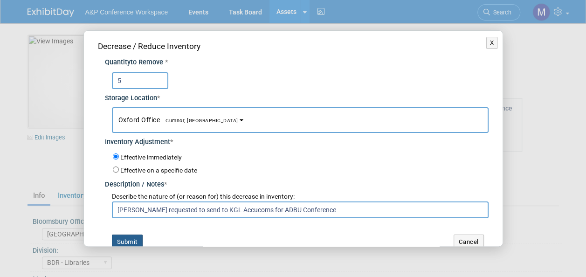
type input "[PERSON_NAME] requested to send to KGL Accucoms for ADBU Conference"
click at [135, 237] on button "Submit" at bounding box center [127, 242] width 31 height 15
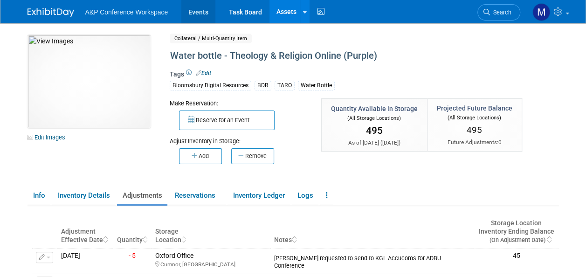
click at [198, 15] on link "Events" at bounding box center [198, 11] width 34 height 23
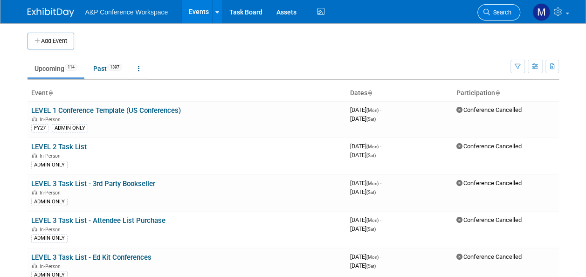
click at [498, 11] on span "Search" at bounding box center [500, 12] width 21 height 7
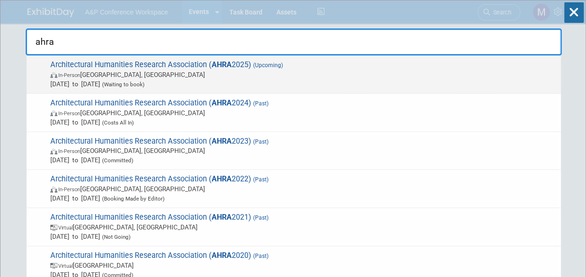
type input "ahra"
click at [221, 64] on strong "AHRA" at bounding box center [222, 64] width 20 height 9
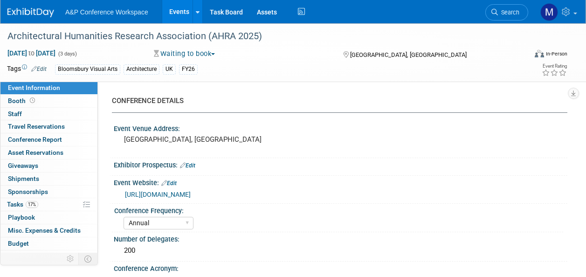
select select "Annual"
select select "Level 2"
select select "In-Person Booth"
select select "Architecture"
select select "Bloomsbury Visual Arts"
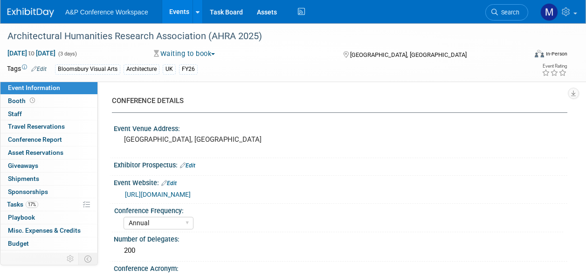
select select "[PERSON_NAME]"
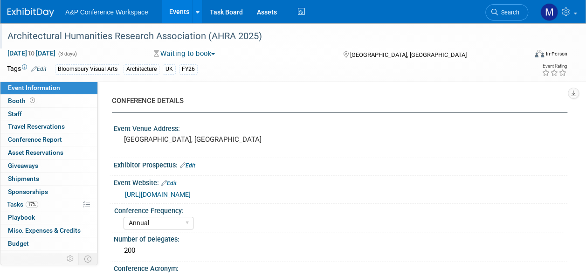
click at [270, 34] on div "Architectural Humanities Research Association (AHRA 2025)" at bounding box center [261, 36] width 515 height 17
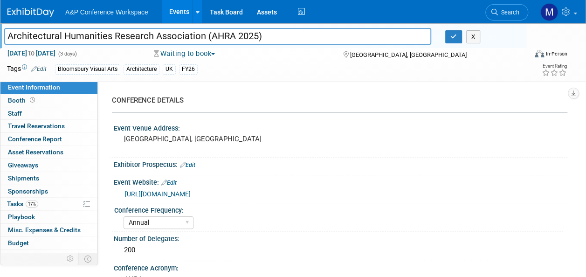
drag, startPoint x: 282, startPoint y: 33, endPoint x: 4, endPoint y: 37, distance: 278.0
click at [4, 37] on input "Architectural Humanities Research Association (AHRA 2025)" at bounding box center [217, 36] width 427 height 16
click at [454, 38] on icon "button" at bounding box center [454, 37] width 7 height 6
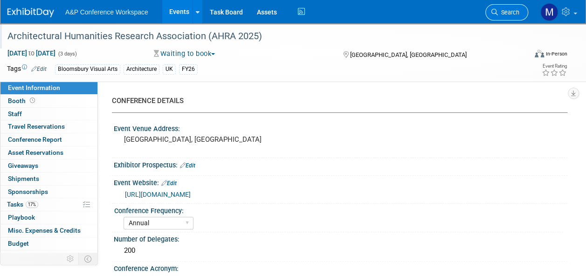
click at [500, 9] on span "Search" at bounding box center [508, 12] width 21 height 7
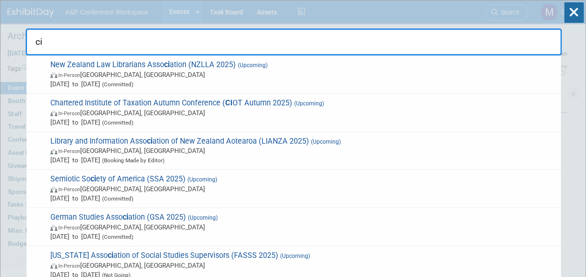
type input "c"
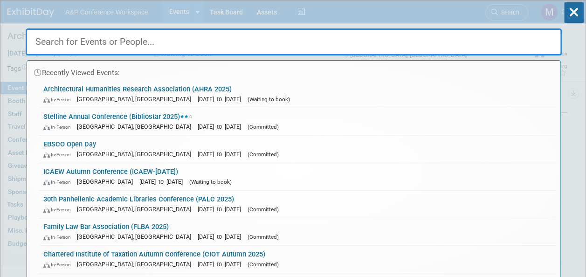
click at [185, 49] on input "text" at bounding box center [294, 41] width 536 height 27
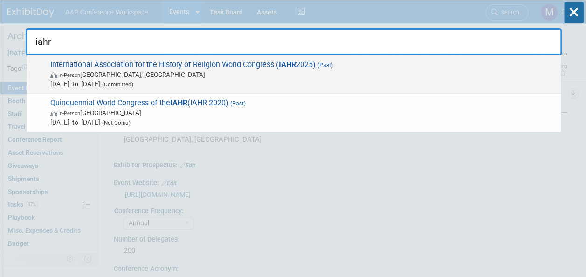
type input "iahr"
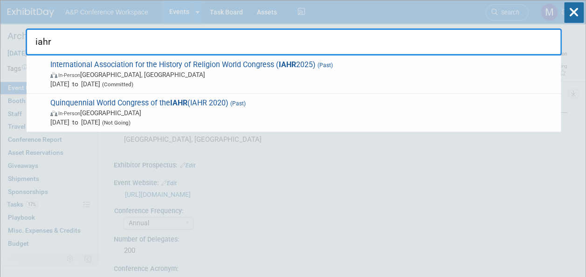
click at [212, 62] on span "International Association for the History of Religion World Congress ( IAHR 202…" at bounding box center [302, 74] width 509 height 28
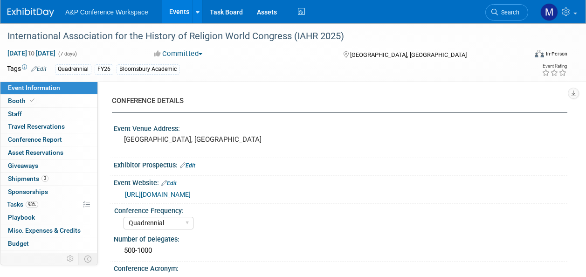
select select "Quadrennial"
select select "Level 2"
select select "In-Person Booth"
select select "Religious Studies"
select select "Bloomsbury Academic"
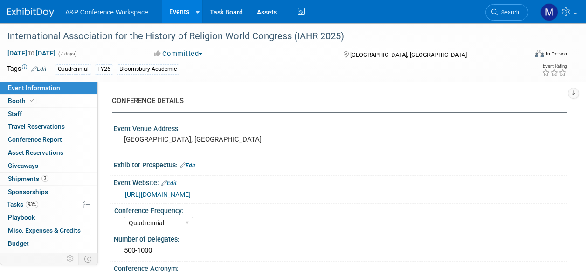
select select "[PERSON_NAME]"
select select "Networking/Commissioning"
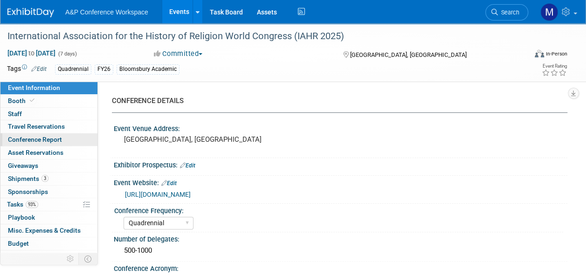
click at [54, 137] on span "Conference Report" at bounding box center [35, 139] width 54 height 7
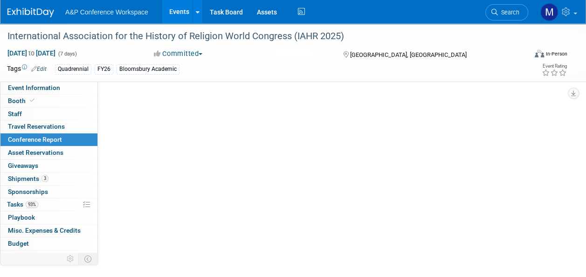
select select "NO"
select select "YES"
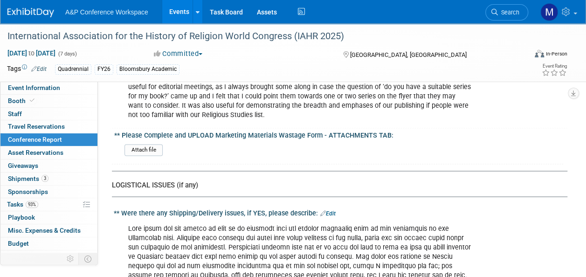
scroll to position [2518, 0]
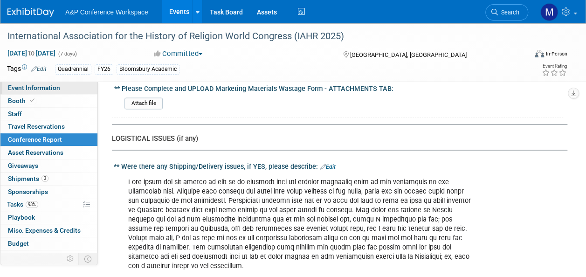
click at [43, 83] on link "Event Information" at bounding box center [48, 88] width 97 height 13
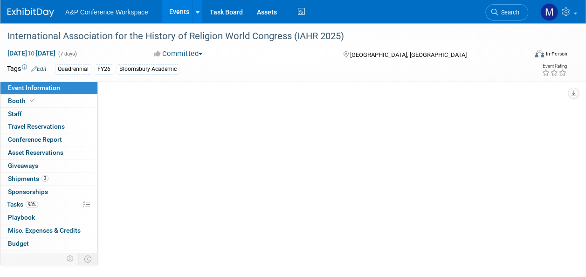
scroll to position [0, 0]
select select "Quadrennial"
select select "Level 2"
select select "In-Person Booth"
select select "Religious Studies"
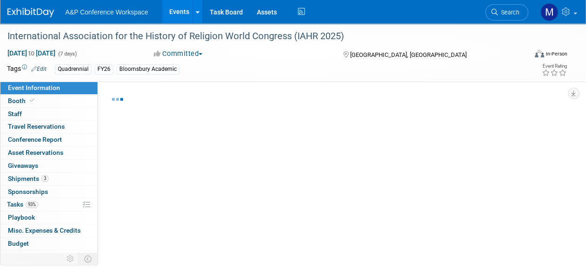
select select "Bloomsbury Academic"
select select "[PERSON_NAME]"
select select "Networking/Commissioning"
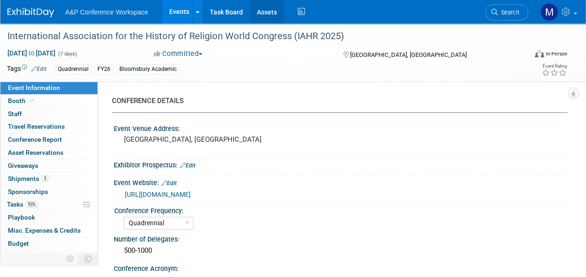
click at [257, 14] on link "Assets" at bounding box center [267, 11] width 34 height 23
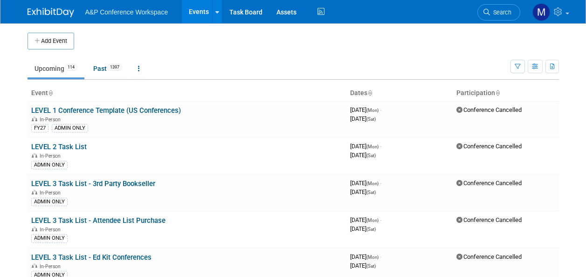
click at [500, 8] on link "Search" at bounding box center [499, 12] width 43 height 16
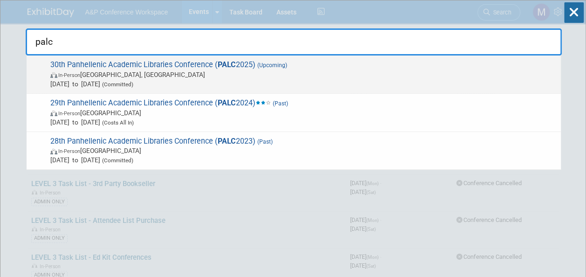
type input "palc"
click at [246, 62] on span "30th Panhellenic Academic Libraries Conference ( PALC 2025) (Upcoming) In-Perso…" at bounding box center [302, 74] width 509 height 28
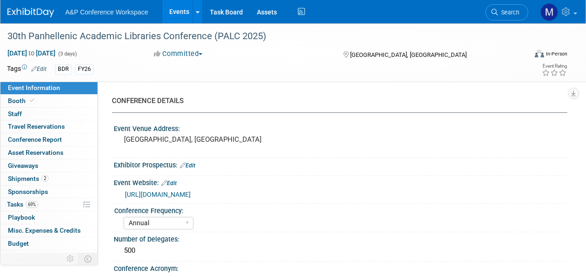
select select "Annual"
select select "Level 2"
select select "In-Person Booth"
select select "Libraries"
select select "Bloomsbury Digital Resources"
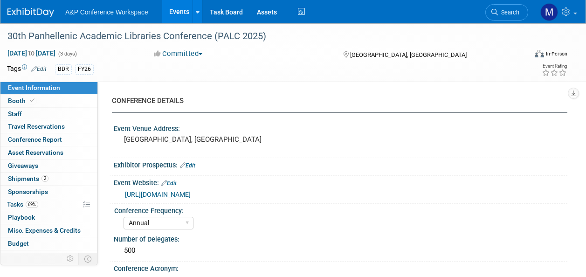
select select "[PERSON_NAME]"
select select "BDR Product Awareness and Trial Generation​"
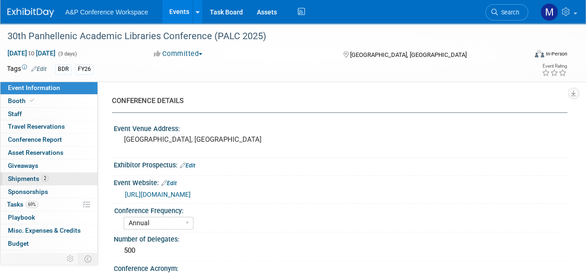
click at [55, 173] on link "2 Shipments 2" at bounding box center [48, 179] width 97 height 13
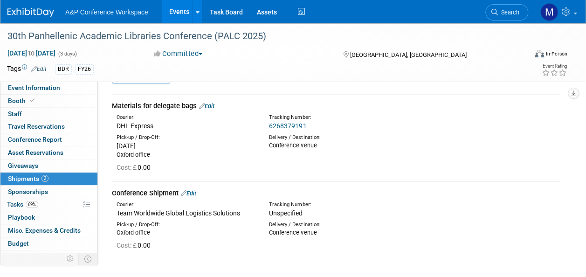
scroll to position [47, 0]
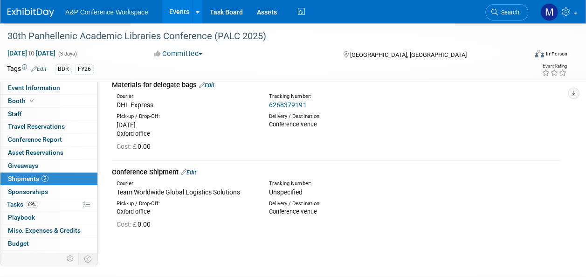
click at [196, 169] on link "Edit" at bounding box center [188, 172] width 15 height 7
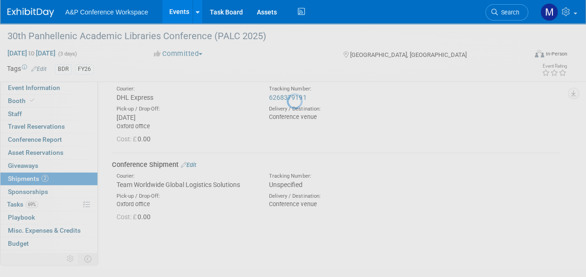
select select "9"
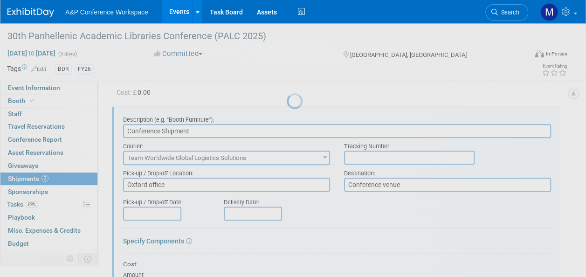
scroll to position [0, 0]
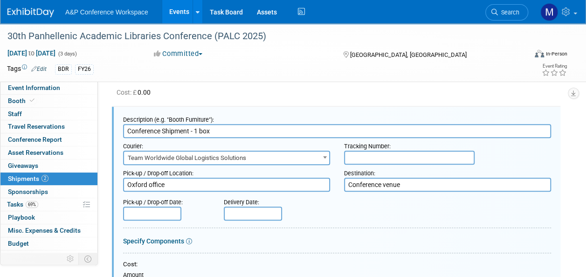
type input "Conference Shipment - 1 box"
click at [171, 210] on input "text" at bounding box center [152, 214] width 58 height 14
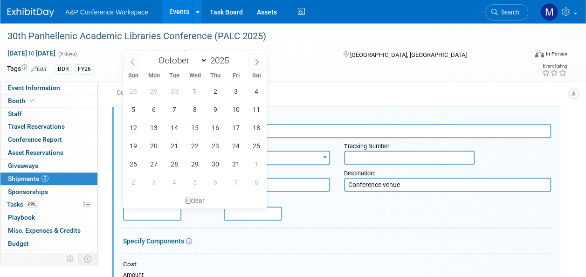
click at [135, 61] on icon at bounding box center [133, 62] width 7 height 7
select select "8"
click at [214, 123] on span "18" at bounding box center [215, 127] width 18 height 18
type input "[DATE]"
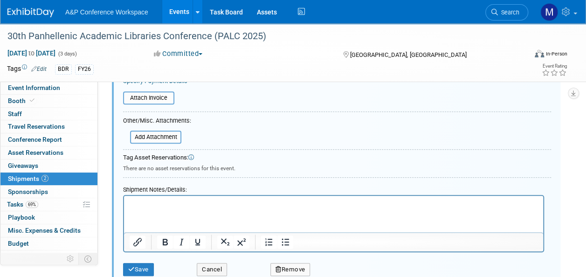
scroll to position [381, 0]
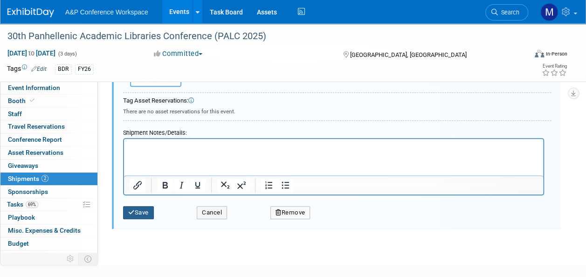
click at [139, 215] on button "Save" at bounding box center [138, 212] width 31 height 13
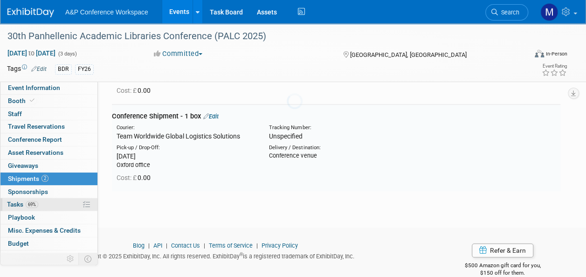
scroll to position [101, 0]
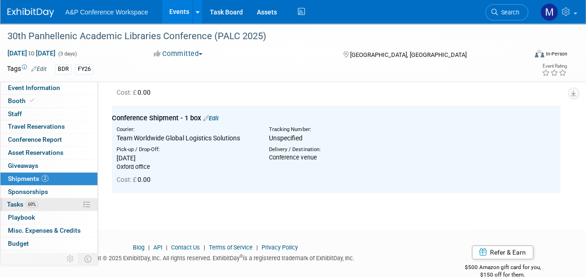
click at [42, 201] on link "69% Tasks 69%" at bounding box center [48, 204] width 97 height 13
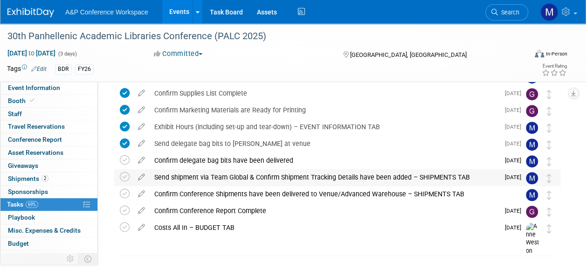
scroll to position [169, 0]
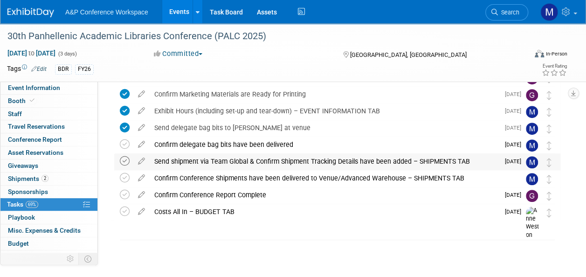
click at [127, 160] on icon at bounding box center [125, 161] width 10 height 10
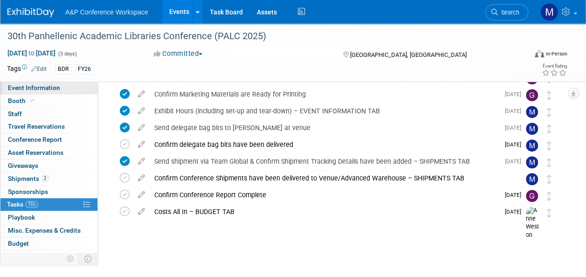
click at [55, 91] on span "Event Information" at bounding box center [34, 87] width 52 height 7
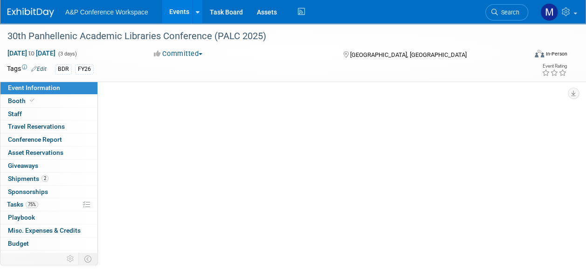
select select "Annual"
select select "Level 2"
select select "In-Person Booth"
select select "Libraries"
select select "Bloomsbury Digital Resources"
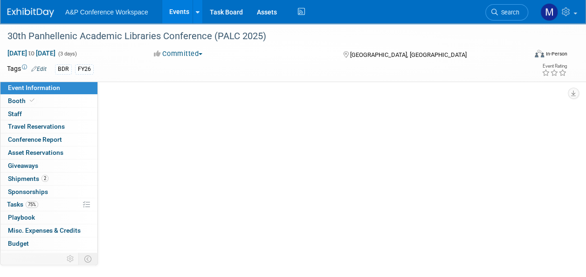
select select "[PERSON_NAME]"
select select "BDR Product Awareness and Trial Generation​"
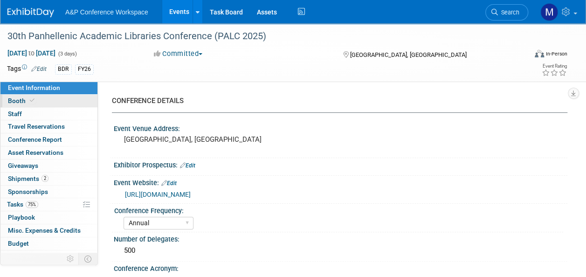
click at [79, 103] on link "Booth" at bounding box center [48, 101] width 97 height 13
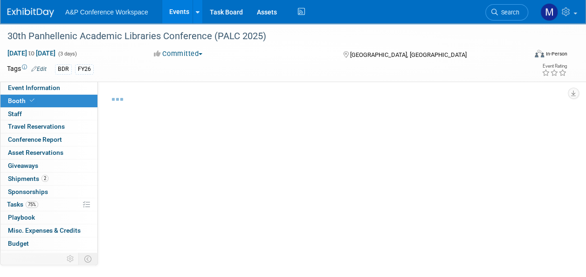
select select "DIGI"
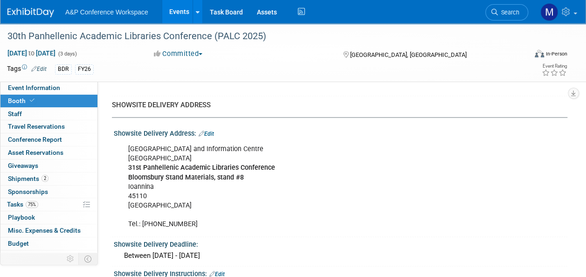
scroll to position [742, 0]
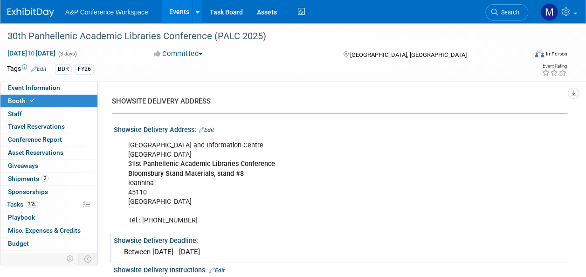
drag, startPoint x: 113, startPoint y: 167, endPoint x: 249, endPoint y: 253, distance: 160.8
copy div "Showsite Delivery Address: Edit [GEOGRAPHIC_DATA] and Information Centre [GEOGR…"
click at [54, 83] on link "Event Information" at bounding box center [48, 88] width 97 height 13
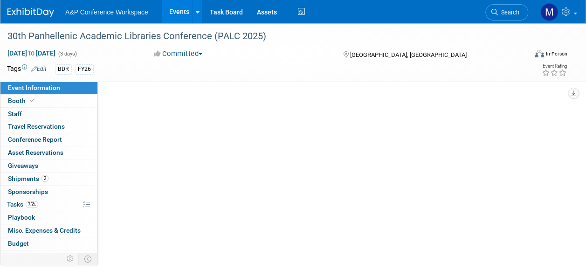
scroll to position [0, 0]
select select "Annual"
select select "Level 2"
select select "In-Person Booth"
select select "Libraries"
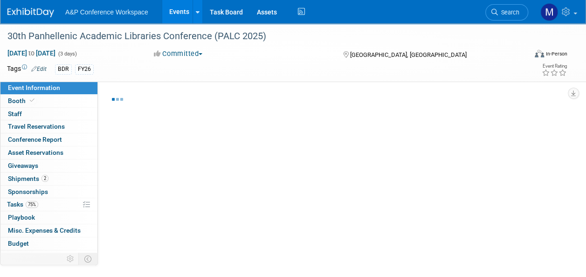
select select "Bloomsbury Digital Resources"
select select "Matt Hambridge"
select select "Michelle Kelly"
select select "BDR Product Awareness and Trial Generation​"
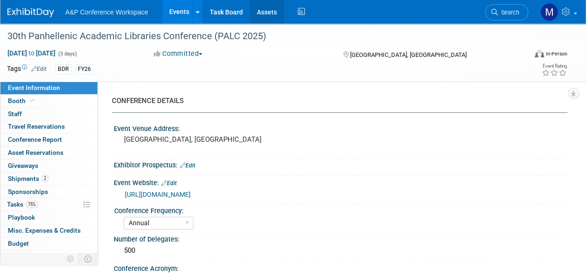
click at [263, 7] on link "Assets" at bounding box center [267, 11] width 34 height 23
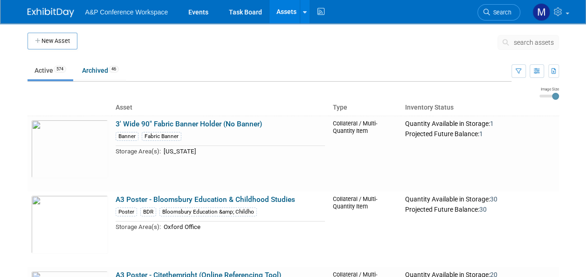
click at [536, 40] on span "search assets" at bounding box center [534, 42] width 40 height 7
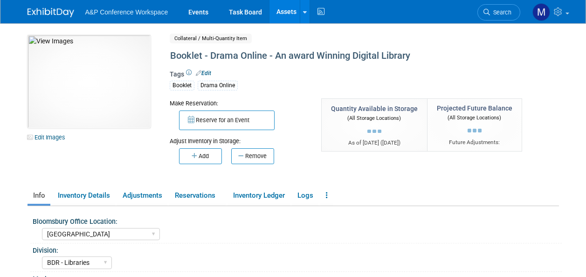
select select "[GEOGRAPHIC_DATA]"
select select "BDR - Libraries"
select select "[PERSON_NAME]"
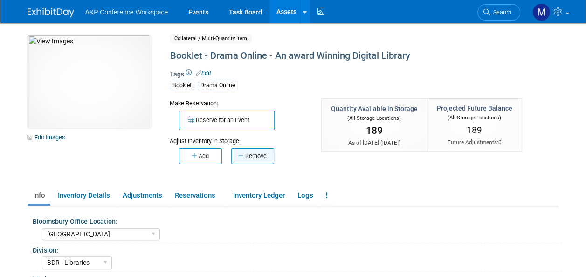
click at [266, 156] on button "Remove" at bounding box center [252, 156] width 43 height 16
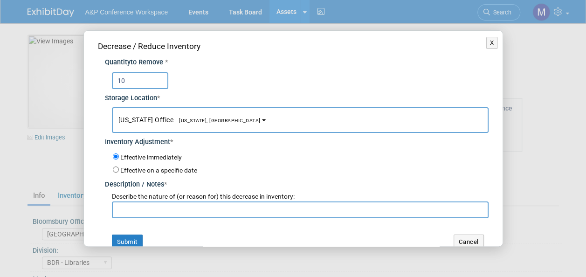
type input "10"
click at [197, 122] on span "[US_STATE], [GEOGRAPHIC_DATA]" at bounding box center [216, 121] width 87 height 6
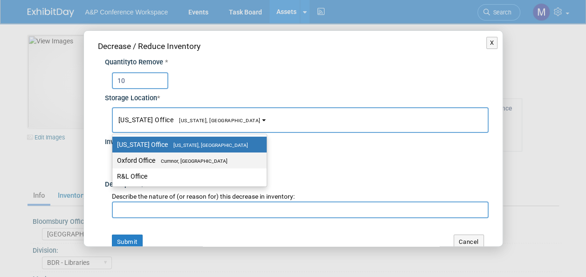
click at [199, 155] on label "Oxford Office Cumnor, United Kingdom" at bounding box center [187, 160] width 140 height 12
click at [114, 158] on input "Oxford Office Cumnor, United Kingdom" at bounding box center [111, 161] width 6 height 6
select select "11222978"
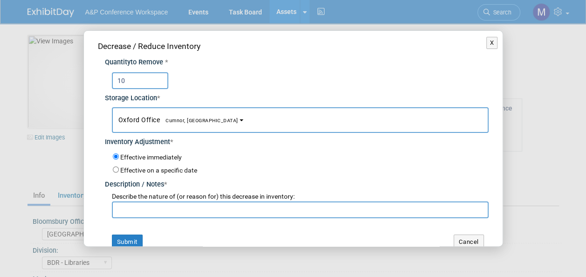
click at [190, 208] on input "text" at bounding box center [300, 209] width 377 height 17
paste input "Showsite Delivery Address: University of Ioannina Library and Information Centr…"
type input "Showsite Delivery Address: University of Ioannina Library and Information Centr…"
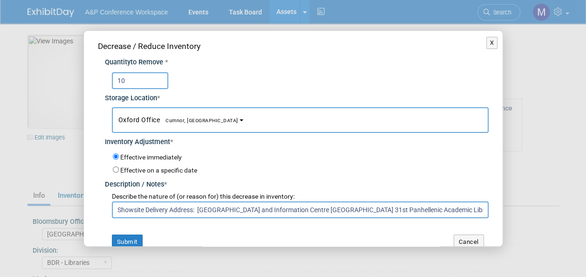
drag, startPoint x: 476, startPoint y: 210, endPoint x: 20, endPoint y: 209, distance: 456.1
click at [20, 209] on div "X Decrease / Reduce Inventory Quantity to Remove * 10 * Oxford Office *" at bounding box center [293, 138] width 586 height 277
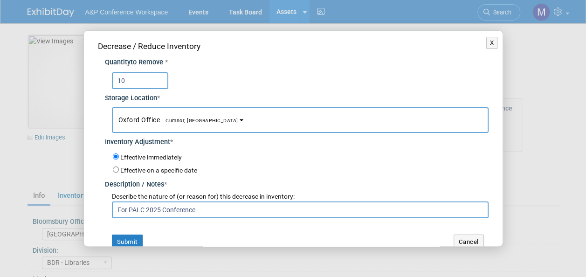
drag, startPoint x: 201, startPoint y: 208, endPoint x: 81, endPoint y: 207, distance: 120.3
click at [81, 207] on div "X Decrease / Reduce Inventory Quantity to Remove * 10 * Oxford Office *" at bounding box center [293, 138] width 586 height 277
type input "For PALC 2025 Conference"
click at [139, 242] on button "Submit" at bounding box center [127, 242] width 31 height 15
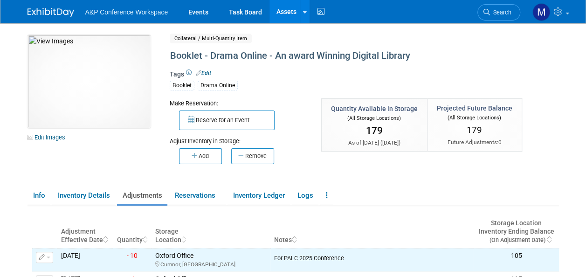
click at [289, 14] on link "Assets" at bounding box center [287, 11] width 34 height 23
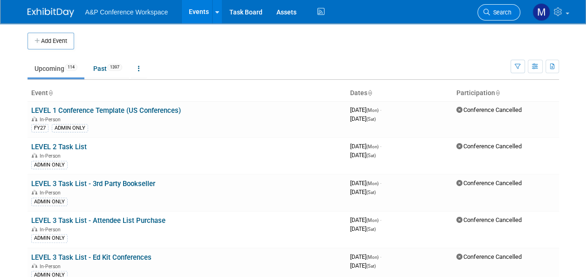
click at [508, 16] on link "Search" at bounding box center [499, 12] width 43 height 16
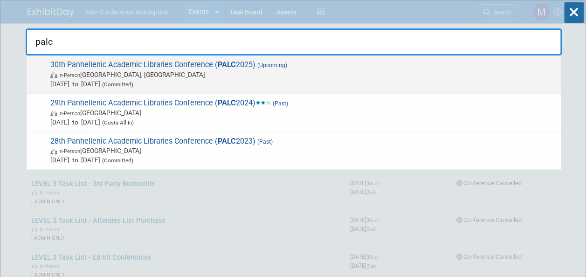
type input "palc"
click at [238, 68] on span "30th Panhellenic Academic Libraries Conference ( PALC 2025) (Upcoming) In-Perso…" at bounding box center [302, 74] width 509 height 28
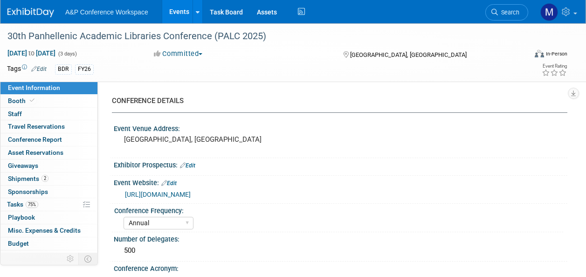
select select "Annual"
select select "Level 2"
select select "In-Person Booth"
select select "Libraries"
select select "Bloomsbury Digital Resources"
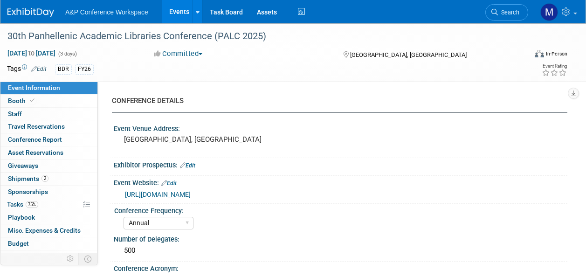
select select "Matt Hambridge"
select select "Michelle Kelly"
select select "BDR Product Awareness and Trial Generation​"
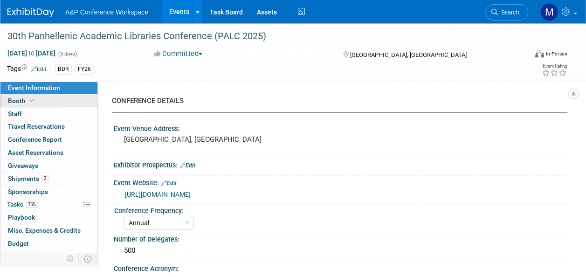
click at [62, 100] on link "Booth" at bounding box center [48, 101] width 97 height 13
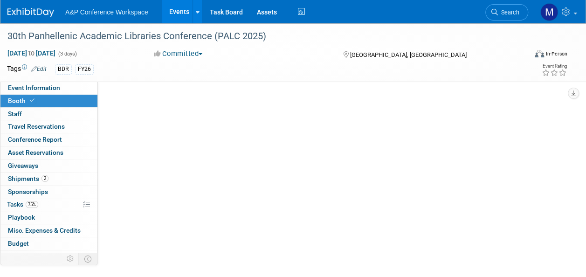
select select "DIGI"
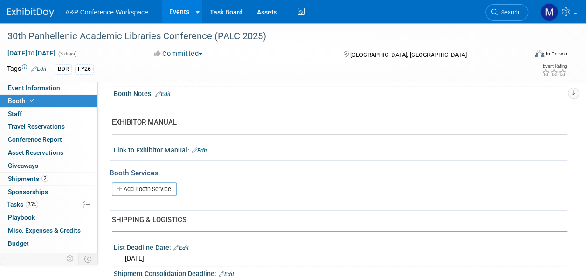
scroll to position [420, 0]
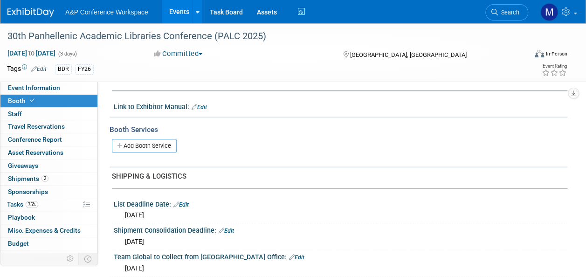
click at [144, 264] on span "Mon. Sep 29, 2025" at bounding box center [134, 267] width 19 height 7
click at [289, 256] on link "Edit" at bounding box center [296, 257] width 15 height 7
select select "8"
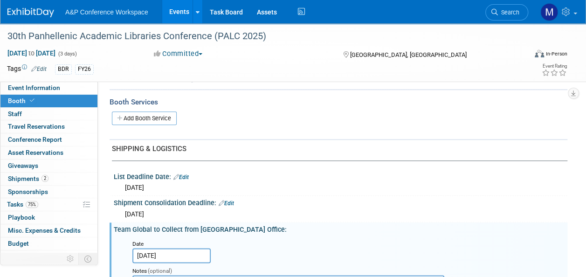
scroll to position [466, 0]
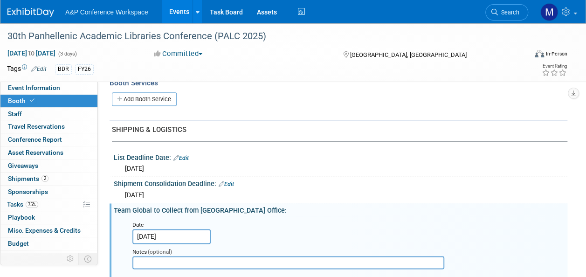
click at [176, 232] on input "Sep 29, 2025" at bounding box center [171, 236] width 78 height 15
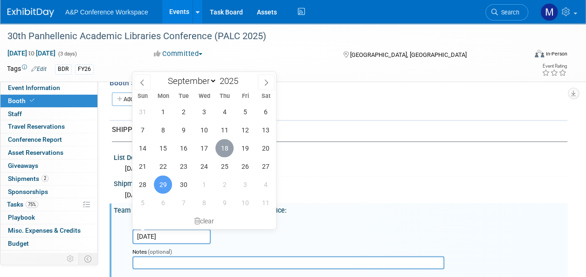
click at [226, 149] on span "18" at bounding box center [224, 148] width 18 height 18
type input "[DATE]"
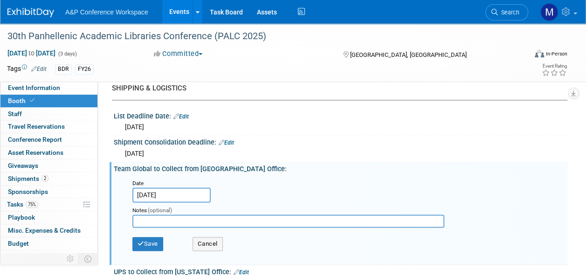
scroll to position [606, 0]
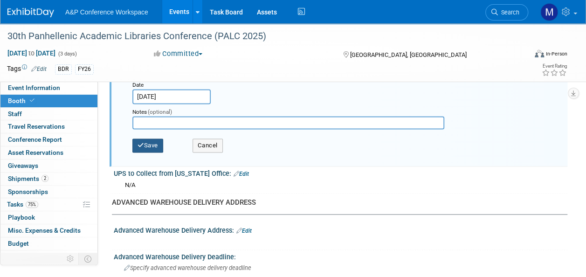
click at [150, 141] on button "Save" at bounding box center [147, 146] width 31 height 14
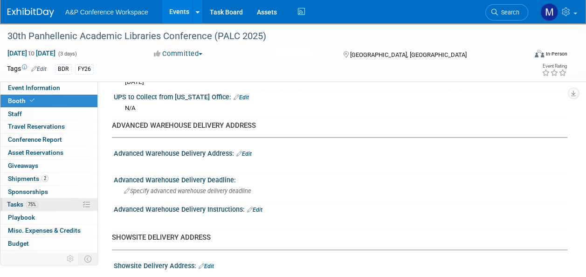
click at [41, 201] on link "75% Tasks 75%" at bounding box center [48, 204] width 97 height 13
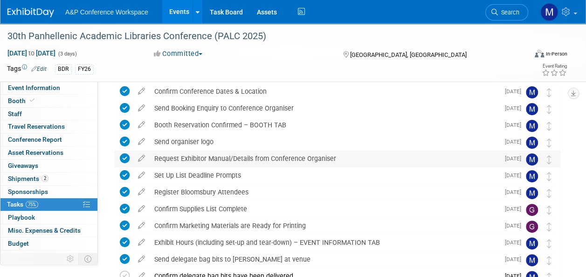
scroll to position [169, 0]
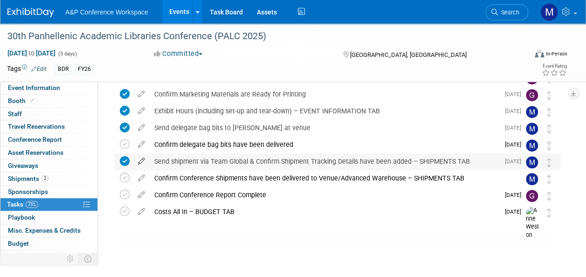
click at [143, 160] on icon at bounding box center [141, 159] width 16 height 12
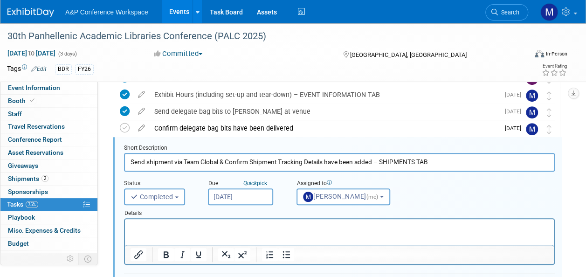
scroll to position [0, 0]
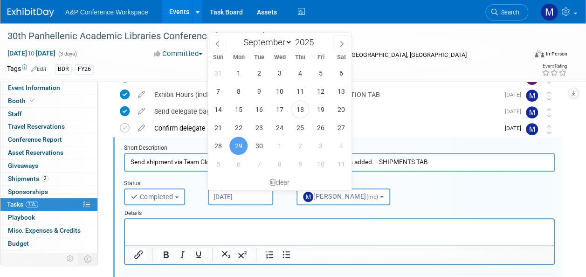
click at [243, 191] on input "Sep 29, 2025" at bounding box center [240, 196] width 65 height 17
click at [299, 105] on span "18" at bounding box center [300, 109] width 18 height 18
type input "Sep 18, 2025"
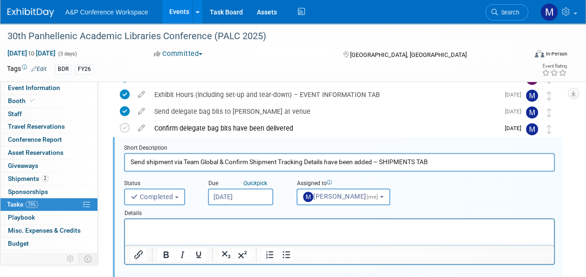
click at [248, 224] on p "Rich Text Area. Press ALT-0 for help." at bounding box center [340, 227] width 418 height 9
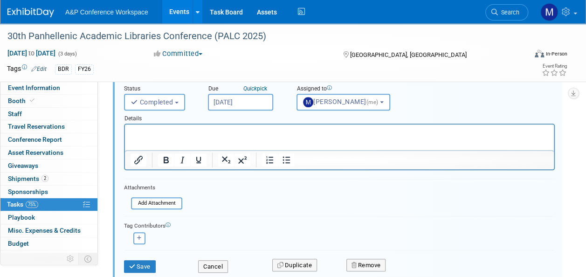
scroll to position [326, 0]
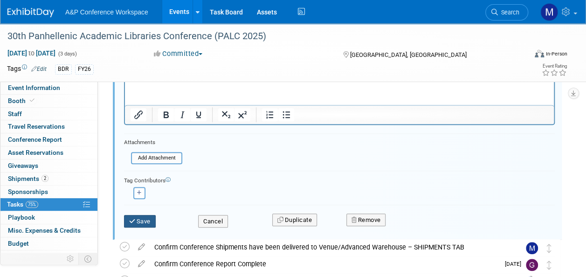
click at [138, 216] on button "Save" at bounding box center [140, 221] width 32 height 13
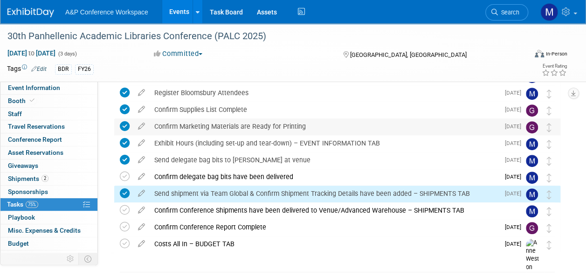
scroll to position [123, 0]
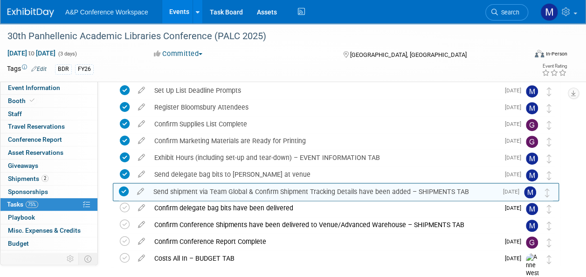
drag, startPoint x: 552, startPoint y: 209, endPoint x: 551, endPoint y: 192, distance: 17.3
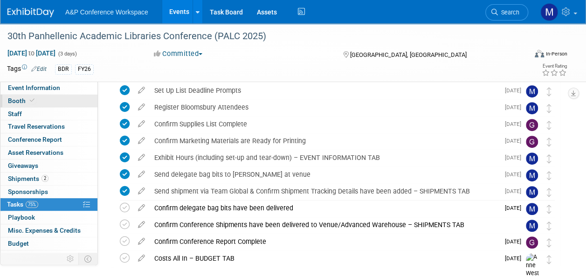
click at [64, 101] on link "Booth" at bounding box center [48, 101] width 97 height 13
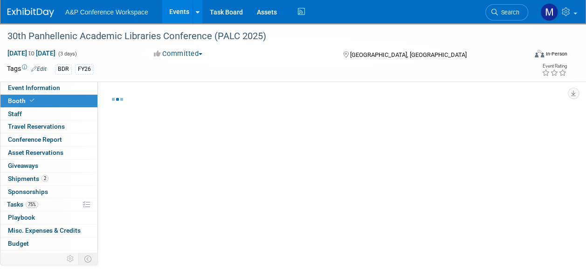
select select "DIGI"
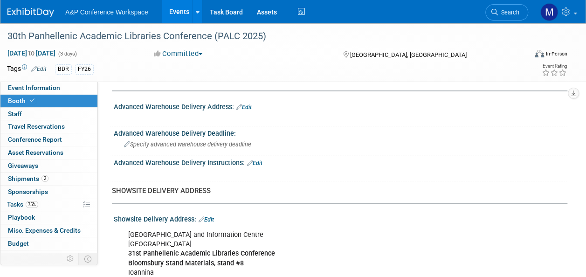
scroll to position [746, 0]
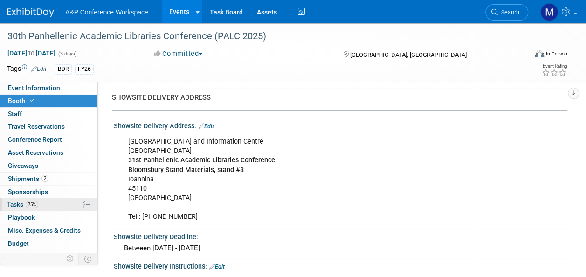
click at [56, 202] on link "75% Tasks 75%" at bounding box center [48, 204] width 97 height 13
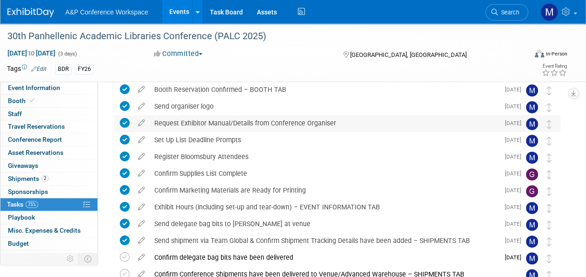
scroll to position [140, 0]
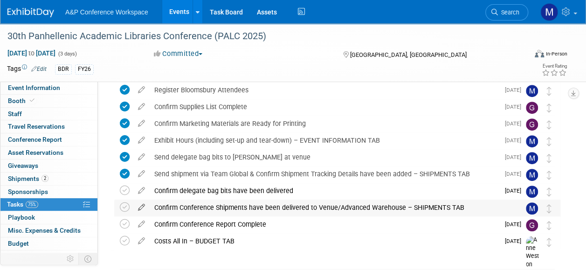
click at [141, 205] on icon at bounding box center [141, 206] width 16 height 12
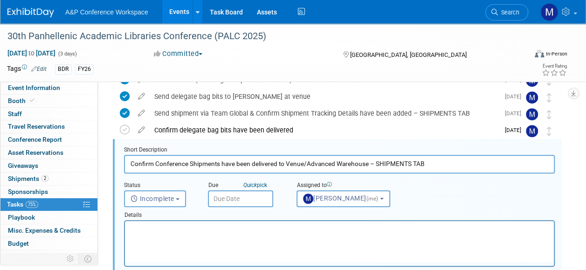
scroll to position [0, 0]
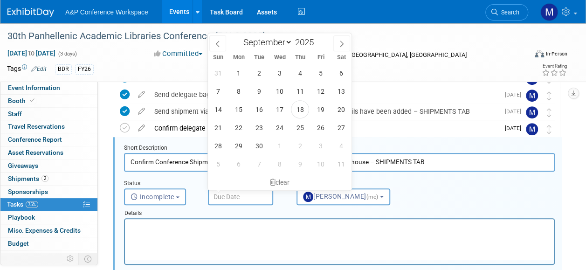
click at [241, 199] on input "text" at bounding box center [240, 196] width 65 height 17
click at [338, 45] on span at bounding box center [341, 43] width 17 height 16
select select "9"
click at [237, 128] on span "20" at bounding box center [238, 127] width 18 height 18
type input "Oct 20, 2025"
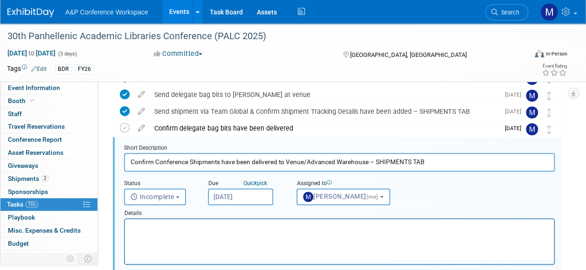
click at [200, 232] on html at bounding box center [339, 225] width 429 height 13
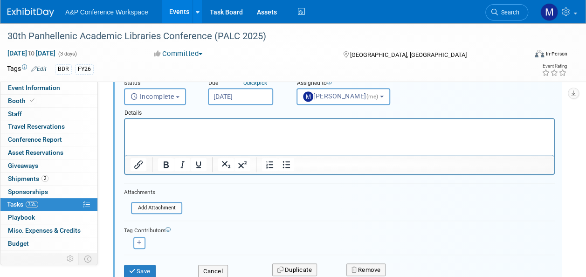
scroll to position [342, 0]
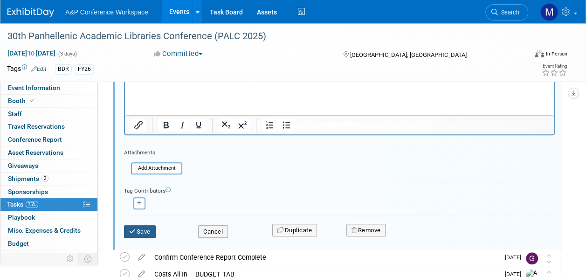
click at [147, 227] on button "Save" at bounding box center [140, 231] width 32 height 13
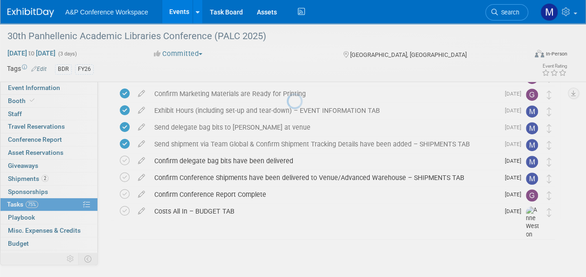
scroll to position [169, 0]
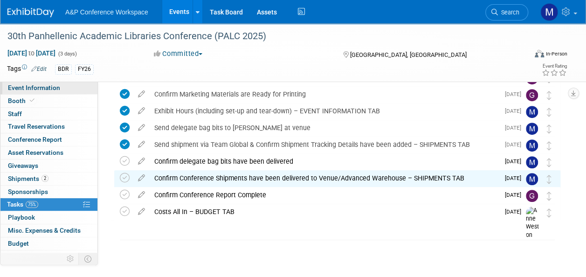
click at [62, 87] on link "Event Information" at bounding box center [48, 88] width 97 height 13
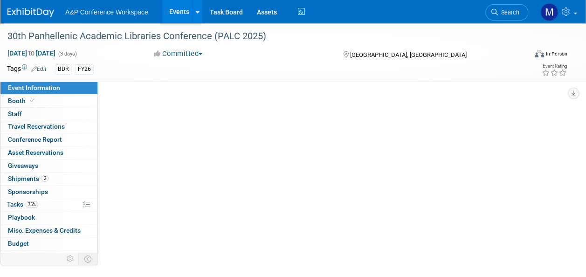
scroll to position [0, 0]
select select "Annual"
select select "Level 2"
select select "In-Person Booth"
select select "Libraries"
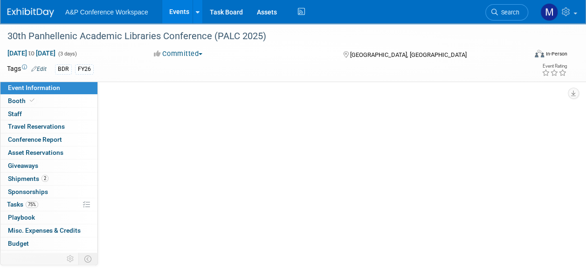
select select "Bloomsbury Digital Resources"
select select "Matt Hambridge"
select select "[PERSON_NAME]"
select select "BDR Product Awareness and Trial Generation​"
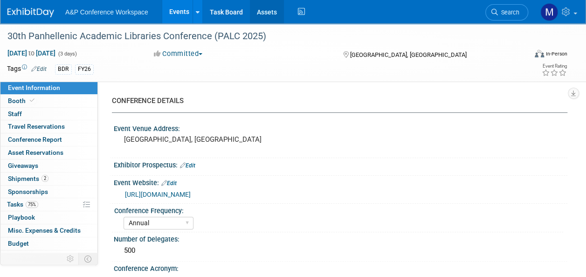
click at [262, 14] on link "Assets" at bounding box center [267, 11] width 34 height 23
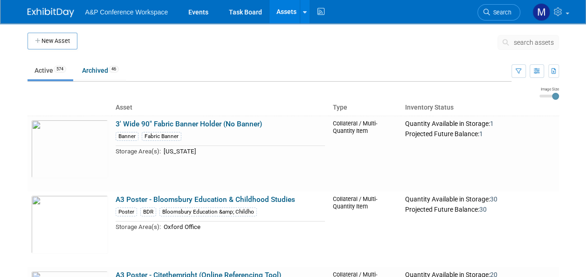
click at [530, 44] on span "search assets" at bounding box center [534, 42] width 40 height 7
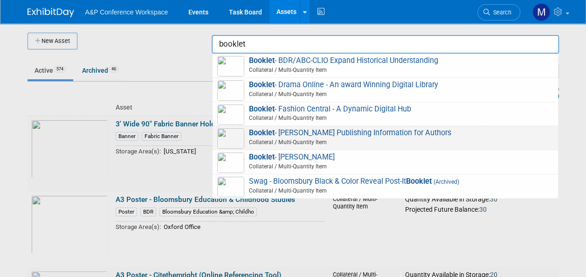
click at [340, 132] on span "Booklet - Hart Publishing Information for Authors Collateral / Multi-Quantity I…" at bounding box center [385, 137] width 336 height 19
type input "Booklet - [PERSON_NAME] Publishing Information for Authors"
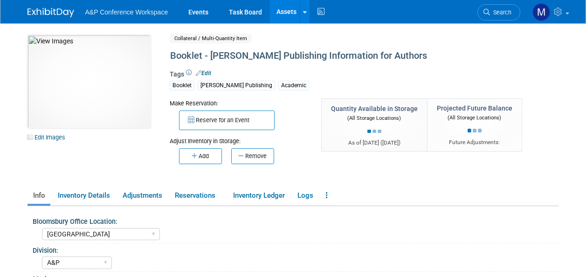
select select "[GEOGRAPHIC_DATA]"
select select "A&P"
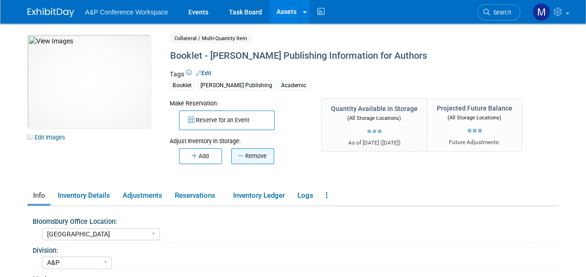
click at [265, 159] on button "Remove" at bounding box center [252, 156] width 43 height 16
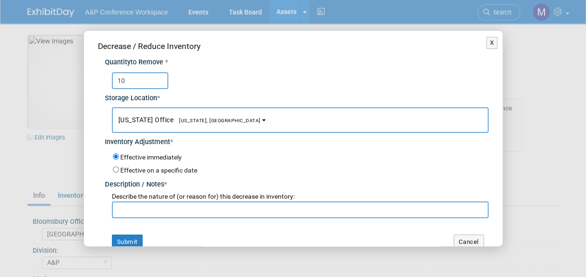
type input "10"
click at [185, 125] on button "[US_STATE] Office [US_STATE], [GEOGRAPHIC_DATA]" at bounding box center [300, 120] width 377 height 26
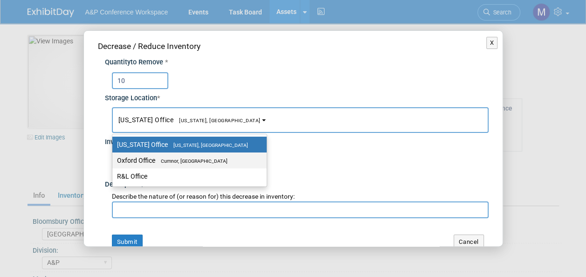
click at [194, 155] on label "Oxford Office [GEOGRAPHIC_DATA], [GEOGRAPHIC_DATA]" at bounding box center [187, 160] width 140 height 12
click at [114, 158] on input "Oxford Office [GEOGRAPHIC_DATA], [GEOGRAPHIC_DATA]" at bounding box center [111, 161] width 6 height 6
select select "11222978"
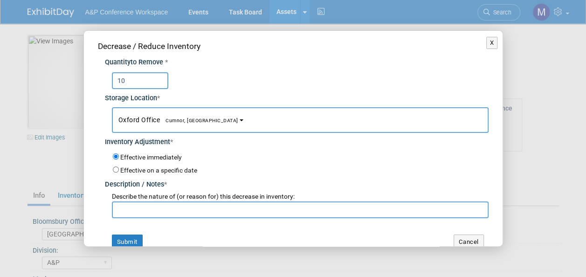
click at [195, 204] on input "text" at bounding box center [300, 209] width 377 height 17
paste input "For PALC 2025 Conference"
type input "For PALC 2025 Conference"
click at [133, 241] on button "Submit" at bounding box center [127, 242] width 31 height 15
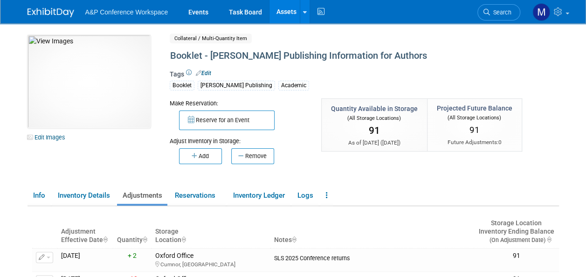
click at [284, 9] on link "Assets" at bounding box center [287, 11] width 34 height 23
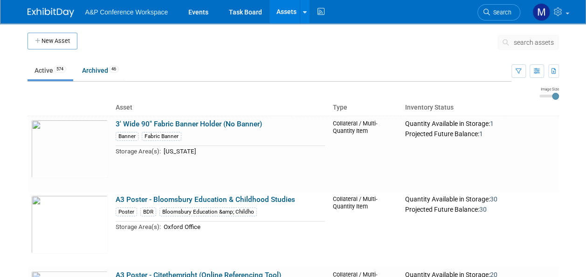
click at [531, 41] on span "search assets" at bounding box center [534, 42] width 40 height 7
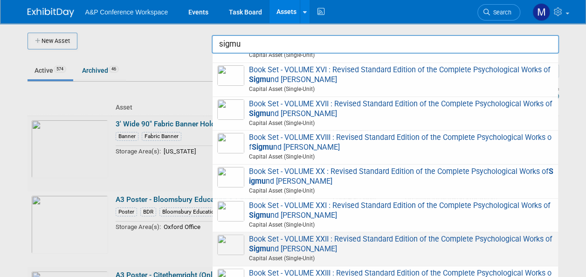
scroll to position [598, 0]
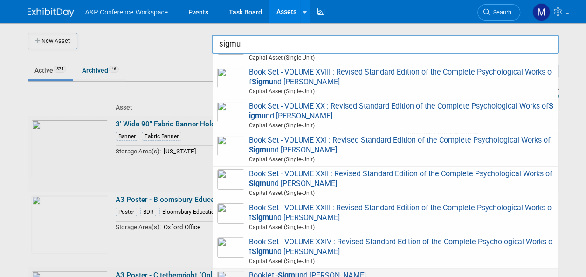
click at [292, 271] on strong "Sigmu" at bounding box center [288, 275] width 21 height 9
type input "Booklet - [PERSON_NAME]"
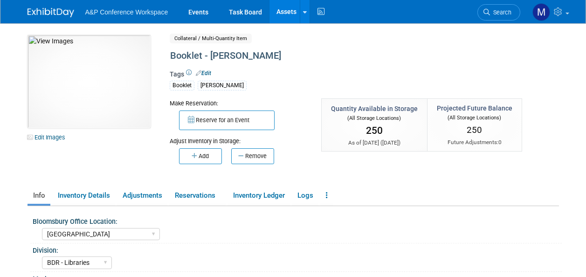
select select "[GEOGRAPHIC_DATA]"
select select "BDR - Libraries"
select select "[PERSON_NAME]"
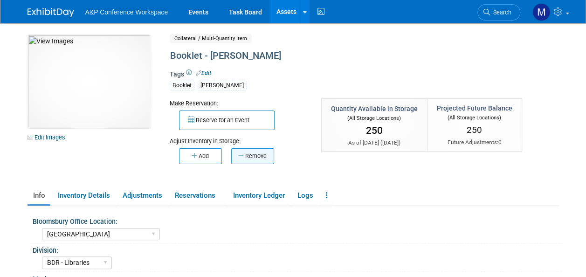
click at [260, 150] on button "Remove" at bounding box center [252, 156] width 43 height 16
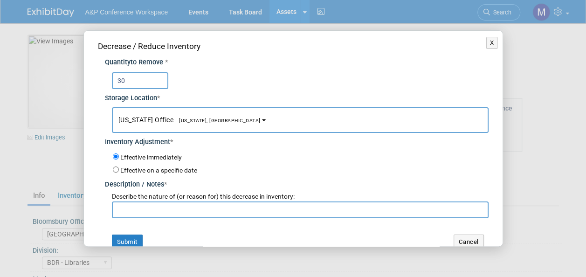
type input "30"
click at [199, 124] on button "[US_STATE] Office [US_STATE], [GEOGRAPHIC_DATA]" at bounding box center [300, 120] width 377 height 26
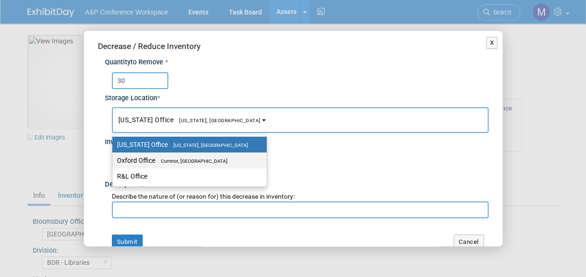
click at [198, 160] on span "Cumnor, [GEOGRAPHIC_DATA]" at bounding box center [191, 161] width 72 height 6
click at [114, 160] on input "Oxford Office [GEOGRAPHIC_DATA], [GEOGRAPHIC_DATA]" at bounding box center [111, 161] width 6 height 6
select select "11222978"
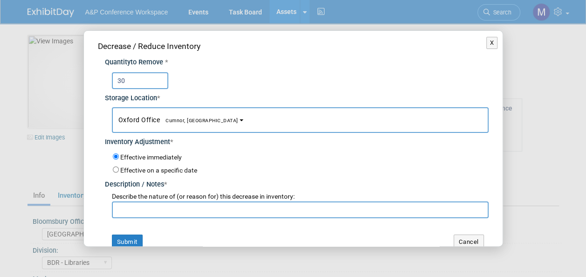
click at [197, 210] on input "text" at bounding box center [300, 209] width 377 height 17
paste input "For PALC 2025 Conference"
type input "For PALC 2025 Conference"
click at [116, 238] on button "Submit" at bounding box center [127, 242] width 31 height 15
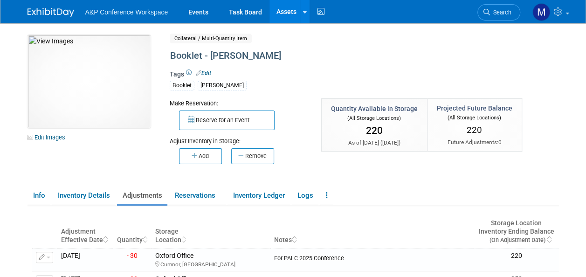
click at [289, 9] on link "Assets" at bounding box center [287, 11] width 34 height 23
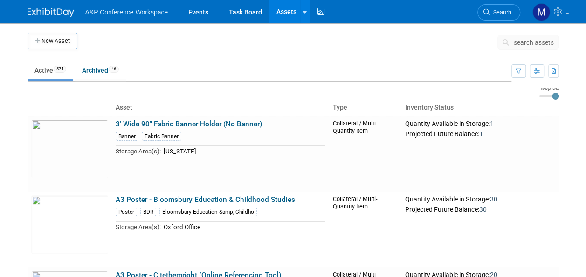
click at [522, 43] on span "search assets" at bounding box center [534, 42] width 40 height 7
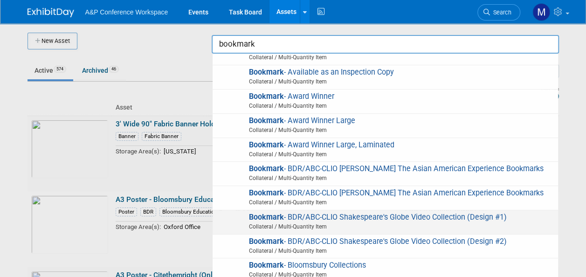
scroll to position [93, 0]
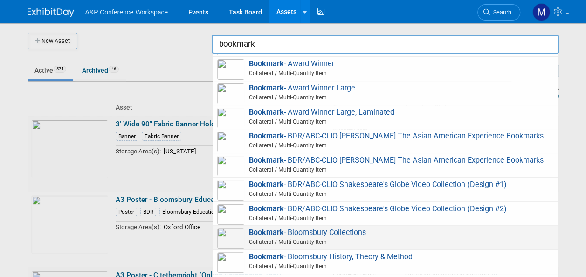
click at [340, 243] on span "Bookmark - Bloomsbury Collections Collateral / Multi-Quantity Item" at bounding box center [385, 237] width 336 height 19
type input "Bookmark - Bloomsbury Collections"
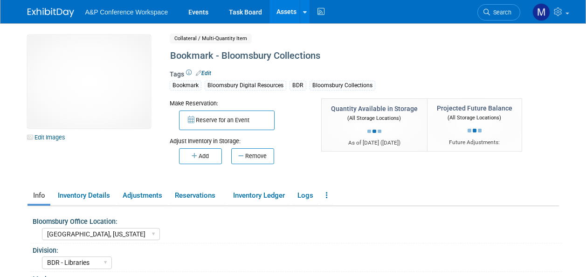
select select "[GEOGRAPHIC_DATA], [US_STATE]"
select select "BDR - Libraries"
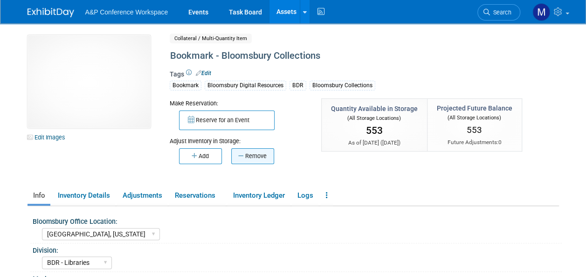
click at [257, 159] on button "Remove" at bounding box center [252, 156] width 43 height 16
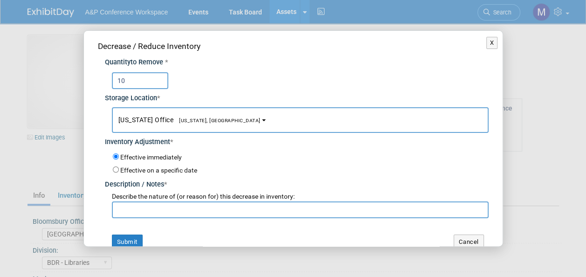
type input "10"
click at [194, 121] on span "[US_STATE], [GEOGRAPHIC_DATA]" at bounding box center [216, 121] width 87 height 6
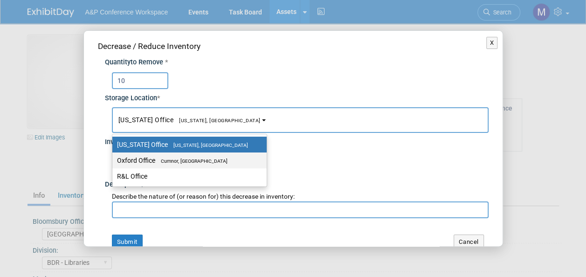
click at [194, 165] on label "Oxford Office [GEOGRAPHIC_DATA], [GEOGRAPHIC_DATA]" at bounding box center [187, 160] width 140 height 12
click at [114, 164] on input "Oxford Office [GEOGRAPHIC_DATA], [GEOGRAPHIC_DATA]" at bounding box center [111, 161] width 6 height 6
select select "11222978"
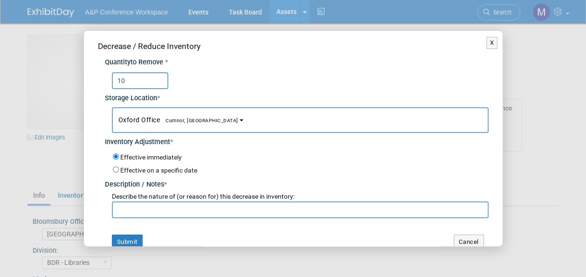
click at [177, 205] on input "text" at bounding box center [300, 209] width 377 height 17
paste input "For PALC 2025 Conference"
type input "For PALC 2025 Conference"
click at [137, 240] on button "Submit" at bounding box center [127, 242] width 31 height 15
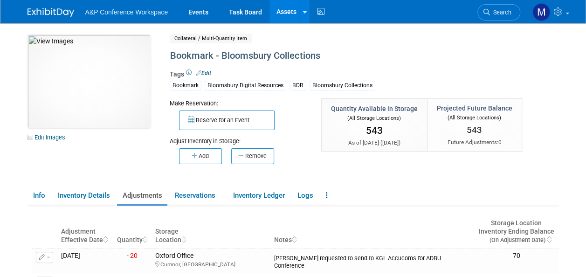
click at [281, 19] on link "Assets" at bounding box center [287, 11] width 34 height 23
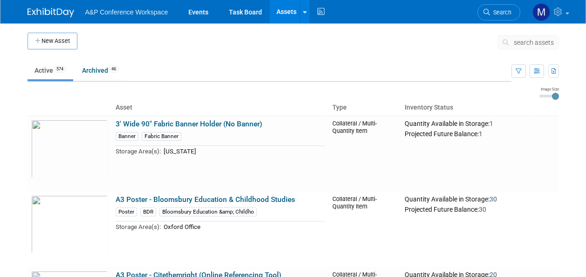
click at [529, 42] on span "search assets" at bounding box center [534, 42] width 40 height 7
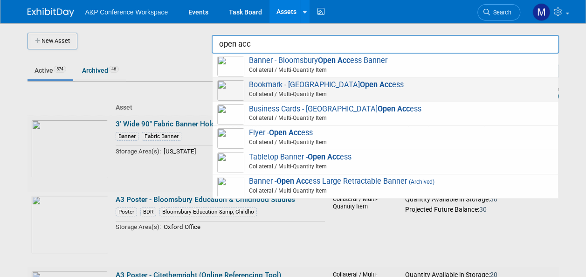
click at [328, 83] on span "Bookmark - Bloomsbury Open Acc ess Collateral / Multi-Quantity Item" at bounding box center [385, 89] width 336 height 19
type input "Bookmark - Bloomsbury Open Access"
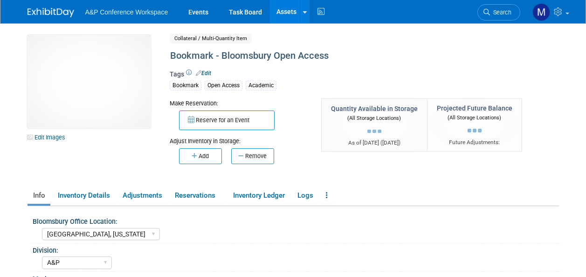
select select "[GEOGRAPHIC_DATA], [US_STATE]"
select select "A&P"
select select "Michelle Kelly"
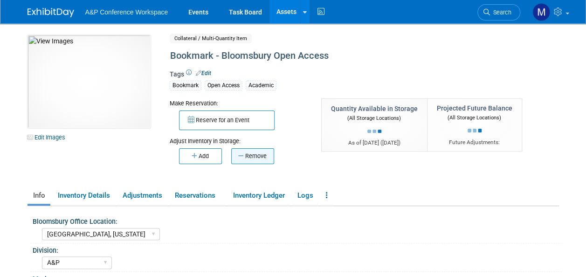
click at [257, 158] on button "Remove" at bounding box center [252, 156] width 43 height 16
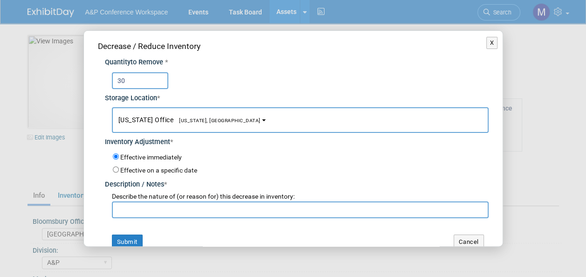
type input "30"
click at [190, 124] on button "New York Office New York, NY" at bounding box center [300, 120] width 377 height 26
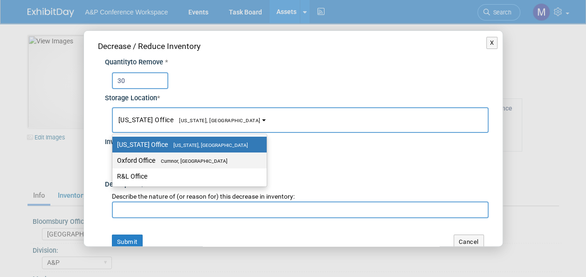
click at [194, 159] on span "Cumnor, [GEOGRAPHIC_DATA]" at bounding box center [191, 161] width 72 height 6
click at [114, 159] on input "Oxford Office Cumnor, United Kingdom" at bounding box center [111, 161] width 6 height 6
select select "11222978"
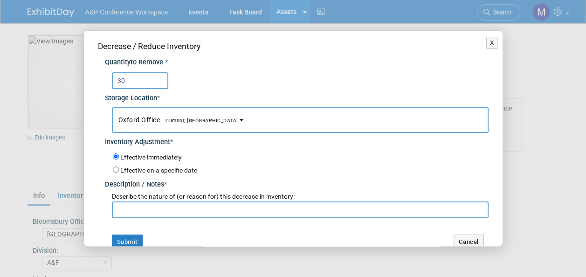
click at [197, 208] on input "text" at bounding box center [300, 209] width 377 height 17
paste input "For PALC 2025 Conference"
type input "For PALC 2025 Conference"
click at [137, 243] on button "Submit" at bounding box center [127, 242] width 31 height 15
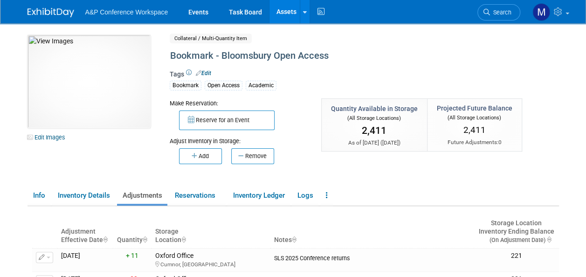
click at [291, 9] on link "Assets" at bounding box center [287, 11] width 34 height 23
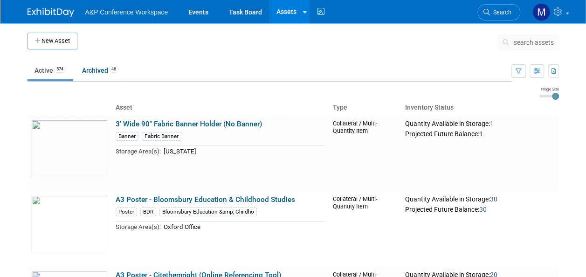
click at [533, 44] on span "search assets" at bounding box center [534, 42] width 40 height 7
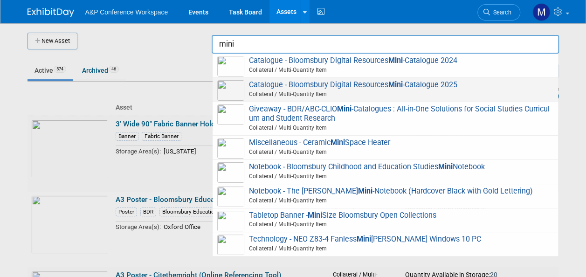
click at [413, 83] on span "Catalogue - Bloomsbury Digital Resources Mini -Catalogue 2025 Collateral / Mult…" at bounding box center [385, 89] width 336 height 19
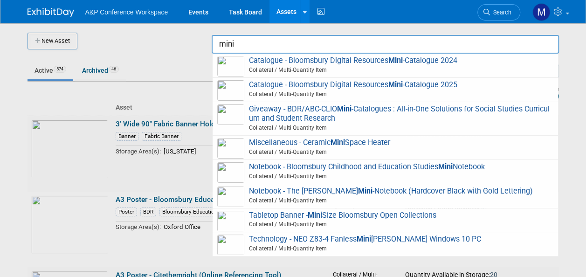
type input "Catalogue - Bloomsbury Digital Resources Mini-Catalogue 2025"
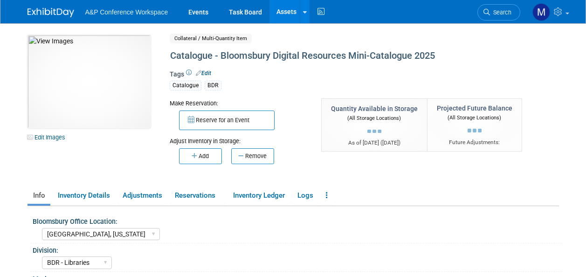
select select "[GEOGRAPHIC_DATA], [US_STATE]"
select select "BDR - Libraries"
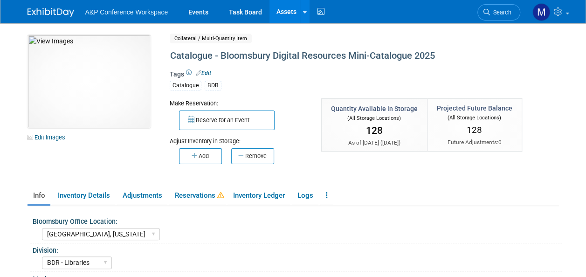
click at [242, 153] on icon "button" at bounding box center [241, 156] width 7 height 6
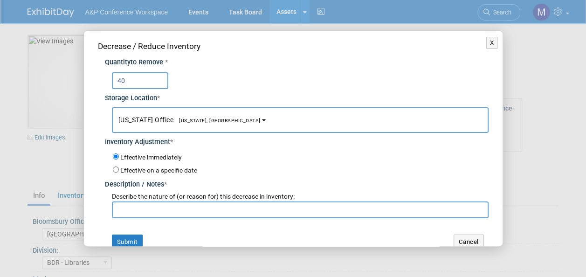
type input "40"
click at [204, 122] on span "[US_STATE], [GEOGRAPHIC_DATA]" at bounding box center [216, 121] width 87 height 6
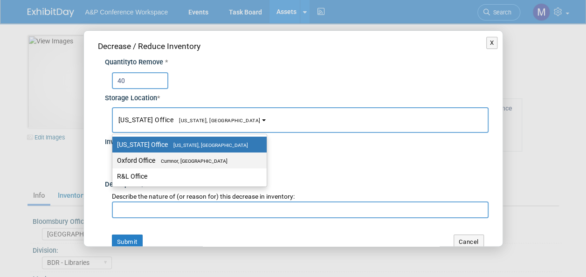
click at [210, 164] on label "Oxford Office Cumnor, United Kingdom" at bounding box center [187, 160] width 140 height 12
click at [114, 164] on input "Oxford Office Cumnor, United Kingdom" at bounding box center [111, 161] width 6 height 6
select select "11222978"
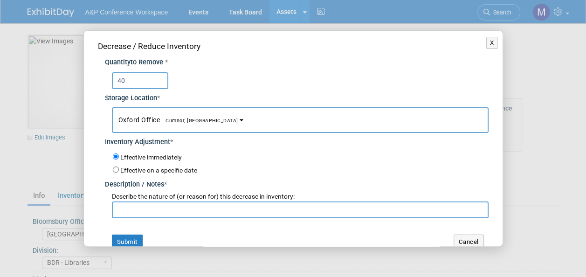
click at [198, 206] on input "text" at bounding box center [300, 209] width 377 height 17
paste input "For PALC 2025 Conference"
type input "For PALC 2025 Conference"
click at [132, 236] on button "Submit" at bounding box center [127, 242] width 31 height 15
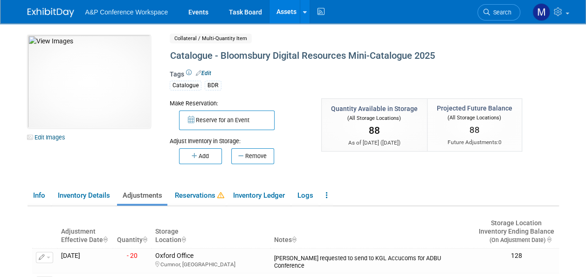
click at [290, 12] on link "Assets" at bounding box center [287, 11] width 34 height 23
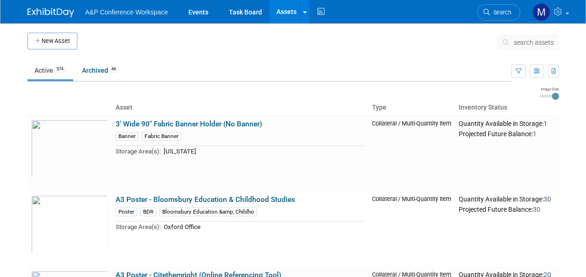
click at [527, 42] on span "search assets" at bounding box center [534, 42] width 40 height 7
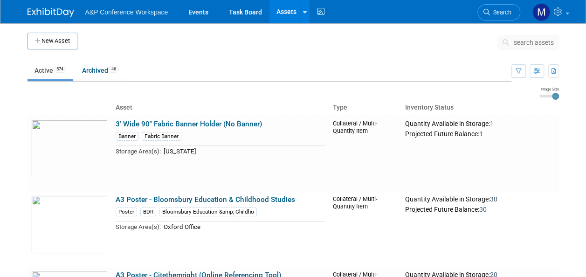
click at [527, 42] on span "search assets" at bounding box center [534, 42] width 40 height 7
drag, startPoint x: 527, startPoint y: 42, endPoint x: 524, endPoint y: 46, distance: 5.0
click at [524, 46] on span "search assets" at bounding box center [534, 42] width 40 height 7
click at [531, 43] on span "search assets" at bounding box center [534, 42] width 40 height 7
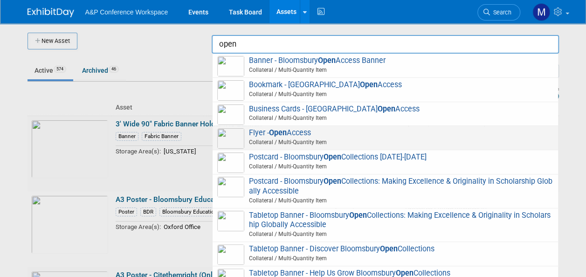
click at [298, 133] on span "Flyer - Open Access Collateral / Multi-Quantity Item" at bounding box center [385, 137] width 336 height 19
type input "Flyer - Open Access"
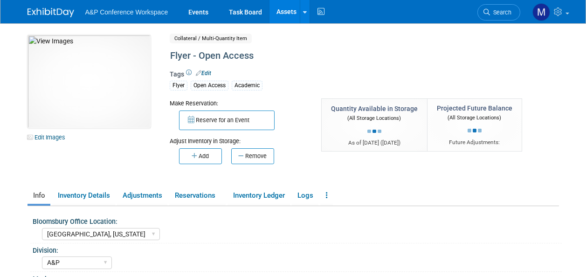
select select "[GEOGRAPHIC_DATA], [US_STATE]"
select select "A&P"
select select "[PERSON_NAME]"
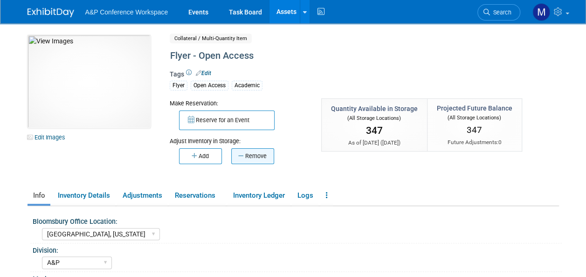
click at [262, 155] on button "Remove" at bounding box center [252, 156] width 43 height 16
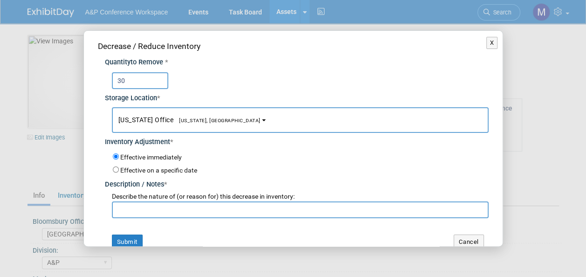
type input "30"
click at [184, 121] on span "[US_STATE], [GEOGRAPHIC_DATA]" at bounding box center [216, 121] width 87 height 6
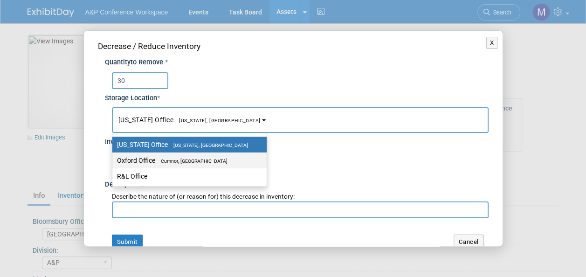
click at [182, 153] on link "Oxford Office Cumnor, United Kingdom" at bounding box center [189, 161] width 154 height 16
click at [182, 157] on label "Oxford Office Cumnor, United Kingdom" at bounding box center [187, 160] width 140 height 12
click at [114, 158] on input "Oxford Office Cumnor, United Kingdom" at bounding box center [111, 161] width 6 height 6
select select "11222978"
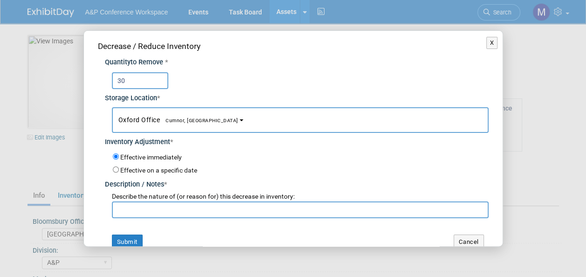
click at [184, 206] on input "text" at bounding box center [300, 209] width 377 height 17
paste input "For PALC 2025 Conference"
type input "For PALC 2025 Conference"
click at [128, 243] on button "Submit" at bounding box center [127, 242] width 31 height 15
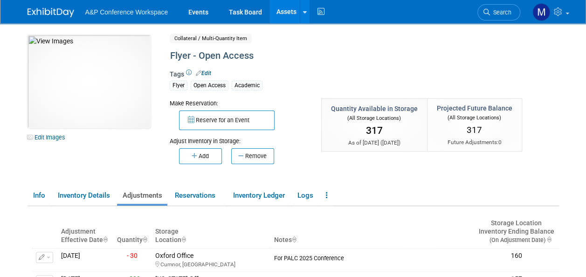
click at [282, 8] on link "Assets" at bounding box center [287, 11] width 34 height 23
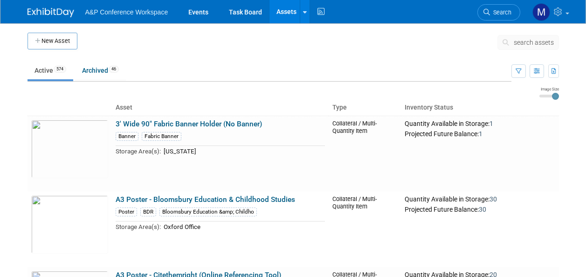
click at [533, 42] on span "search assets" at bounding box center [534, 42] width 40 height 7
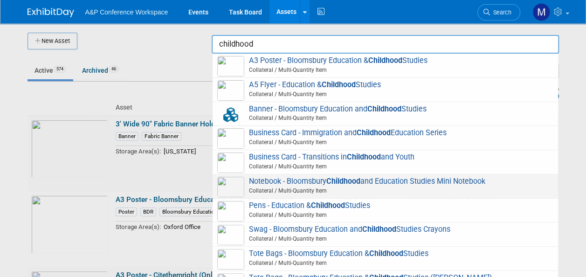
click at [339, 178] on strong "Childhood" at bounding box center [343, 181] width 34 height 9
type input "Notebook - Bloomsbury Childhood and Education Studies Mini Notebook"
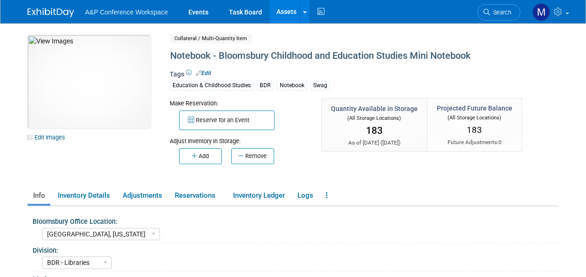
select select "[GEOGRAPHIC_DATA], [US_STATE]"
select select "BDR - Libraries"
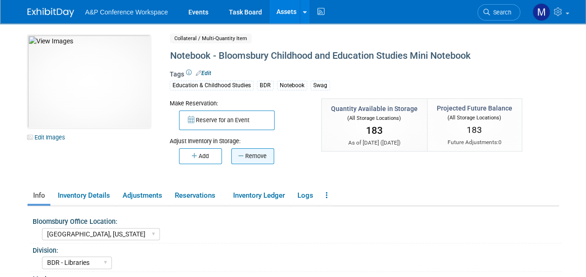
click at [258, 154] on button "Remove" at bounding box center [252, 156] width 43 height 16
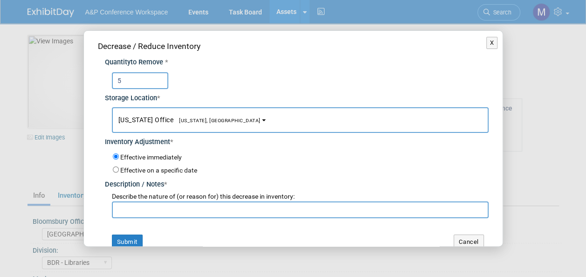
type input "5"
click at [193, 108] on button "[US_STATE] Office [US_STATE], [GEOGRAPHIC_DATA]" at bounding box center [300, 120] width 377 height 26
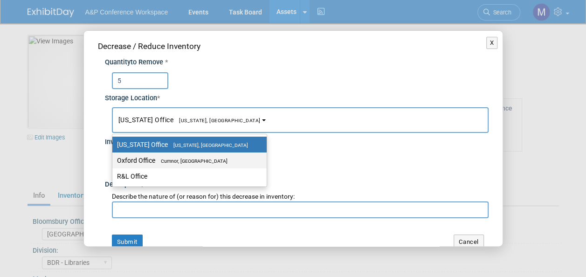
click at [197, 160] on span "Cumnor, [GEOGRAPHIC_DATA]" at bounding box center [191, 161] width 72 height 6
click at [114, 160] on input "Oxford Office [GEOGRAPHIC_DATA], [GEOGRAPHIC_DATA]" at bounding box center [111, 161] width 6 height 6
select select "11222978"
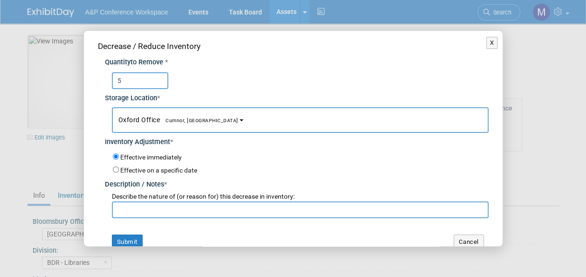
click at [192, 208] on input "text" at bounding box center [300, 209] width 377 height 17
paste input "For PALC 2025 Conference"
type input "For PALC 2025 Conference"
click at [135, 240] on button "Submit" at bounding box center [127, 242] width 31 height 15
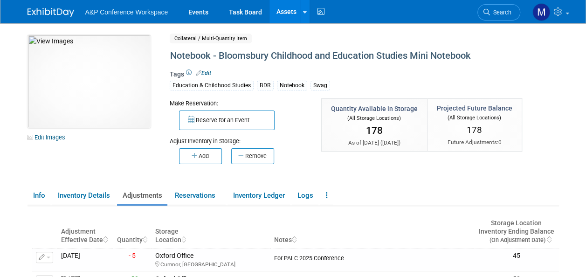
click at [290, 7] on link "Assets" at bounding box center [287, 11] width 34 height 23
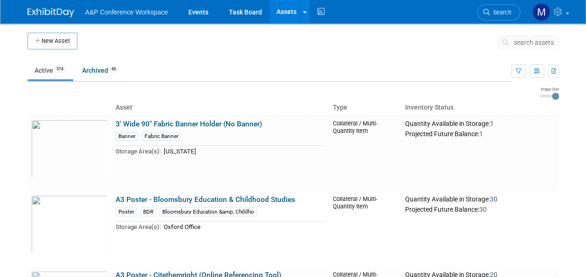
click at [537, 42] on span "search assets" at bounding box center [534, 42] width 40 height 7
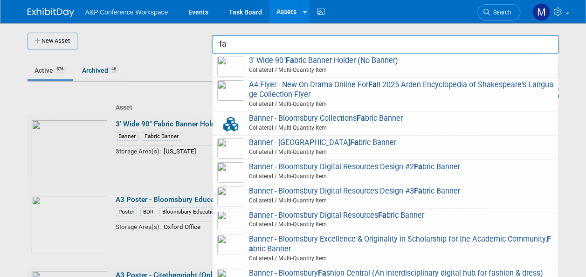
type input "f"
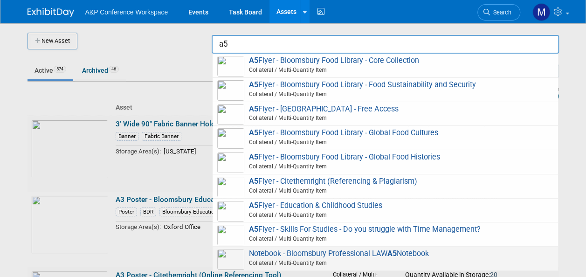
click at [384, 254] on span "Notebook - Bloomsbury Professional LAW A5 Notebook Collateral / Multi-Quantity …" at bounding box center [385, 258] width 336 height 19
type input "Notebook - Bloomsbury Professional LAW A5 Notebook"
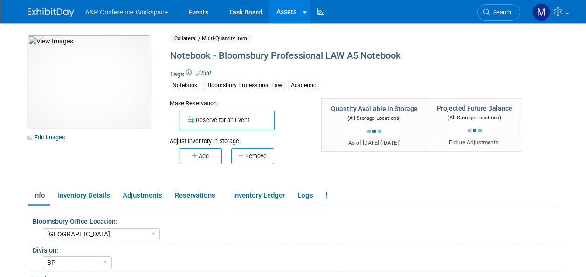
select select "[GEOGRAPHIC_DATA]"
select select "BP"
select select "[PERSON_NAME]"
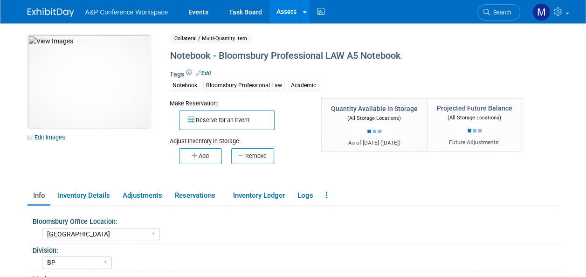
click at [263, 157] on button "Remove" at bounding box center [252, 156] width 43 height 16
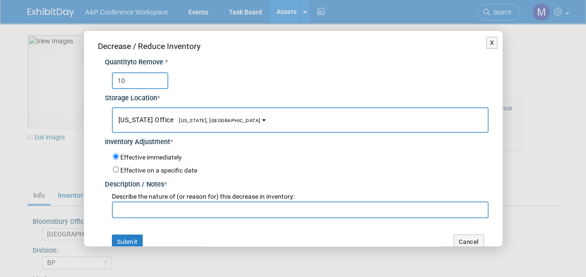
type input "10"
click at [198, 112] on button "New York Office New York, NY" at bounding box center [300, 120] width 377 height 26
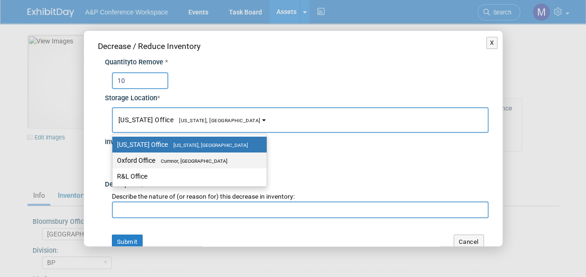
click at [202, 159] on span "Cumnor, [GEOGRAPHIC_DATA]" at bounding box center [191, 161] width 72 height 6
click at [114, 159] on input "Oxford Office [GEOGRAPHIC_DATA], [GEOGRAPHIC_DATA]" at bounding box center [111, 161] width 6 height 6
select select "11222978"
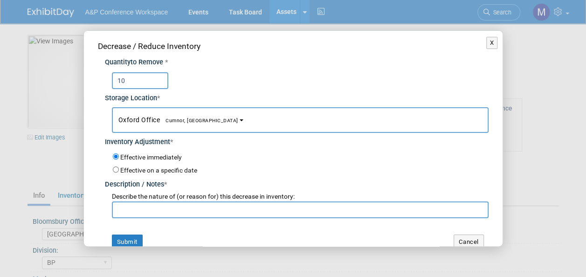
click at [194, 215] on input "text" at bounding box center [300, 209] width 377 height 17
paste input "For PALC 2025 Conference"
type input "For PALC 2025 Conference"
click at [132, 241] on button "Submit" at bounding box center [127, 242] width 31 height 15
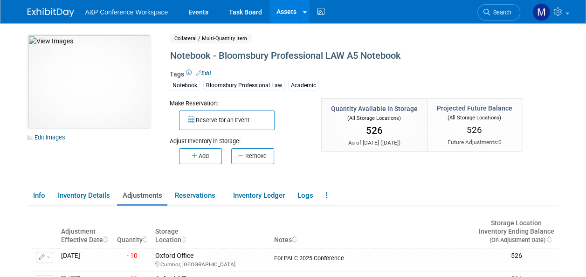
click at [273, 9] on link "Assets" at bounding box center [287, 11] width 34 height 23
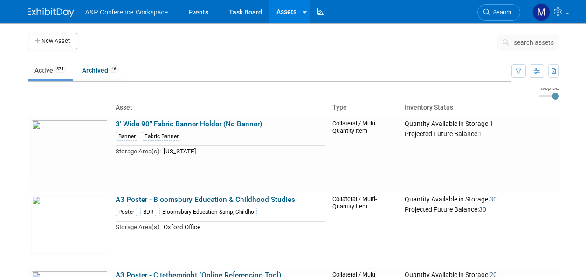
drag, startPoint x: 533, startPoint y: 41, endPoint x: 540, endPoint y: 40, distance: 7.5
click at [534, 41] on span "search assets" at bounding box center [534, 42] width 40 height 7
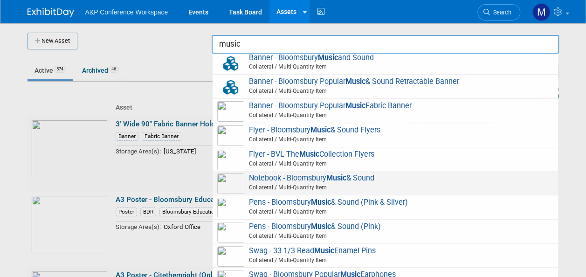
scroll to position [52, 0]
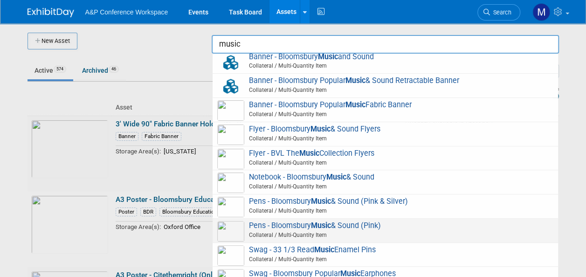
click at [356, 225] on span "Pens - Bloomsbury Music & Sound (Pink) Collateral / Multi-Quantity Item" at bounding box center [385, 230] width 336 height 19
type input "Pens - Bloomsbury Music & Sound (Pink)"
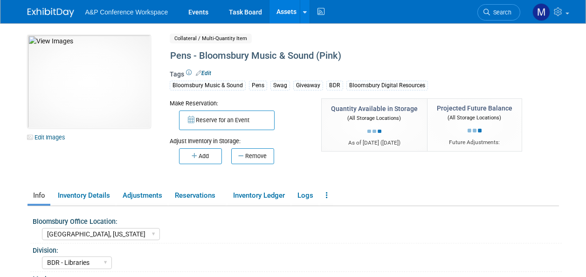
select select "[GEOGRAPHIC_DATA], [US_STATE]"
select select "BDR - Libraries"
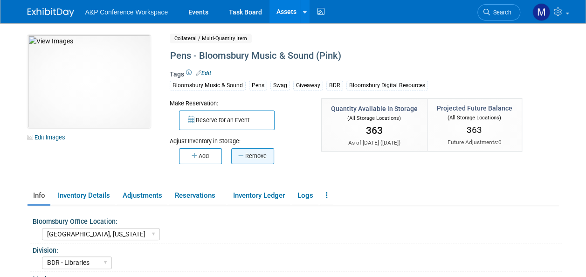
click at [258, 156] on button "Remove" at bounding box center [252, 156] width 43 height 16
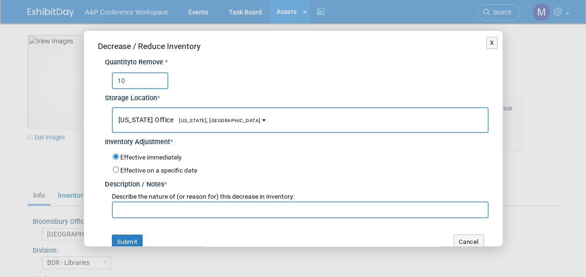
type input "10"
click at [206, 122] on span "[US_STATE], [GEOGRAPHIC_DATA]" at bounding box center [216, 121] width 87 height 6
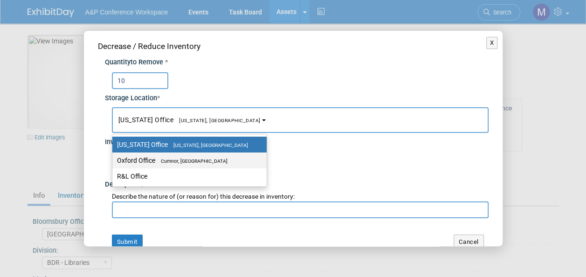
click at [208, 158] on span "Cumnor, [GEOGRAPHIC_DATA]" at bounding box center [191, 161] width 72 height 6
click at [114, 158] on input "Oxford Office Cumnor, United Kingdom" at bounding box center [111, 161] width 6 height 6
select select "11222978"
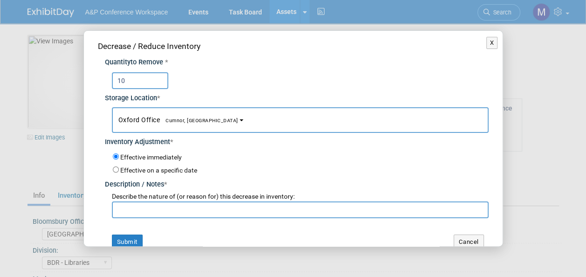
click at [190, 212] on input "text" at bounding box center [300, 209] width 377 height 17
paste input "For PALC 2025 Conference"
type input "For PALC 2025 Conference"
click at [136, 241] on button "Submit" at bounding box center [127, 242] width 31 height 15
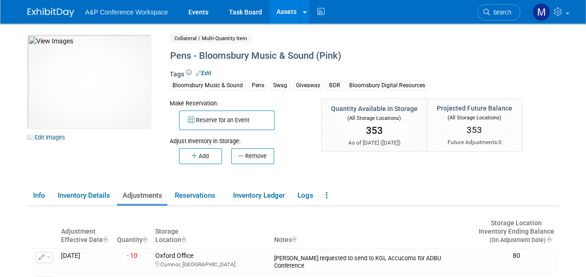
click at [287, 7] on link "Assets" at bounding box center [287, 11] width 34 height 23
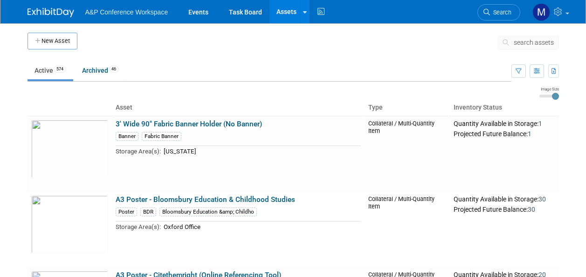
click at [544, 44] on span "search assets" at bounding box center [534, 42] width 40 height 7
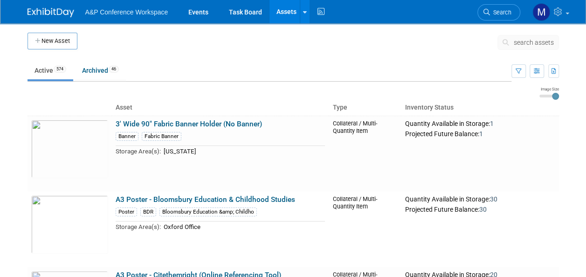
click at [544, 44] on span "search assets" at bounding box center [534, 42] width 40 height 7
click at [536, 44] on span "search assets" at bounding box center [534, 42] width 40 height 7
click at [533, 44] on span "search assets" at bounding box center [534, 42] width 40 height 7
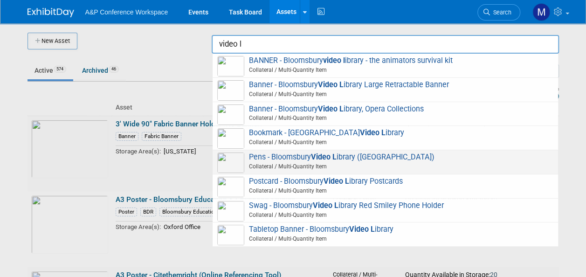
click at [347, 159] on span "Pens - Bloomsbury Video L ibrary (Burgundy) Collateral / Multi-Quantity Item" at bounding box center [385, 162] width 336 height 19
type input "Pens - Bloomsbury Video Library (Burgundy)"
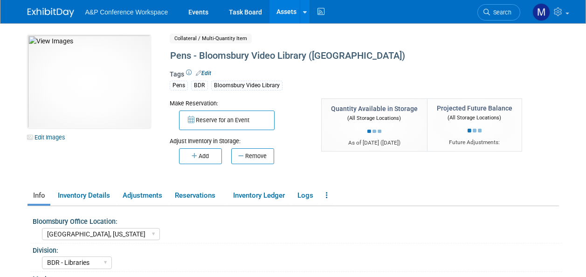
select select "[GEOGRAPHIC_DATA], [US_STATE]"
select select "BDR - Libraries"
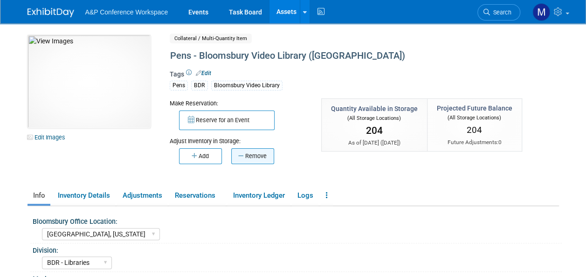
click at [258, 157] on button "Remove" at bounding box center [252, 156] width 43 height 16
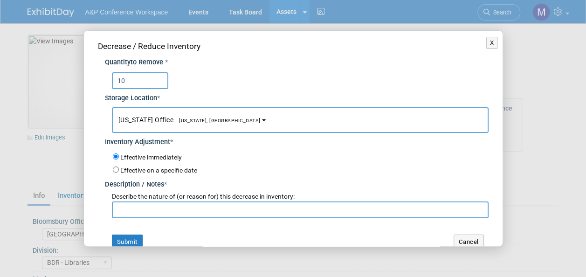
type input "10"
click at [201, 121] on span "[US_STATE], [GEOGRAPHIC_DATA]" at bounding box center [216, 121] width 87 height 6
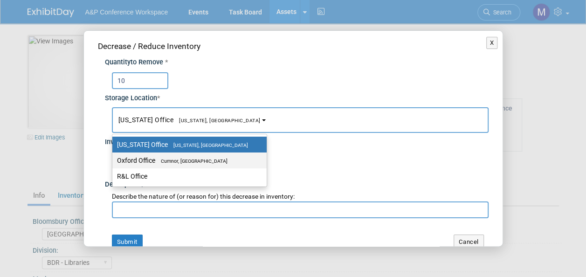
click at [207, 163] on span "Cumnor, [GEOGRAPHIC_DATA]" at bounding box center [191, 161] width 72 height 6
click at [114, 163] on input "Oxford Office [GEOGRAPHIC_DATA], [GEOGRAPHIC_DATA]" at bounding box center [111, 161] width 6 height 6
select select "11222978"
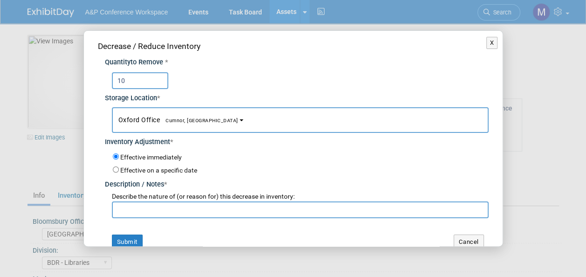
click at [194, 210] on input "text" at bounding box center [300, 209] width 377 height 17
paste input "For PALC 2025 Conference"
type input "For PALC 2025 Conference"
click at [127, 242] on button "Submit" at bounding box center [127, 242] width 31 height 15
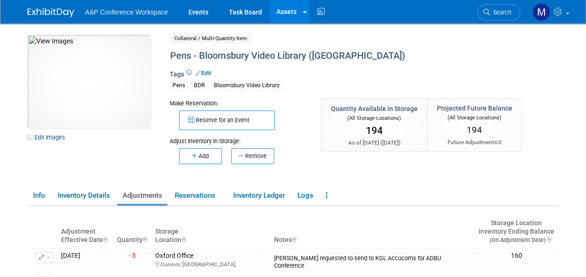
click at [293, 9] on link "Assets" at bounding box center [287, 11] width 34 height 23
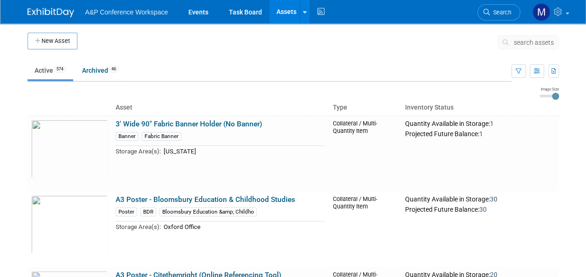
click at [539, 40] on span "search assets" at bounding box center [534, 42] width 40 height 7
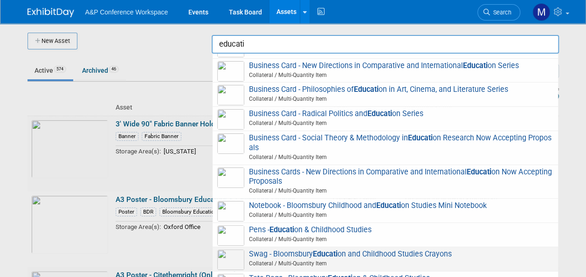
scroll to position [187, 0]
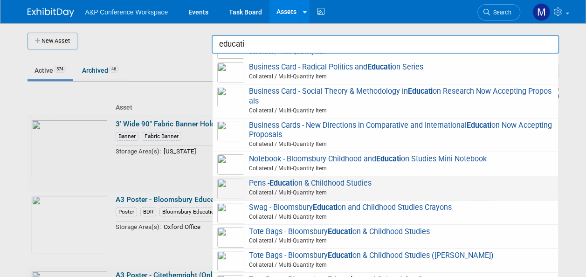
click at [340, 182] on span "Pens - Educati on & Childhood Studies Collateral / Multi-Quantity Item" at bounding box center [385, 188] width 336 height 19
type input "Pens - Education & Childhood Studies"
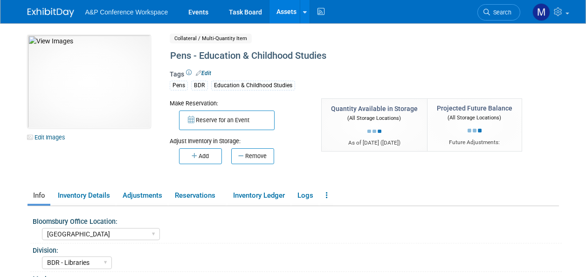
select select "[GEOGRAPHIC_DATA]"
select select "BDR - Libraries"
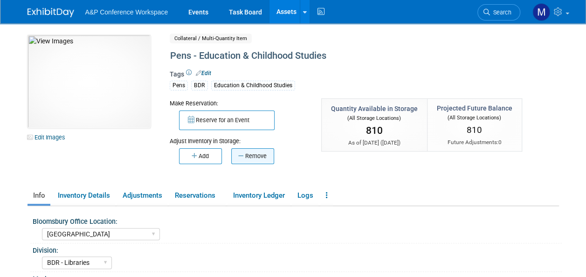
click at [260, 157] on button "Remove" at bounding box center [252, 156] width 43 height 16
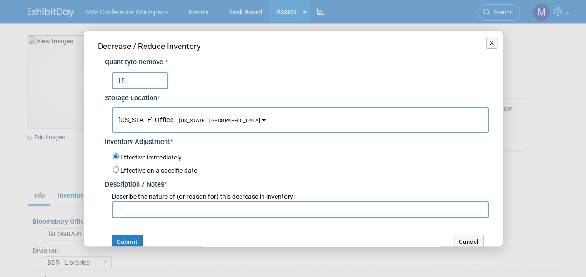
type input "15"
click at [205, 121] on span "[US_STATE], [GEOGRAPHIC_DATA]" at bounding box center [216, 121] width 87 height 6
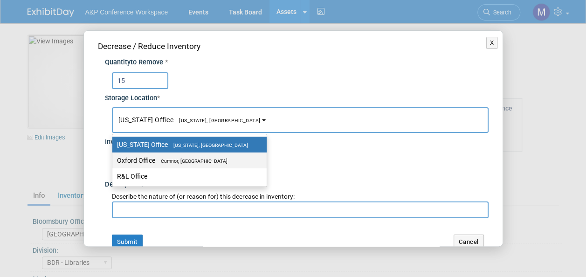
click at [206, 162] on span "Cumnor, [GEOGRAPHIC_DATA]" at bounding box center [191, 161] width 72 height 6
click at [114, 162] on input "Oxford Office [GEOGRAPHIC_DATA], [GEOGRAPHIC_DATA]" at bounding box center [111, 161] width 6 height 6
select select "11222978"
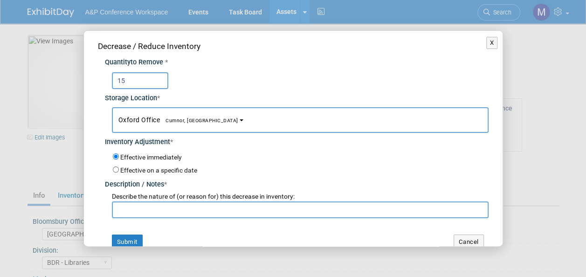
click at [206, 212] on input "text" at bounding box center [300, 209] width 377 height 17
paste input "For PALC 2025 Conference"
type input "For PALC 2025 Conference"
click at [132, 243] on button "Submit" at bounding box center [127, 242] width 31 height 15
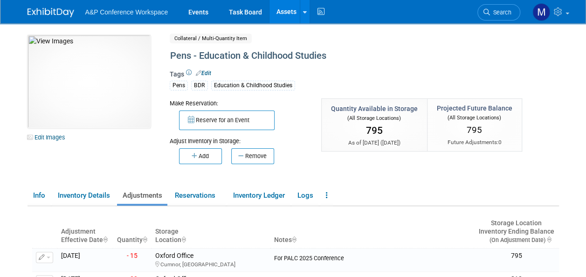
click at [285, 7] on link "Assets" at bounding box center [287, 11] width 34 height 23
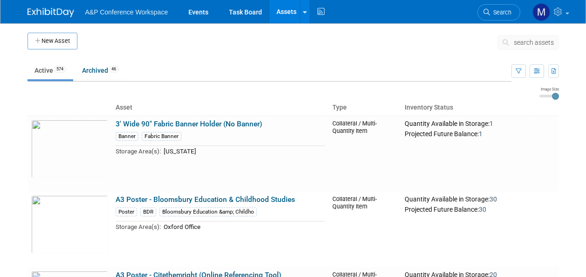
click at [539, 44] on span "search assets" at bounding box center [534, 42] width 40 height 7
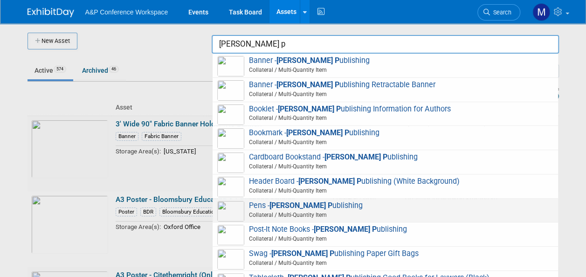
click at [309, 202] on span "Pens - [PERSON_NAME] P ublishing Collateral / Multi-Quantity Item" at bounding box center [385, 210] width 336 height 19
type input "Pens - [PERSON_NAME] Publishing"
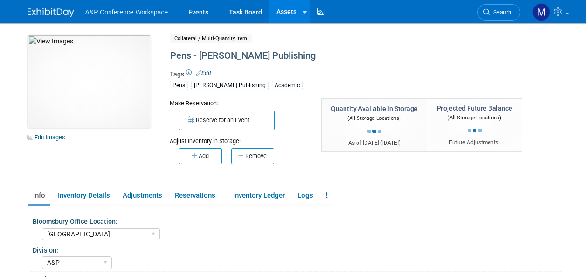
select select "[GEOGRAPHIC_DATA]"
select select "A&P"
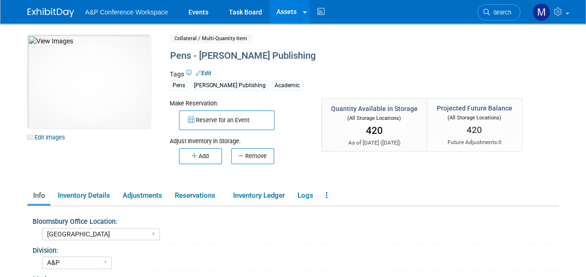
click at [267, 158] on button "Remove" at bounding box center [252, 156] width 43 height 16
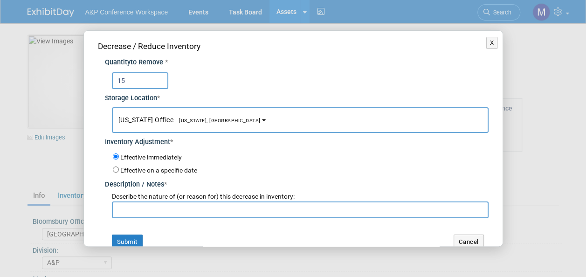
type input "15"
click at [175, 126] on button "[US_STATE] Office [US_STATE], [GEOGRAPHIC_DATA]" at bounding box center [300, 120] width 377 height 26
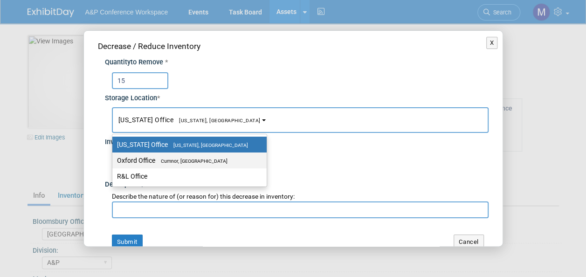
click at [182, 161] on span "Cumnor, [GEOGRAPHIC_DATA]" at bounding box center [191, 161] width 72 height 6
click at [114, 161] on input "Oxford Office [GEOGRAPHIC_DATA], [GEOGRAPHIC_DATA]" at bounding box center [111, 161] width 6 height 6
select select "11222978"
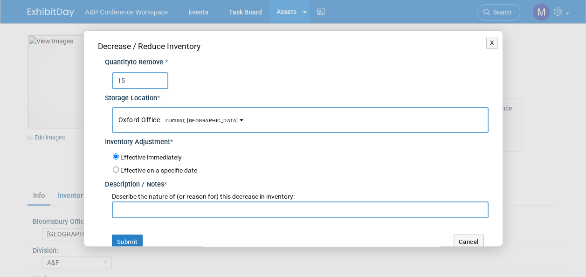
click at [174, 207] on input "text" at bounding box center [300, 209] width 377 height 17
paste input "For PALC 2025 Conference"
type input "For PALC 2025 Conference"
click at [139, 236] on button "Submit" at bounding box center [127, 242] width 31 height 15
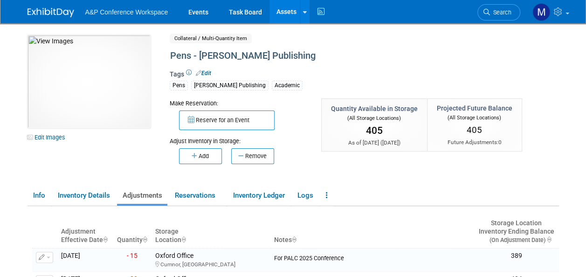
click at [284, 17] on link "Assets" at bounding box center [287, 11] width 34 height 23
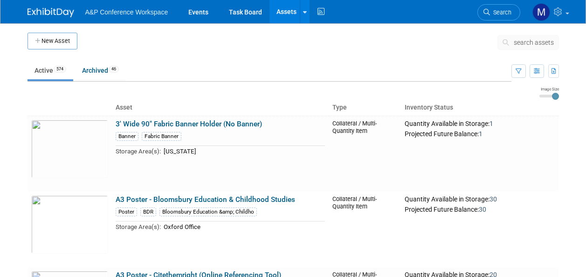
click at [533, 41] on span "search assets" at bounding box center [534, 42] width 40 height 7
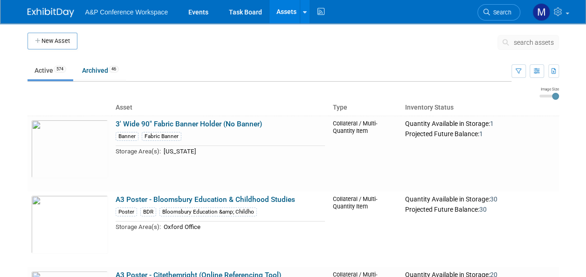
click at [534, 41] on span "search assets" at bounding box center [534, 42] width 40 height 7
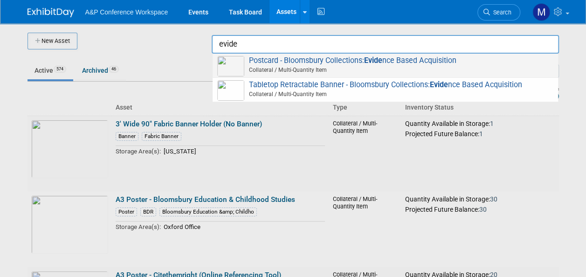
click at [404, 63] on span "Postcard - Bloomsbury Collections: Evide nce Based Acquisition Collateral / Mul…" at bounding box center [385, 65] width 336 height 19
type input "Postcard - Bloomsbury Collections: Evidence Based Acquisition"
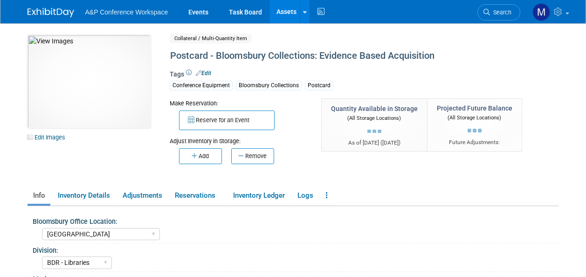
select select "[GEOGRAPHIC_DATA]"
select select "BDR - Libraries"
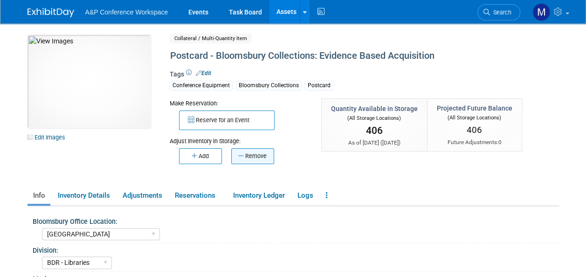
click at [264, 155] on button "Remove" at bounding box center [252, 156] width 43 height 16
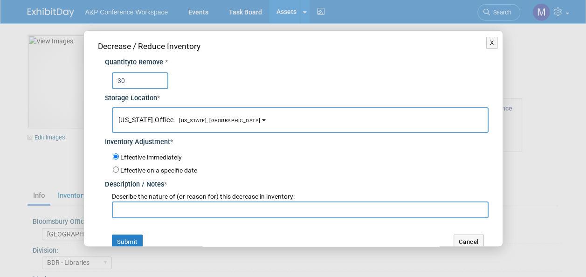
type input "30"
click at [199, 118] on span "[US_STATE], [GEOGRAPHIC_DATA]" at bounding box center [216, 121] width 87 height 6
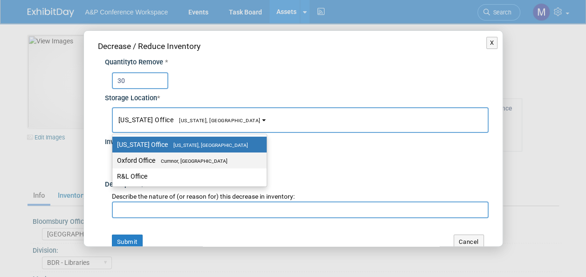
click at [201, 158] on span "Cumnor, [GEOGRAPHIC_DATA]" at bounding box center [191, 161] width 72 height 6
click at [114, 158] on input "Oxford Office [GEOGRAPHIC_DATA], [GEOGRAPHIC_DATA]" at bounding box center [111, 161] width 6 height 6
select select "11222978"
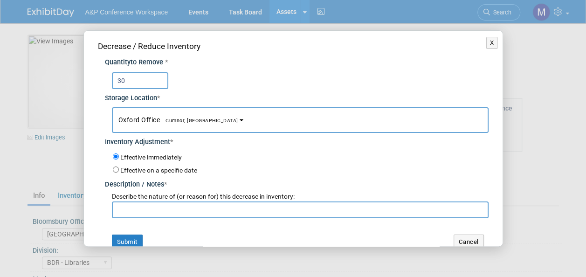
click at [202, 206] on input "text" at bounding box center [300, 209] width 377 height 17
paste input "For PALC 2025 Conference"
type input "For PALC 2025 Conference"
click at [136, 239] on button "Submit" at bounding box center [127, 242] width 31 height 15
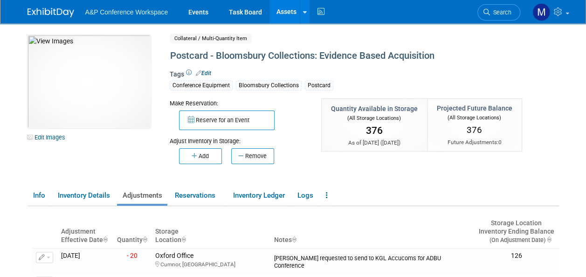
click at [285, 12] on link "Assets" at bounding box center [287, 11] width 34 height 23
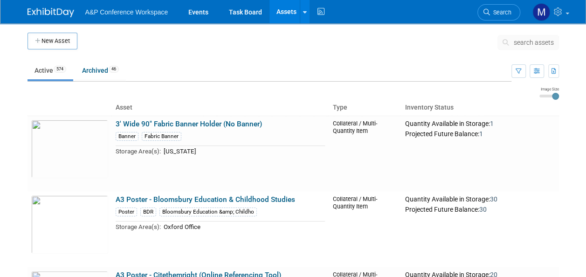
click at [524, 44] on span "search assets" at bounding box center [534, 42] width 40 height 7
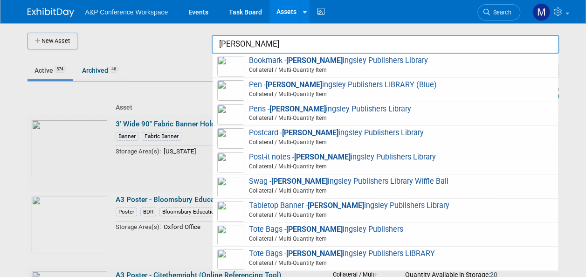
click at [308, 159] on strong "Jessica K" at bounding box center [322, 157] width 56 height 9
type input "Post-it notes - [PERSON_NAME] Publishers Library"
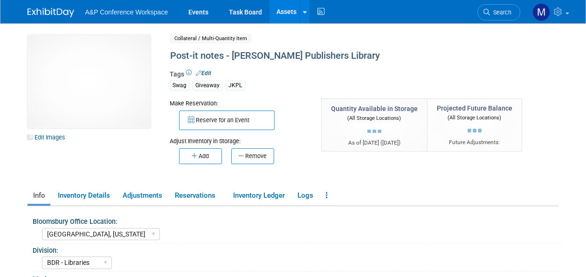
select select "[GEOGRAPHIC_DATA], [US_STATE]"
select select "BDR - Libraries"
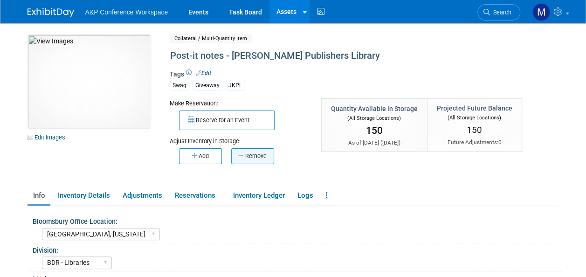
click at [259, 158] on button "Remove" at bounding box center [252, 156] width 43 height 16
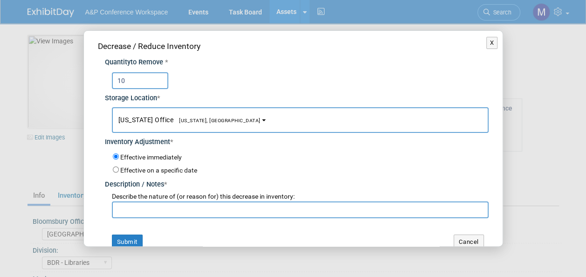
type input "10"
click at [201, 125] on button "New York Office New York, NY" at bounding box center [300, 120] width 377 height 26
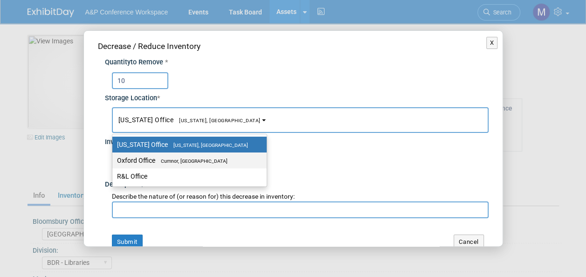
click at [204, 157] on label "Oxford Office Cumnor, United Kingdom" at bounding box center [187, 160] width 140 height 12
click at [114, 158] on input "Oxford Office Cumnor, United Kingdom" at bounding box center [111, 161] width 6 height 6
select select "11222978"
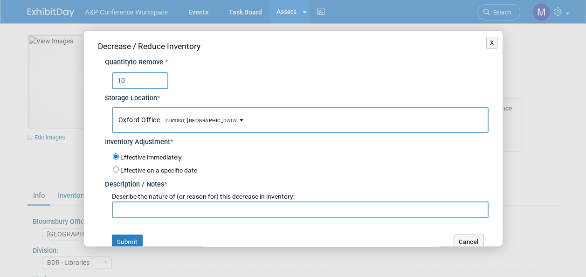
click at [205, 210] on input "text" at bounding box center [300, 209] width 377 height 17
paste input "For PALC 2025 Conference"
type input "For PALC 2025 Conference"
click at [124, 239] on button "Submit" at bounding box center [127, 242] width 31 height 15
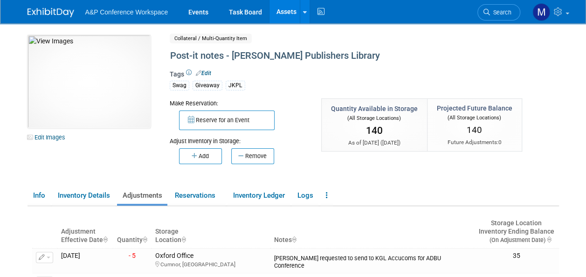
click at [292, 16] on link "Assets" at bounding box center [287, 11] width 34 height 23
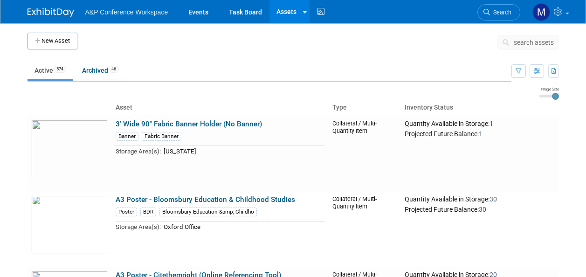
click at [531, 43] on span "search assets" at bounding box center [534, 42] width 40 height 7
click at [531, 42] on span "search assets" at bounding box center [534, 42] width 40 height 7
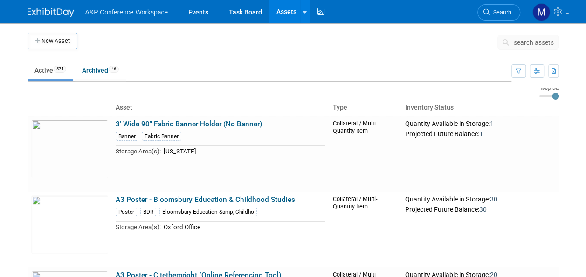
click at [528, 42] on span "search assets" at bounding box center [534, 42] width 40 height 7
click at [528, 43] on span "search assets" at bounding box center [534, 42] width 40 height 7
click at [531, 42] on span "search assets" at bounding box center [534, 42] width 40 height 7
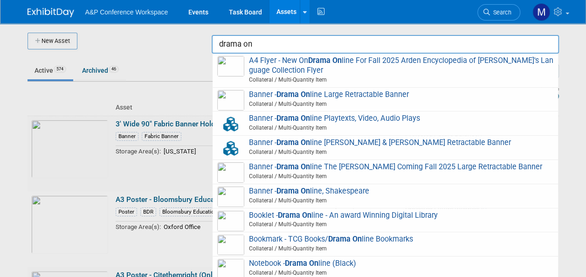
type input "drama on"
